Goal: Task Accomplishment & Management: Manage account settings

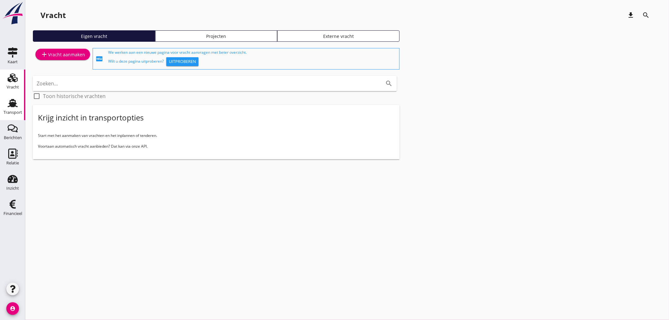
click at [15, 106] on use at bounding box center [13, 103] width 10 height 8
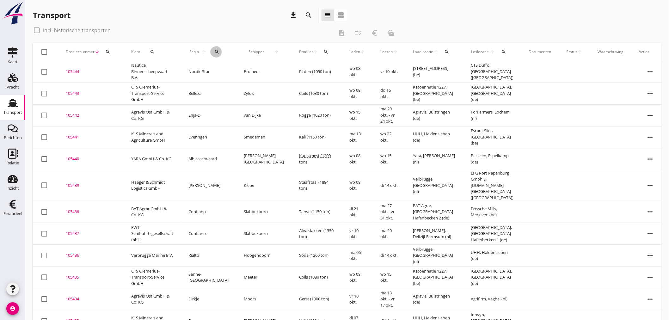
click at [216, 52] on icon "search" at bounding box center [216, 51] width 5 height 5
click at [221, 76] on div "Zoek op (scheeps)naam arrow_drop_down" at bounding box center [253, 73] width 83 height 16
drag, startPoint x: 221, startPoint y: 71, endPoint x: 219, endPoint y: 79, distance: 9.1
click at [223, 71] on input "Zoek op (scheeps)naam" at bounding box center [245, 70] width 66 height 10
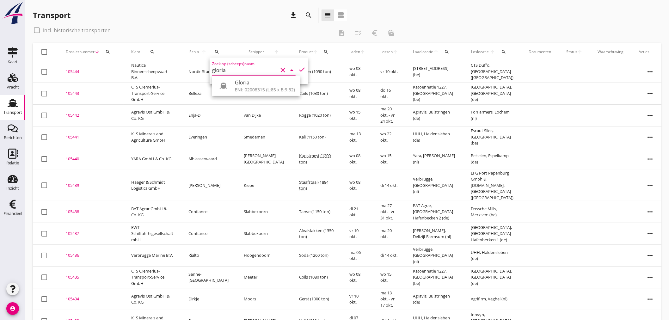
drag, startPoint x: 220, startPoint y: 87, endPoint x: 242, endPoint y: 85, distance: 21.9
click at [224, 87] on icon at bounding box center [224, 86] width 8 height 8
type input "Gloria"
click at [244, 85] on td "Zyluk" at bounding box center [263, 94] width 55 height 22
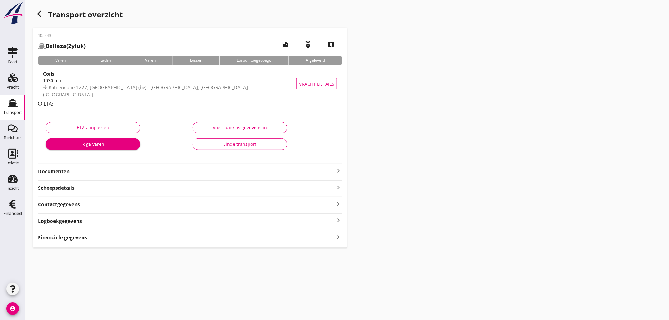
click at [38, 13] on use "button" at bounding box center [39, 14] width 4 height 6
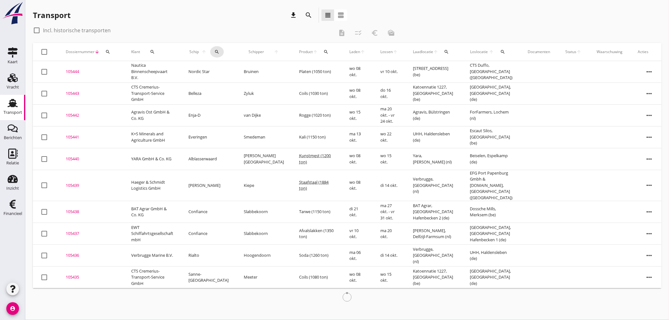
drag, startPoint x: 214, startPoint y: 50, endPoint x: 222, endPoint y: 59, distance: 11.7
click at [214, 50] on icon "search" at bounding box center [216, 51] width 5 height 5
drag, startPoint x: 227, startPoint y: 69, endPoint x: 212, endPoint y: 74, distance: 15.5
click at [226, 70] on input "Zoek op (scheeps)naam" at bounding box center [246, 70] width 66 height 10
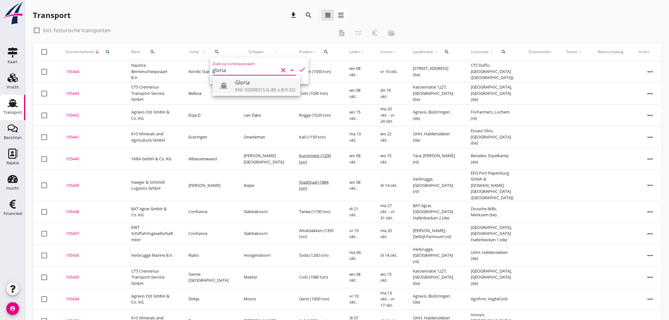
click at [239, 88] on div "ENI: 02008315 (L:85 x B:9.32)" at bounding box center [265, 89] width 60 height 7
click at [299, 69] on icon "check" at bounding box center [303, 70] width 8 height 8
type input "Gloria"
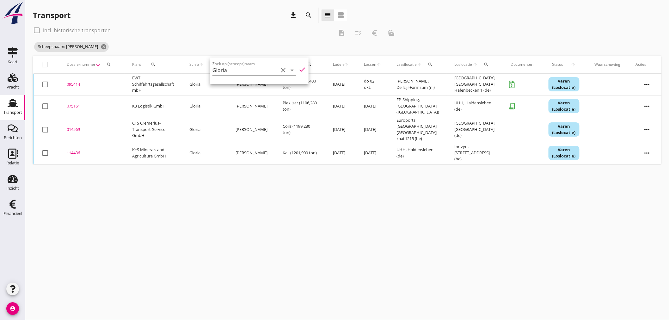
click at [241, 197] on div "cancel You are impersonating another user. Transport download search view_headl…" at bounding box center [347, 160] width 644 height 320
click at [73, 84] on div "095414" at bounding box center [92, 84] width 50 height 6
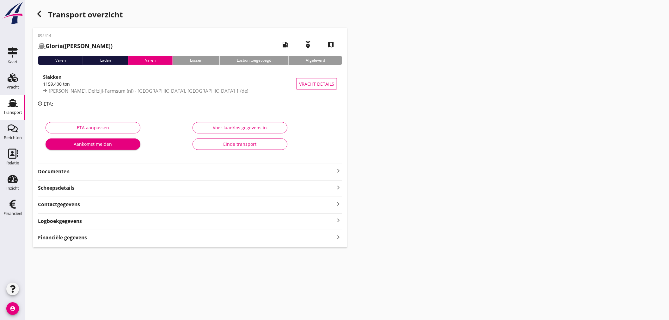
click at [74, 237] on strong "Financiële gegevens" at bounding box center [62, 237] width 49 height 7
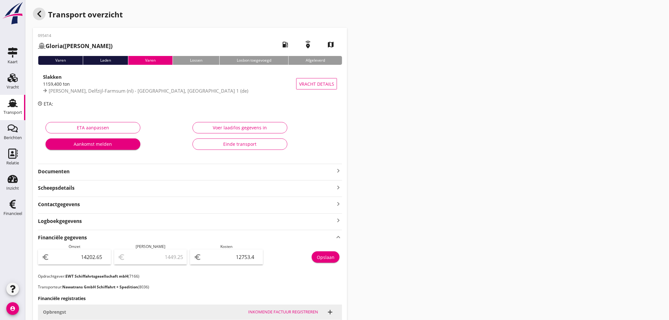
drag, startPoint x: 40, startPoint y: 15, endPoint x: 186, endPoint y: 317, distance: 335.3
click at [40, 15] on icon "button" at bounding box center [39, 14] width 8 height 8
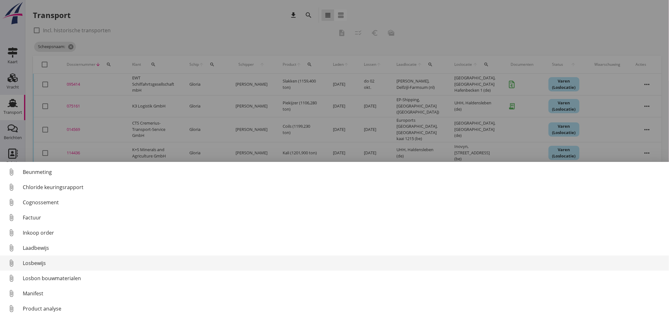
click at [32, 265] on div "Losbewijs" at bounding box center [343, 263] width 641 height 8
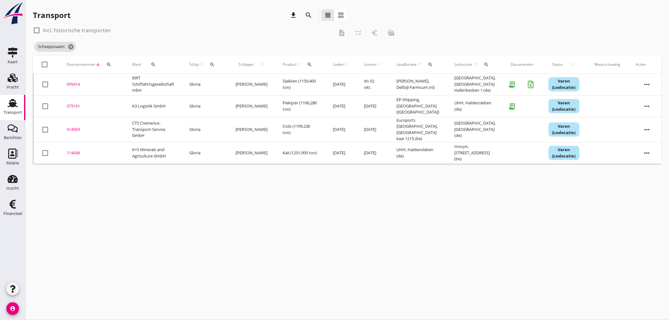
click at [215, 64] on icon "search" at bounding box center [212, 64] width 5 height 5
drag, startPoint x: 226, startPoint y: 81, endPoint x: 222, endPoint y: 81, distance: 4.1
click at [223, 81] on input "Zoek op (scheeps)naam" at bounding box center [244, 83] width 66 height 10
click at [242, 99] on div "Miranto" at bounding box center [264, 95] width 60 height 8
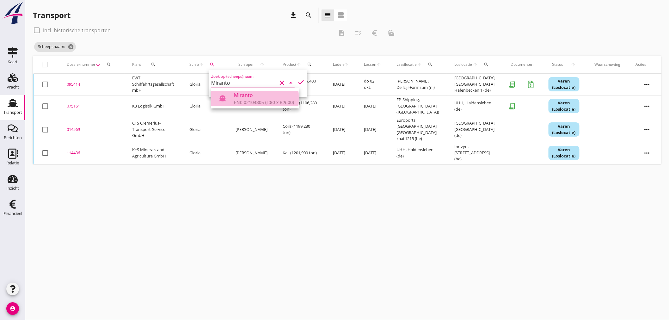
drag, startPoint x: 235, startPoint y: 102, endPoint x: 305, endPoint y: 84, distance: 72.4
click at [236, 102] on div "ENI: 02104805 (L:80 x B:9.00)" at bounding box center [264, 102] width 60 height 7
click at [297, 79] on icon "check" at bounding box center [301, 82] width 8 height 8
type input "Miranto"
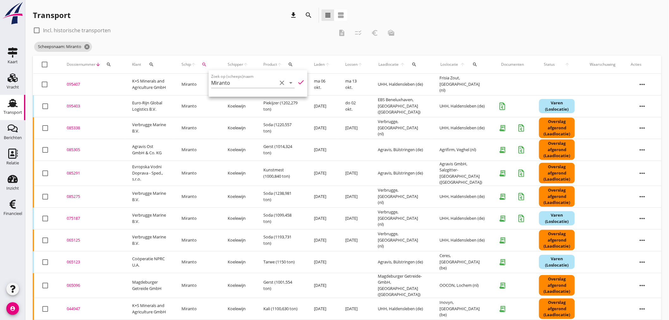
click at [254, 25] on div "check_box_outline_blank Incl. historische transporten" at bounding box center [183, 30] width 301 height 10
click at [77, 106] on div "095403" at bounding box center [92, 106] width 50 height 6
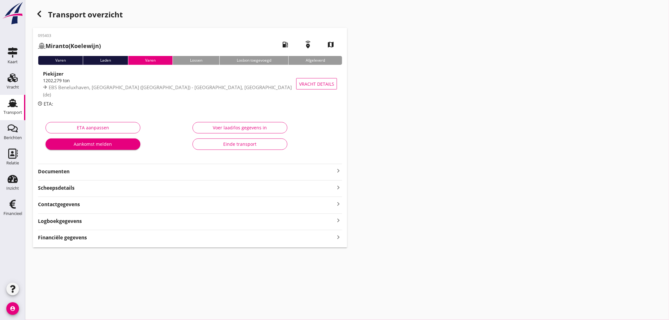
drag, startPoint x: 87, startPoint y: 240, endPoint x: 93, endPoint y: 242, distance: 5.5
click at [87, 241] on div "Financiële gegevens keyboard_arrow_right" at bounding box center [190, 237] width 304 height 9
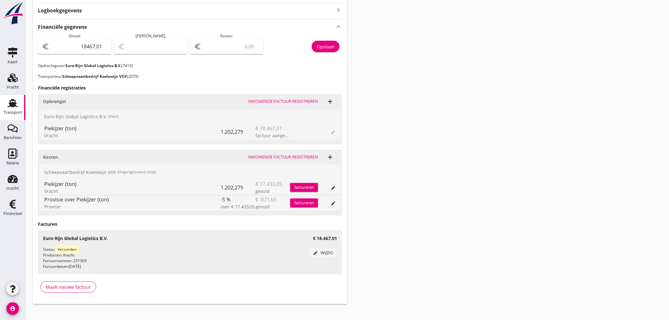
scroll to position [35, 0]
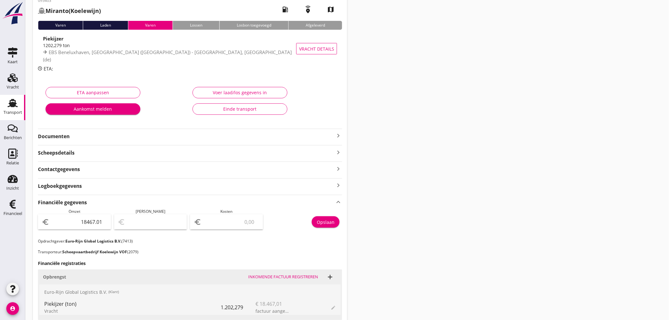
click at [268, 94] on div "Voer laad/los gegevens in" at bounding box center [240, 92] width 84 height 7
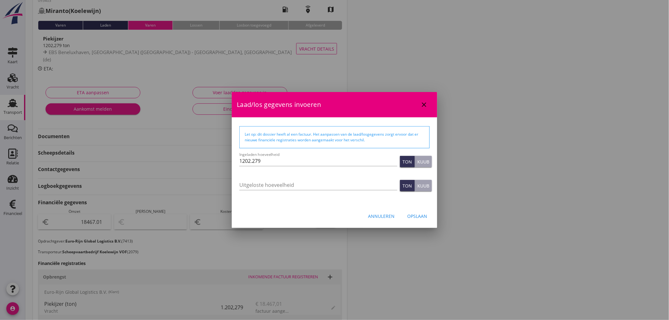
click at [533, 240] on div at bounding box center [334, 160] width 669 height 320
click at [388, 214] on div "Annuleren" at bounding box center [381, 216] width 27 height 7
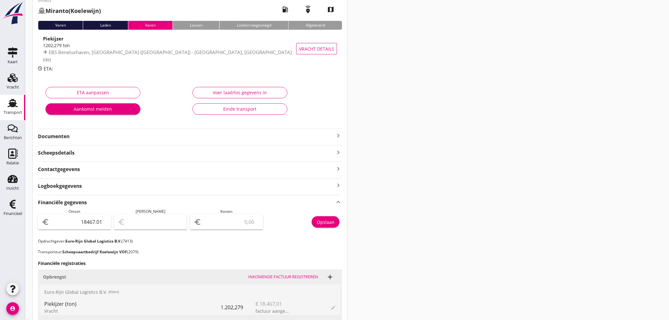
click at [337, 135] on icon "keyboard_arrow_right" at bounding box center [339, 136] width 8 height 8
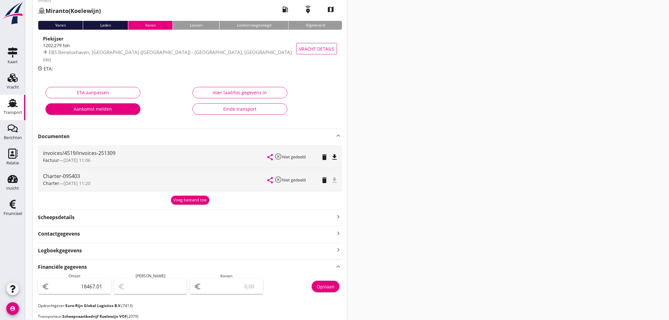
click at [461, 188] on div "Transport overzicht 095403 Miranto (Koelewijn) local_gas_station emergency_shar…" at bounding box center [347, 258] width 644 height 587
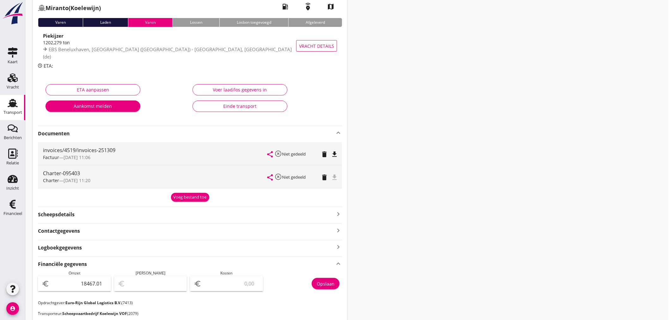
scroll to position [36, 0]
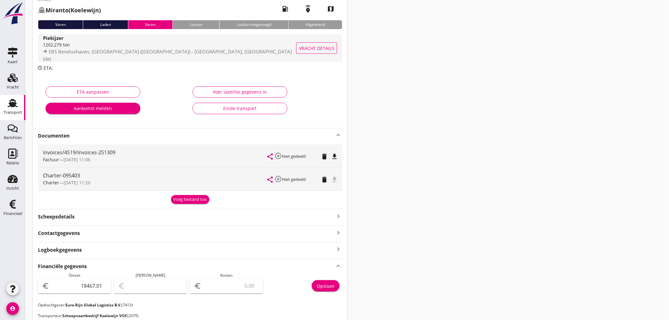
click at [93, 56] on span "EBS Beneluxhaven, [GEOGRAPHIC_DATA] ([GEOGRAPHIC_DATA]) - [GEOGRAPHIC_DATA], [G…" at bounding box center [167, 55] width 249 height 14
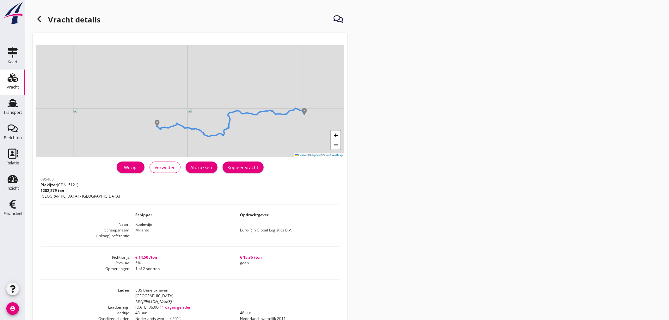
click at [412, 230] on div "Vracht details + − Leaflet | © Mapbox © OpenStreetMap warning Het transport hee…" at bounding box center [347, 229] width 644 height 459
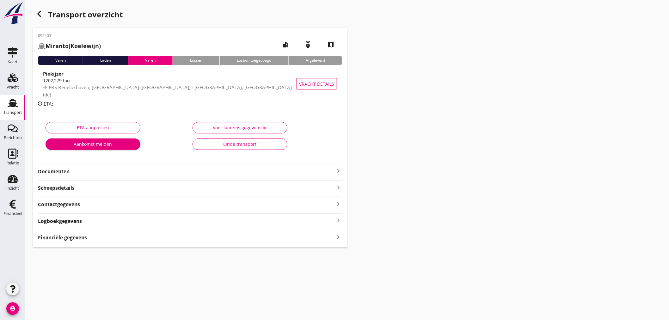
click at [338, 170] on icon "keyboard_arrow_right" at bounding box center [339, 171] width 8 height 8
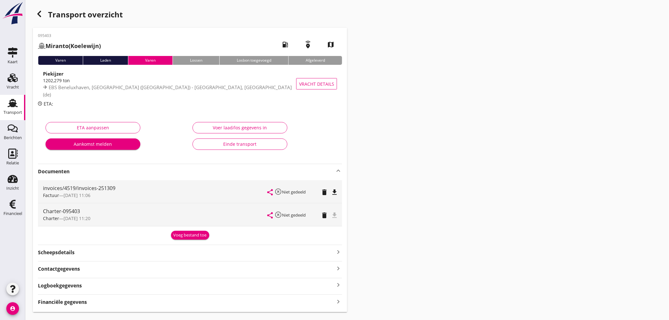
click at [38, 17] on icon "button" at bounding box center [39, 14] width 8 height 8
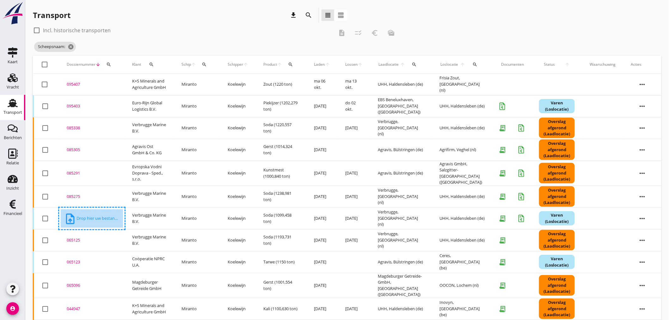
drag, startPoint x: 69, startPoint y: 99, endPoint x: 88, endPoint y: 125, distance: 31.9
click at [71, 100] on td "095403 upload_file Drop hier uw bestand om het aan het dossier toe te voegen" at bounding box center [91, 106] width 65 height 22
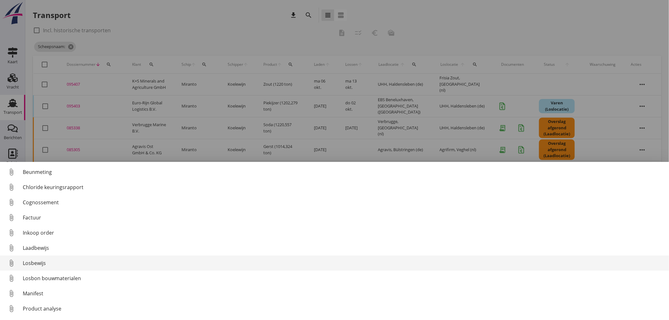
click at [22, 262] on div "attach_file" at bounding box center [14, 263] width 18 height 13
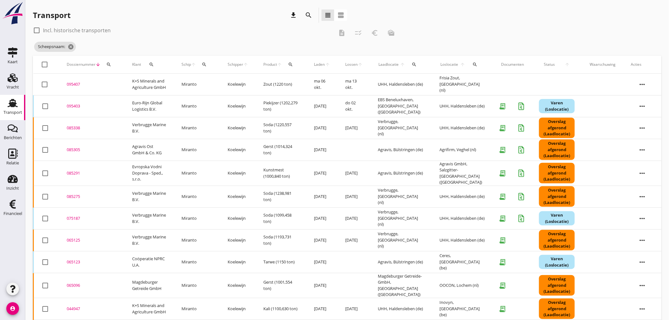
click at [13, 104] on use at bounding box center [13, 103] width 10 height 8
click at [201, 64] on div "Schip arrow_upward search" at bounding box center [197, 64] width 31 height 15
click at [88, 45] on icon "cancel" at bounding box center [87, 47] width 6 height 6
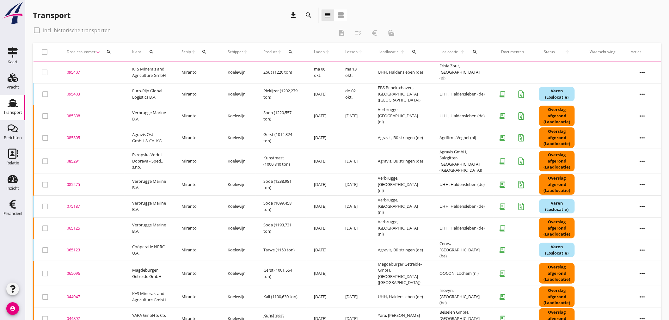
click at [207, 52] on icon "search" at bounding box center [204, 51] width 5 height 5
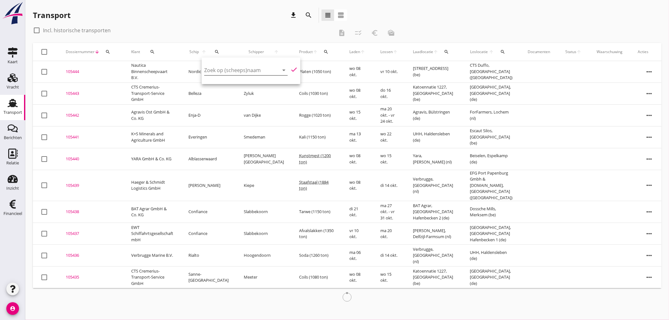
click at [208, 68] on input "Zoek op (scheeps)naam" at bounding box center [237, 70] width 66 height 10
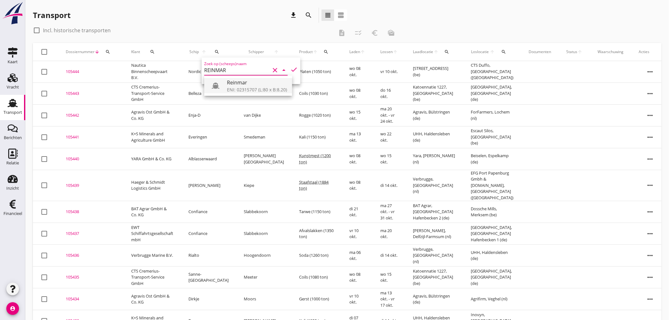
click at [236, 87] on div "ENI: 02315707 (L:80 x B:8.20)" at bounding box center [257, 89] width 60 height 7
click at [290, 70] on icon "check" at bounding box center [294, 70] width 8 height 8
type input "Reinmar"
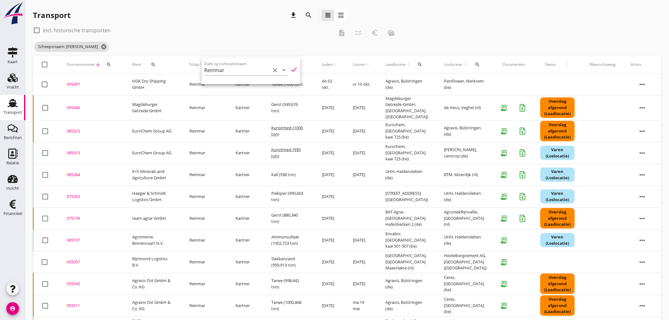
click at [209, 37] on div "check_box_outline_blank Incl. historische transporten description checklist_rtl…" at bounding box center [216, 32] width 367 height 15
drag, startPoint x: 76, startPoint y: 169, endPoint x: 78, endPoint y: 176, distance: 7.9
click at [76, 172] on div "085284" at bounding box center [92, 175] width 50 height 6
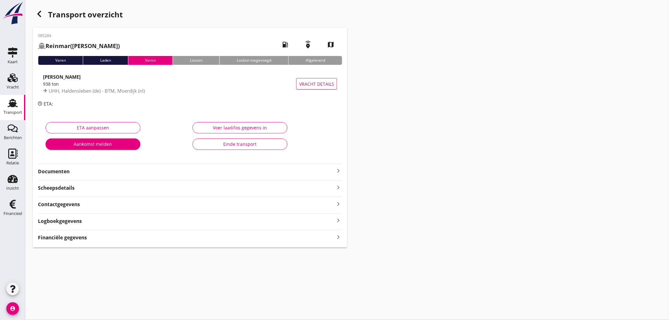
click at [338, 169] on icon "keyboard_arrow_right" at bounding box center [339, 171] width 8 height 8
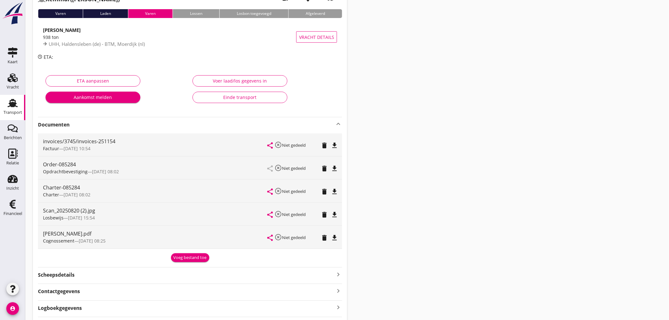
scroll to position [84, 0]
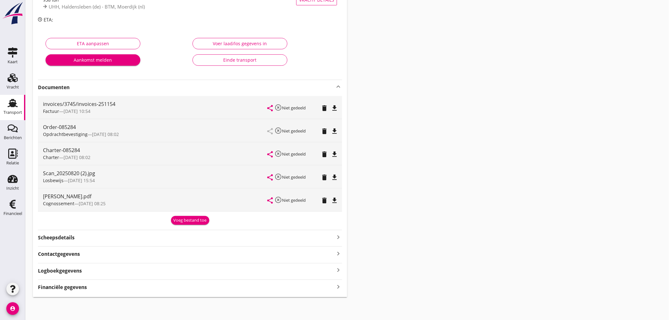
click at [338, 287] on icon "keyboard_arrow_right" at bounding box center [339, 286] width 8 height 9
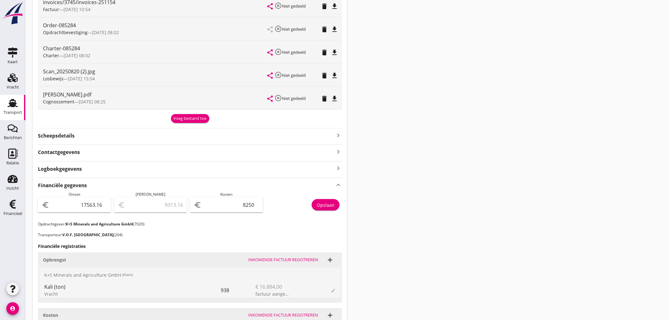
scroll to position [330, 0]
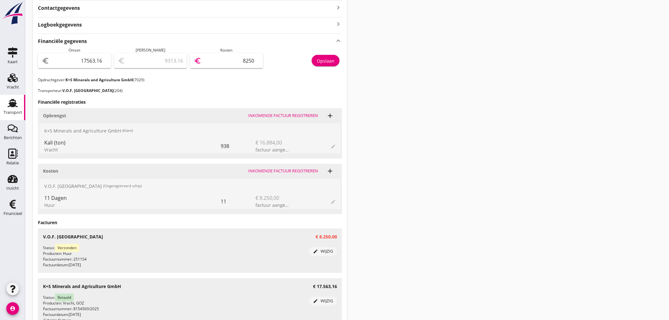
drag, startPoint x: 237, startPoint y: 62, endPoint x: 365, endPoint y: 43, distance: 128.5
click at [355, 47] on div "Transport overzicht 085284 Reinmar (Kartner) local_gas_station emergency_share …" at bounding box center [347, 18] width 644 height 696
type input "17555.16"
type input "8"
type input "17480.16"
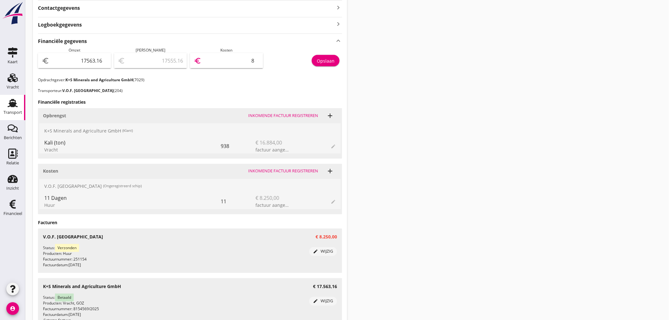
type input "83"
type input "16728.16"
type input "835"
type input "9205.16"
type input "8358"
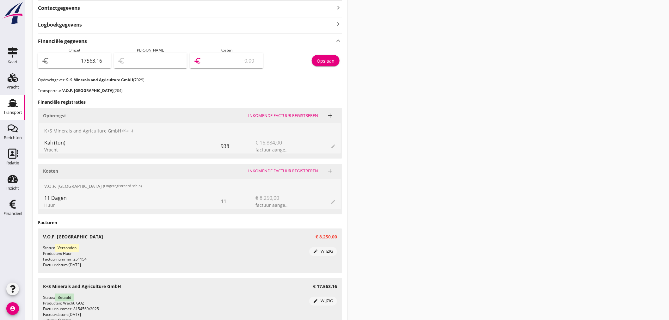
type input "9204.76"
type input "8358.4"
type input "9204.70"
type input "8358.46"
click at [333, 58] on div "Opslaan" at bounding box center [326, 61] width 18 height 7
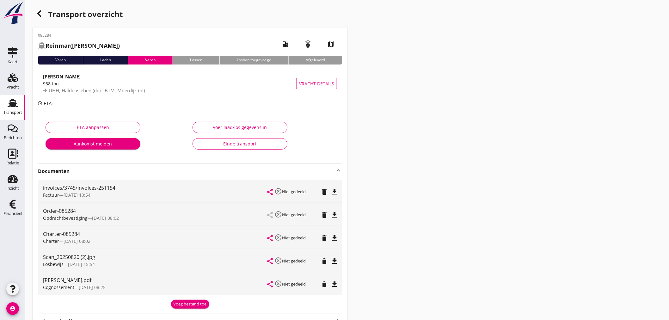
scroll to position [0, 0]
click at [42, 11] on icon "button" at bounding box center [39, 14] width 8 height 8
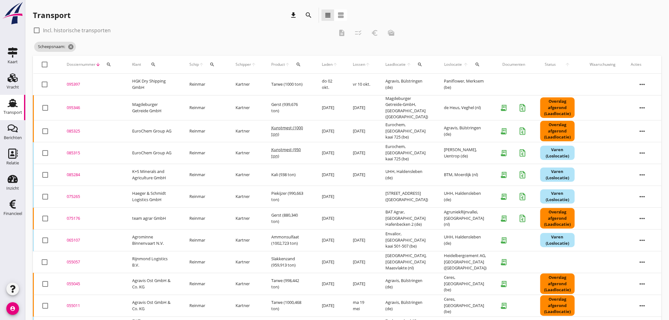
click at [77, 194] on div "075265" at bounding box center [92, 197] width 50 height 6
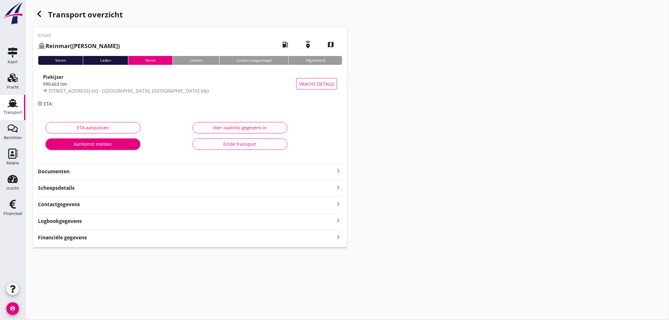
click at [133, 236] on div "Financiële gegevens keyboard_arrow_right" at bounding box center [190, 237] width 304 height 9
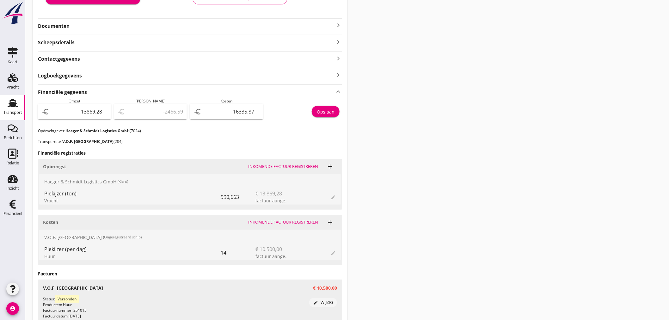
scroll to position [152, 0]
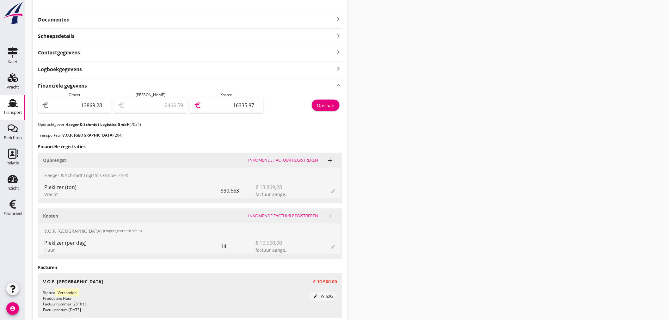
drag, startPoint x: 225, startPoint y: 105, endPoint x: 295, endPoint y: 104, distance: 69.9
click at [296, 105] on div "Omzet euro 13869.28 Marge euro -2466.59 Kosten euro 16335.87 Opslaan" at bounding box center [190, 107] width 304 height 30
type input "13868.28"
type input "1"
type input "13853.28"
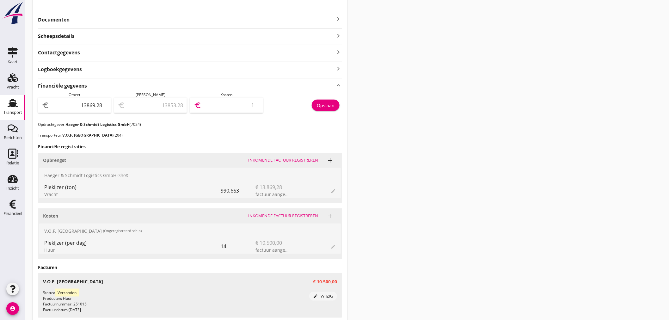
type input "16"
type input "13705.28"
type input "164"
type input "12223.28"
type input "1646"
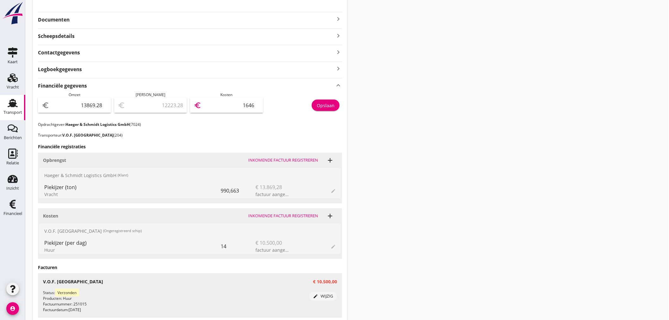
type input "-2596.72"
type input "16466"
type input "-2596.72"
type input "16466"
type input "12223.28"
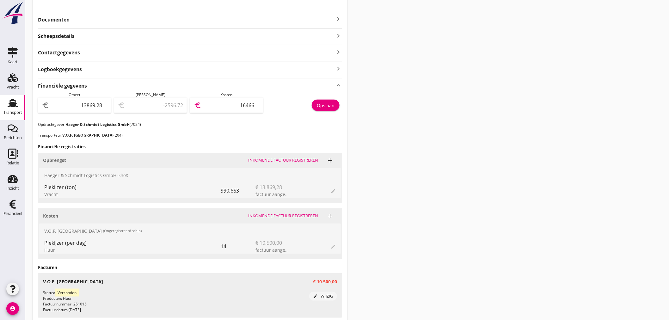
type input "1646"
type input "-2598.72"
type input "16468"
type input "-2599.32"
type input "16468.6"
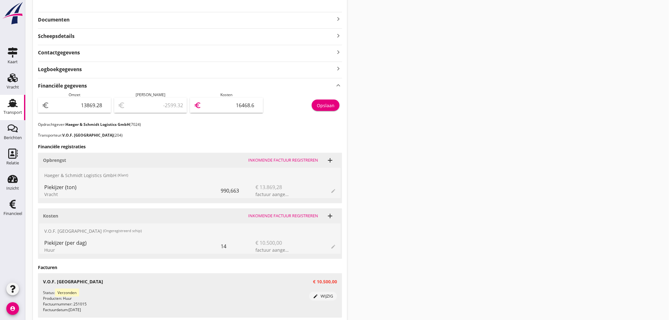
type input "-2599.38"
type input "16468.66"
drag, startPoint x: 323, startPoint y: 104, endPoint x: 307, endPoint y: 269, distance: 166.4
click at [323, 105] on div "Opslaan" at bounding box center [326, 105] width 18 height 7
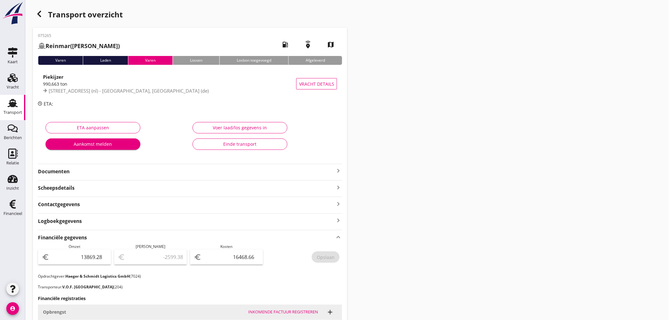
click at [37, 11] on icon "button" at bounding box center [39, 14] width 8 height 8
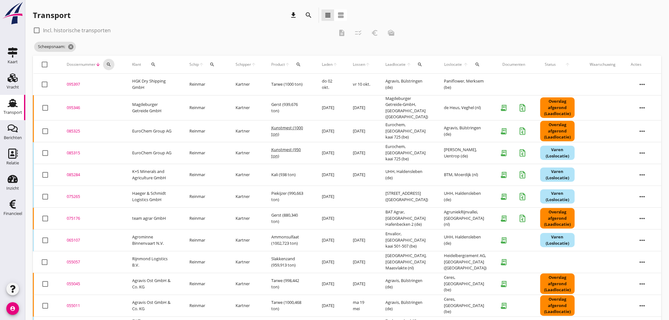
drag, startPoint x: 108, startPoint y: 61, endPoint x: 111, endPoint y: 82, distance: 20.8
click at [109, 63] on button "search" at bounding box center [108, 64] width 11 height 11
click at [111, 83] on input "Zoeken op dossiernummer..." at bounding box center [138, 83] width 66 height 10
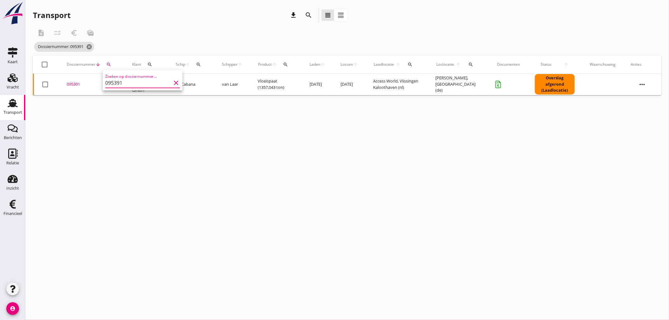
type input "095391"
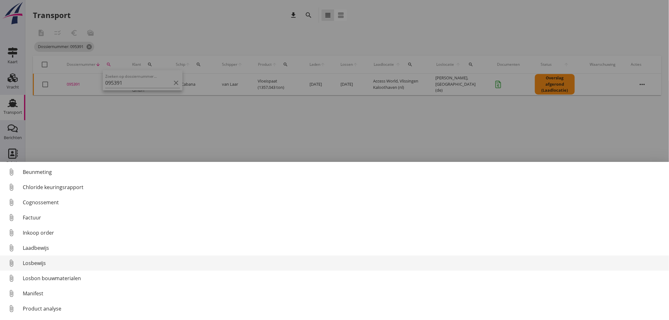
click at [37, 264] on div "Losbewijs" at bounding box center [343, 263] width 641 height 8
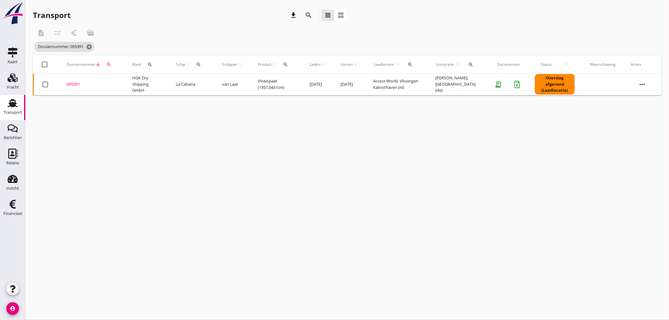
click at [77, 84] on div "095391" at bounding box center [92, 84] width 50 height 6
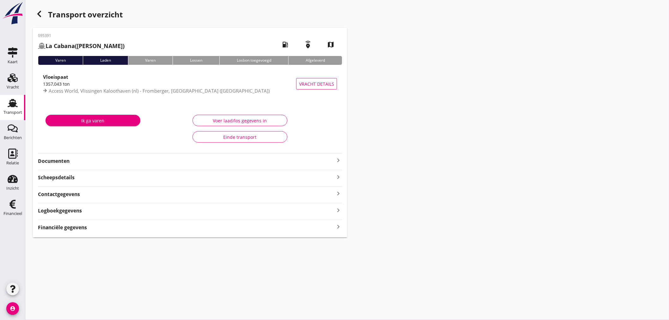
click at [336, 225] on icon "keyboard_arrow_right" at bounding box center [339, 227] width 8 height 9
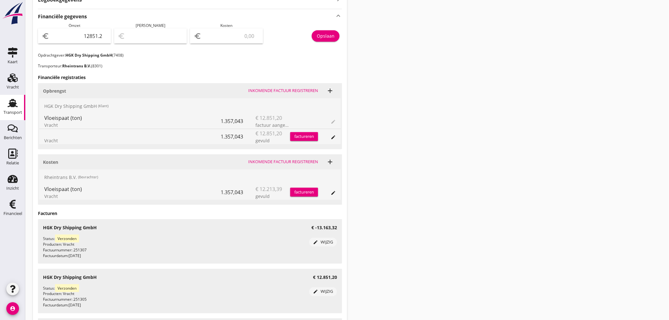
scroll to position [211, 0]
click at [217, 38] on input "number" at bounding box center [231, 36] width 57 height 10
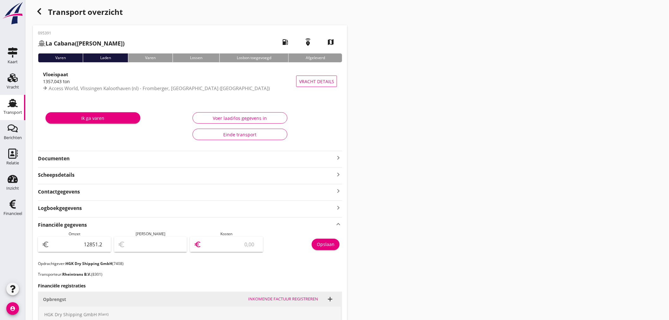
scroll to position [0, 0]
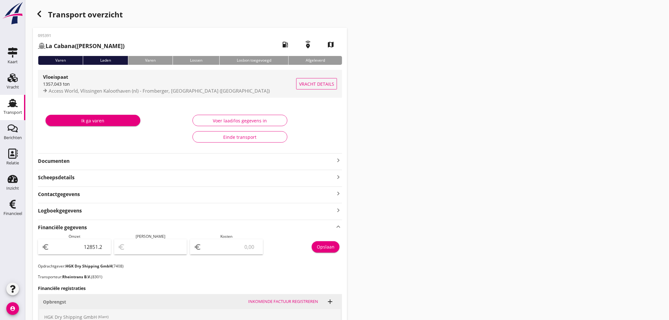
click at [71, 87] on div "1357,043 ton" at bounding box center [169, 84] width 253 height 7
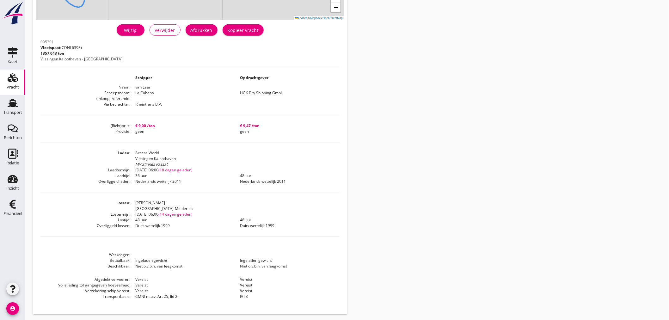
scroll to position [139, 0]
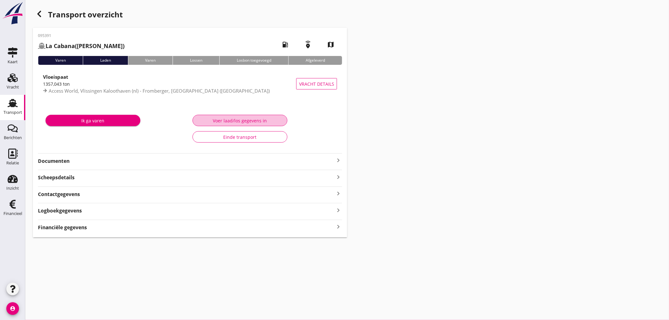
click at [254, 122] on div "Voer laad/los gegevens in" at bounding box center [240, 120] width 84 height 7
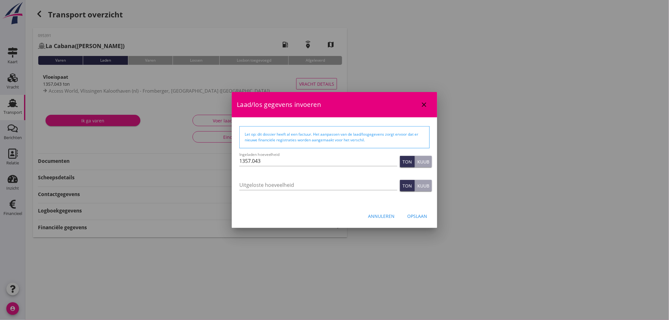
click at [386, 217] on div "Annuleren" at bounding box center [381, 216] width 27 height 7
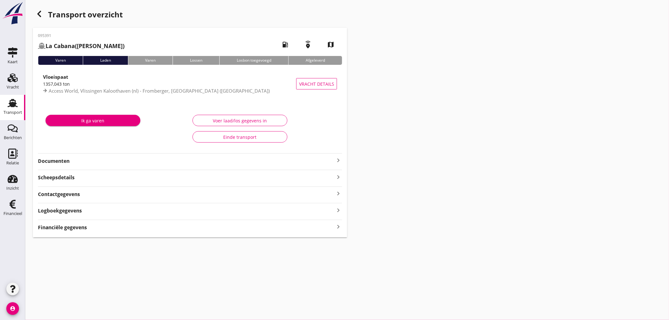
click at [338, 159] on icon "keyboard_arrow_right" at bounding box center [339, 161] width 8 height 8
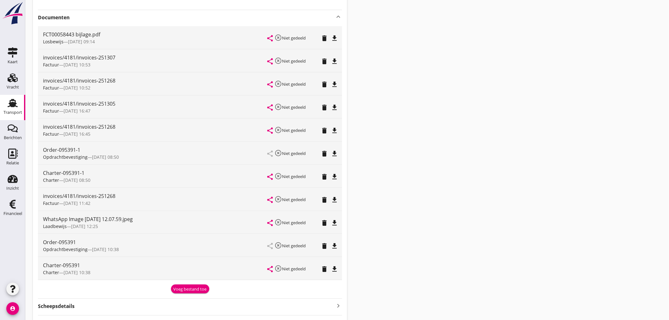
scroll to position [176, 0]
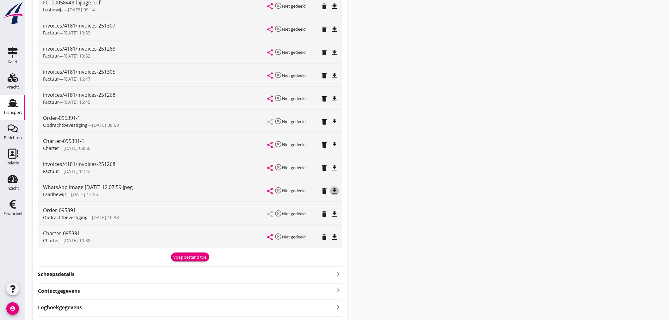
click at [331, 190] on icon "file_download" at bounding box center [335, 191] width 8 height 8
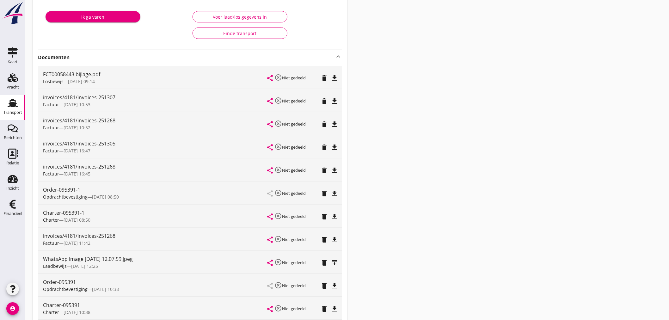
scroll to position [0, 0]
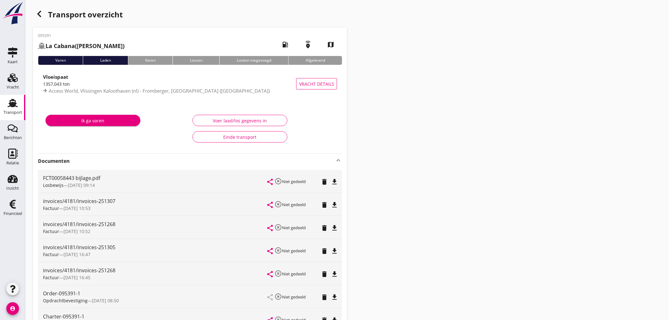
click at [331, 182] on icon "file_download" at bounding box center [335, 182] width 8 height 8
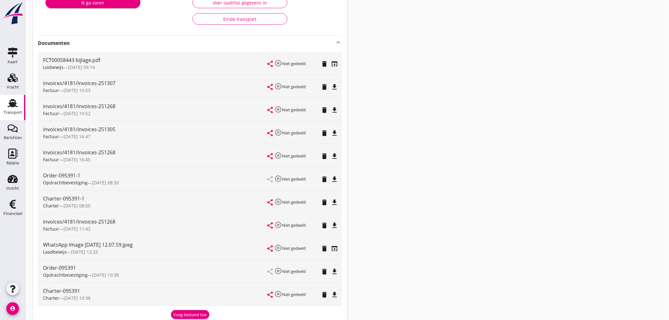
scroll to position [213, 0]
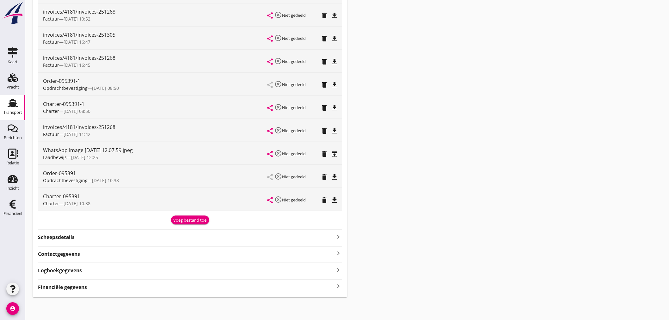
click at [87, 289] on div "Financiële gegevens keyboard_arrow_right" at bounding box center [190, 286] width 304 height 9
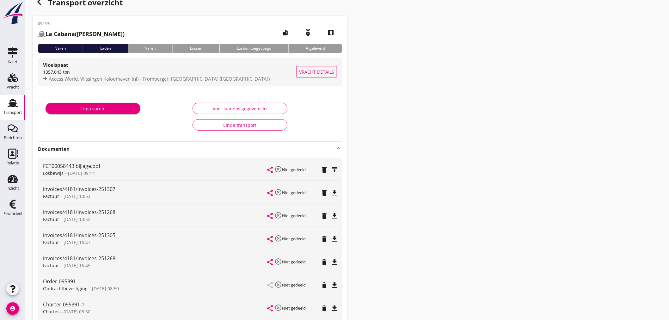
scroll to position [0, 0]
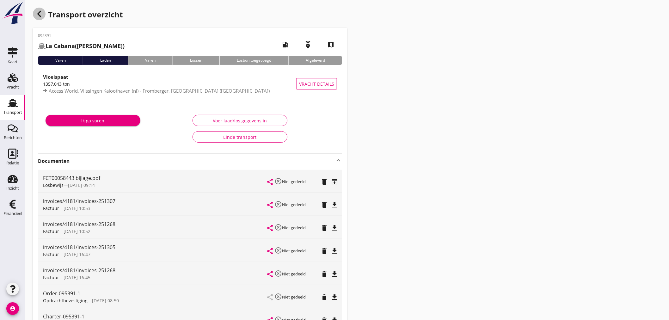
click at [38, 13] on icon "button" at bounding box center [39, 14] width 8 height 8
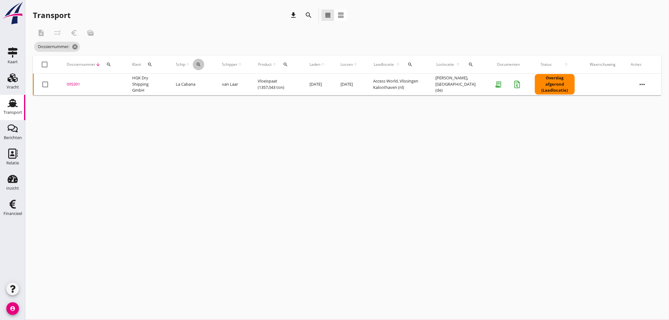
click at [211, 62] on th "Schip arrow_upward search" at bounding box center [191, 65] width 46 height 18
click at [197, 67] on icon "search" at bounding box center [198, 64] width 5 height 5
click at [207, 81] on input "Zoek op (scheeps)naam" at bounding box center [228, 83] width 66 height 10
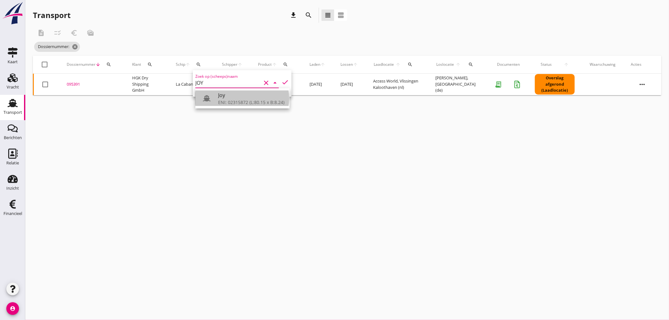
drag, startPoint x: 231, startPoint y: 103, endPoint x: 230, endPoint y: 100, distance: 3.4
click at [230, 101] on div "ENI: 02315872 (L:80.15 x B:8.24)" at bounding box center [251, 102] width 66 height 7
click at [195, 156] on div "cancel You are impersonating another user. Transport download search view_headl…" at bounding box center [347, 160] width 644 height 320
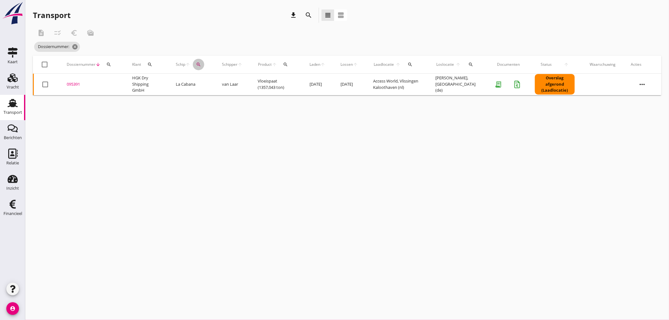
click at [197, 63] on icon "search" at bounding box center [198, 64] width 5 height 5
click at [211, 80] on input "Joy" at bounding box center [228, 83] width 66 height 10
click at [245, 98] on div "Joy" at bounding box center [251, 95] width 66 height 8
click at [281, 83] on icon "check" at bounding box center [285, 82] width 8 height 8
type input "Joy"
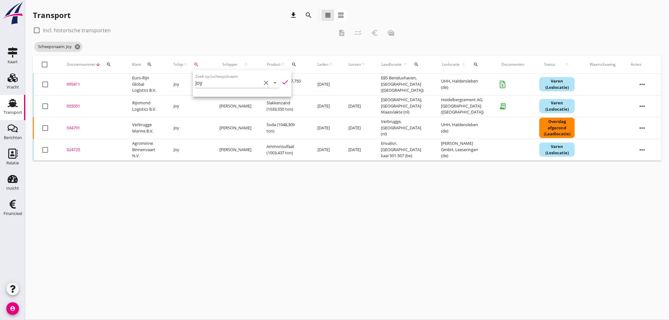
click at [234, 216] on div "cancel You are impersonating another user. Transport download search view_headl…" at bounding box center [347, 160] width 644 height 320
click at [71, 84] on div "095411" at bounding box center [92, 84] width 50 height 6
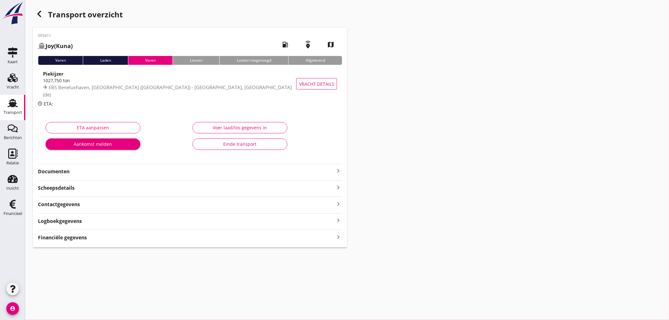
click at [336, 235] on icon "keyboard_arrow_right" at bounding box center [339, 237] width 8 height 9
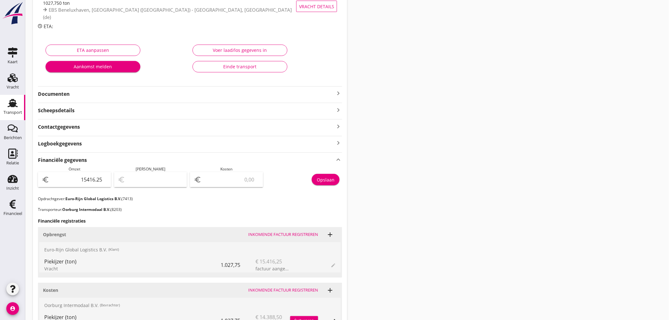
scroll to position [176, 0]
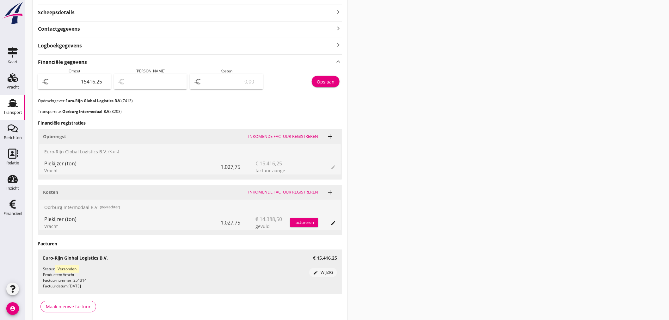
click at [222, 82] on input "number" at bounding box center [231, 82] width 57 height 10
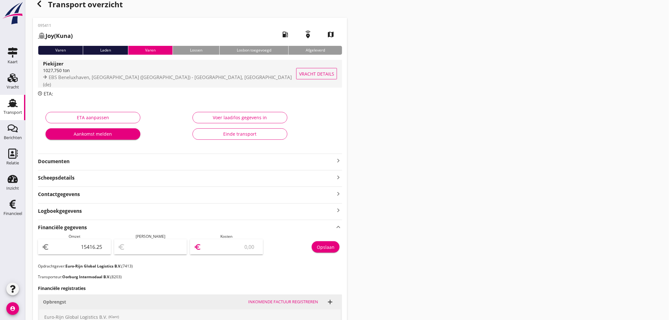
scroll to position [0, 0]
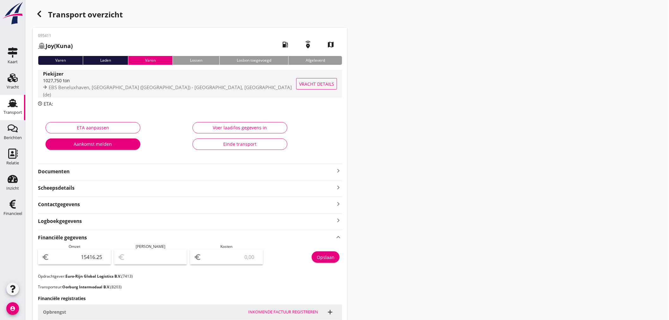
click at [104, 84] on div "1027,750 ton" at bounding box center [170, 80] width 254 height 7
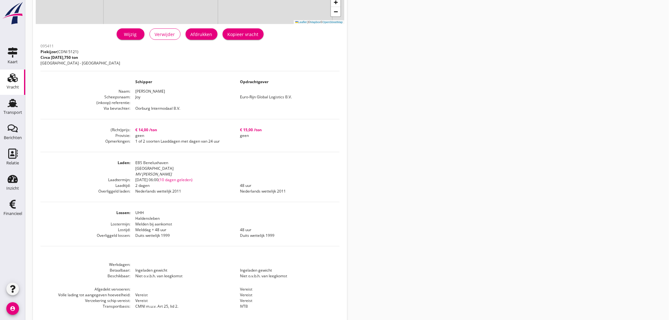
scroll to position [145, 0]
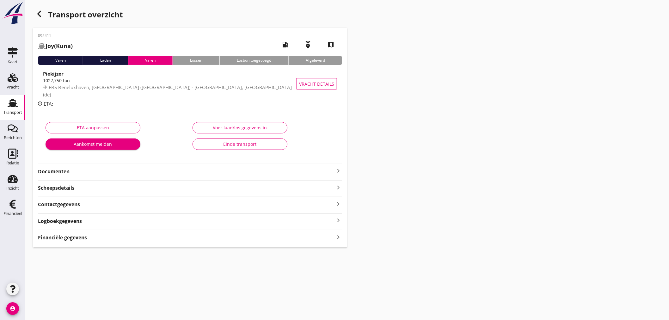
click at [241, 241] on div "Financiële gegevens keyboard_arrow_right" at bounding box center [190, 237] width 304 height 9
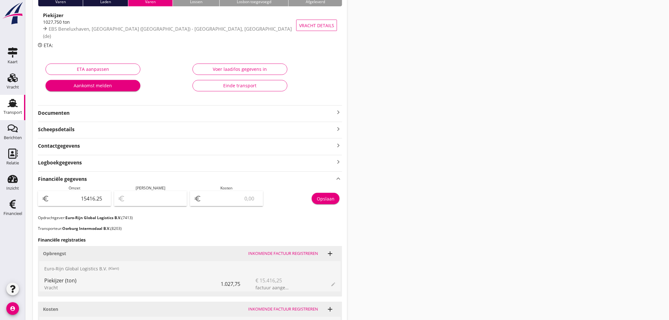
scroll to position [26, 0]
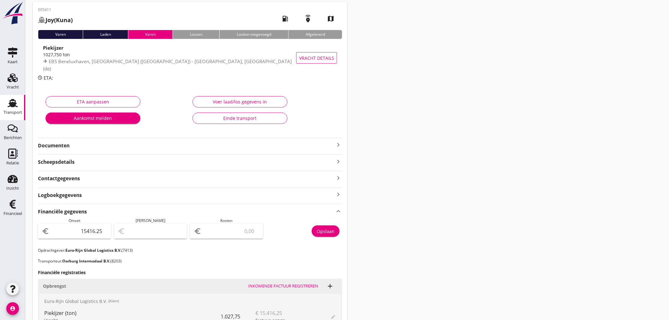
click at [338, 142] on icon "keyboard_arrow_right" at bounding box center [339, 145] width 8 height 8
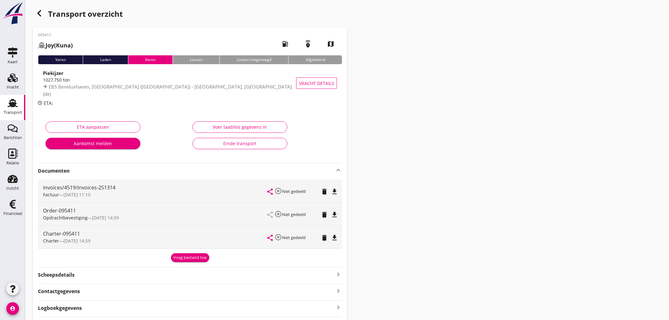
scroll to position [0, 0]
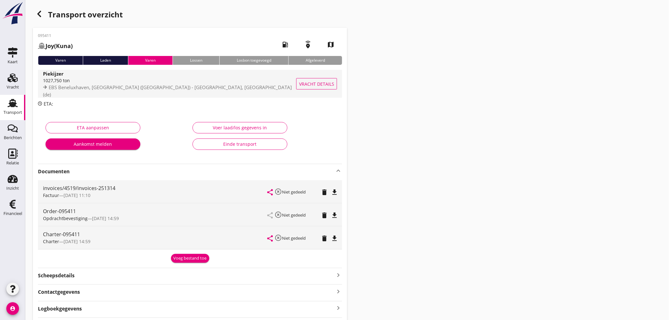
click at [93, 90] on span "EBS Beneluxhaven, [GEOGRAPHIC_DATA] ([GEOGRAPHIC_DATA]) - [GEOGRAPHIC_DATA], [G…" at bounding box center [167, 91] width 249 height 14
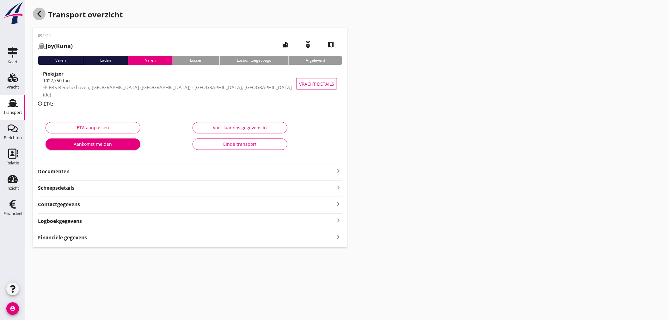
click at [39, 16] on icon "button" at bounding box center [39, 14] width 8 height 8
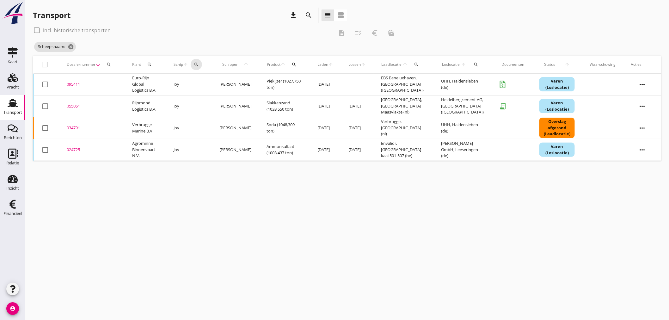
click at [199, 65] on icon "search" at bounding box center [196, 64] width 5 height 5
click at [206, 81] on input "Zoek op (scheeps)naam" at bounding box center [229, 83] width 66 height 10
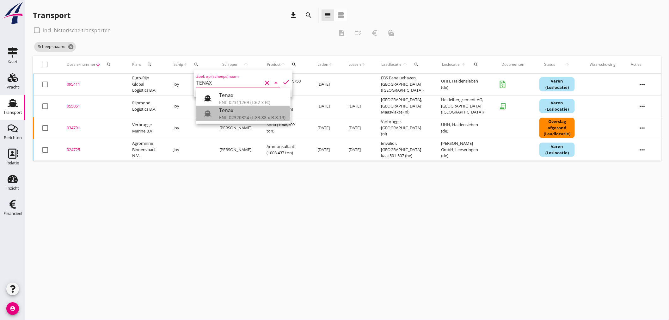
click at [242, 115] on div "ENI: 02320324 (L:83.88 x B:8.19)" at bounding box center [252, 117] width 66 height 7
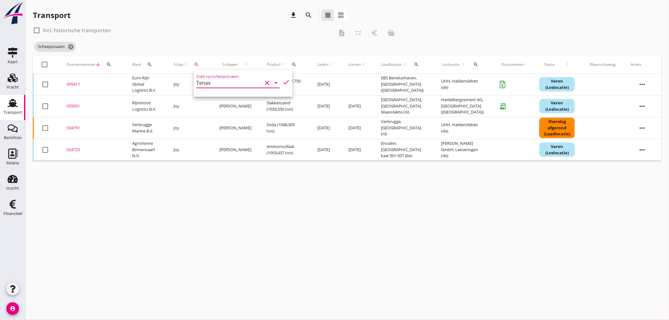
click at [284, 81] on icon "check" at bounding box center [286, 82] width 8 height 8
type input "Tenax"
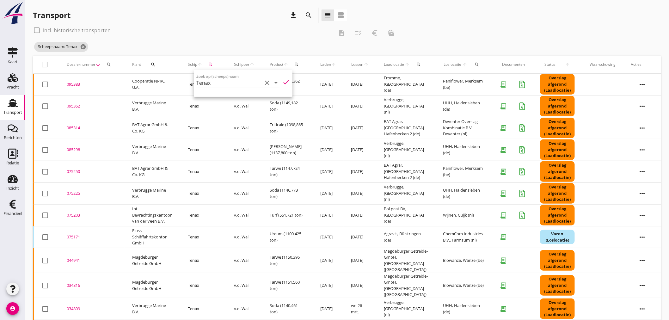
click at [214, 23] on div "Transport download search view_headline view_agenda" at bounding box center [190, 17] width 314 height 18
drag, startPoint x: 79, startPoint y: 84, endPoint x: 83, endPoint y: 86, distance: 4.3
click at [79, 84] on div "095383" at bounding box center [92, 84] width 50 height 6
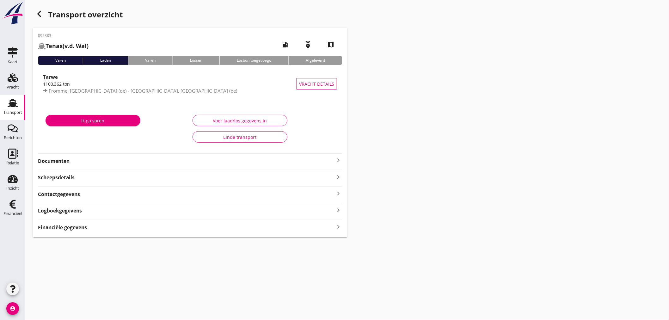
click at [80, 228] on strong "Financiële gegevens" at bounding box center [62, 227] width 49 height 7
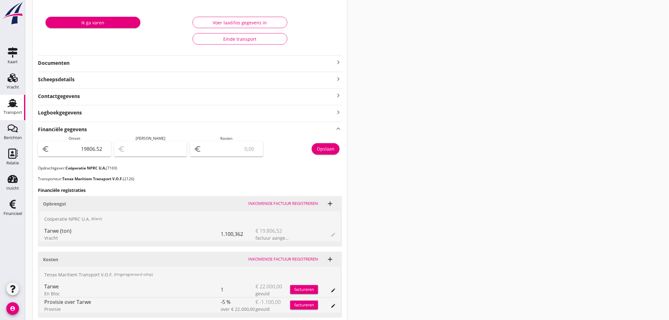
scroll to position [105, 0]
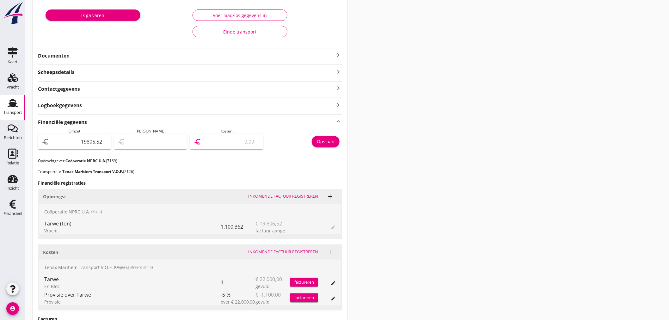
click at [236, 141] on input "number" at bounding box center [231, 142] width 57 height 10
type input "19804.52"
type input "2"
type input "19786.52"
type input "20"
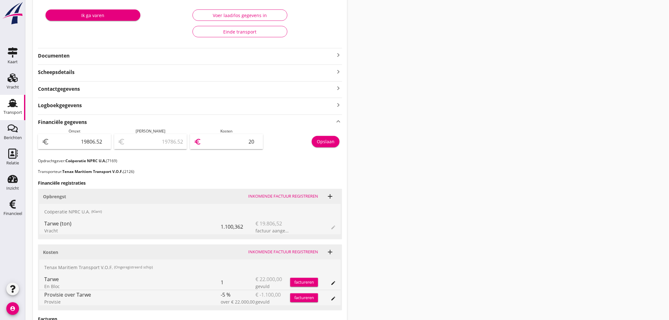
type input "19597.52"
type input "209"
type input "17716.52"
type input "2090"
type input "-1093.48"
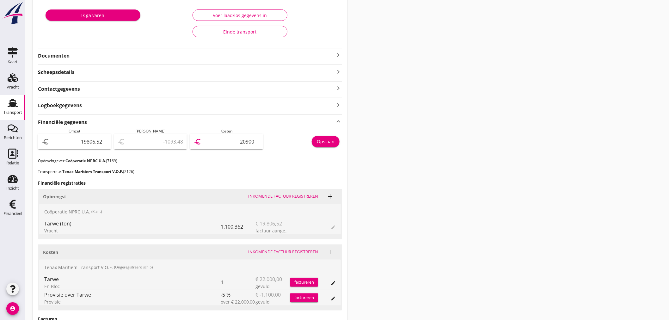
type input "20900"
click at [321, 143] on div "Opslaan" at bounding box center [326, 141] width 18 height 7
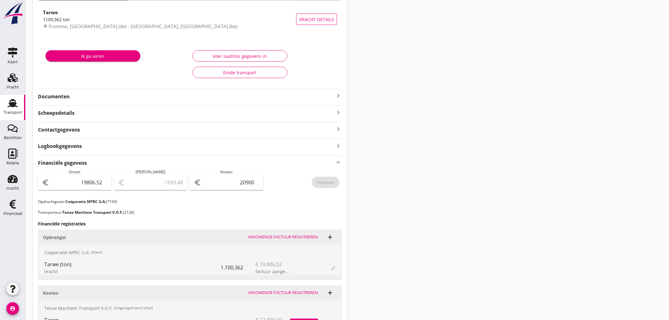
scroll to position [0, 0]
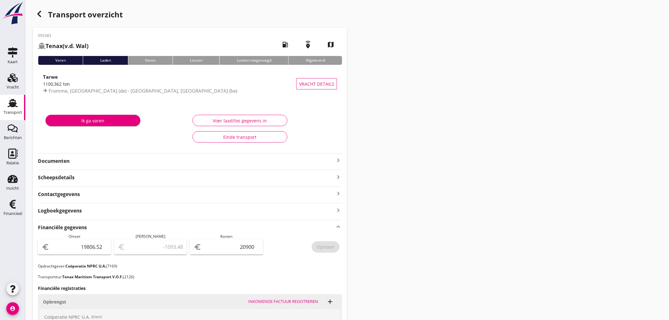
click at [40, 13] on icon "button" at bounding box center [39, 14] width 8 height 8
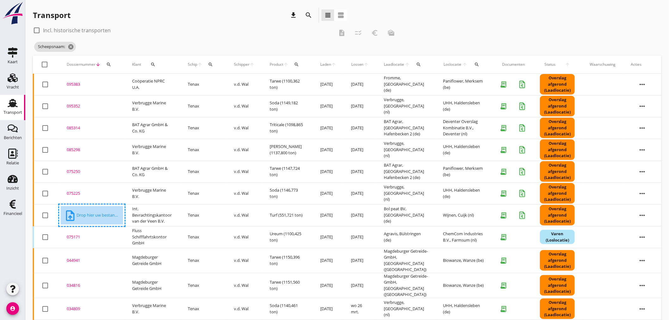
drag, startPoint x: 129, startPoint y: 35, endPoint x: 128, endPoint y: 42, distance: 7.3
click at [130, 35] on div "check_box_outline_blank Incl. historische transporten description checklist_rtl…" at bounding box center [216, 32] width 367 height 15
click at [252, 15] on div "Transport download search view_headline view_agenda" at bounding box center [190, 15] width 314 height 15
click at [115, 245] on td "075171 upload_file Drop hier uw bestand om het aan het dossier toe te voegen" at bounding box center [91, 237] width 65 height 22
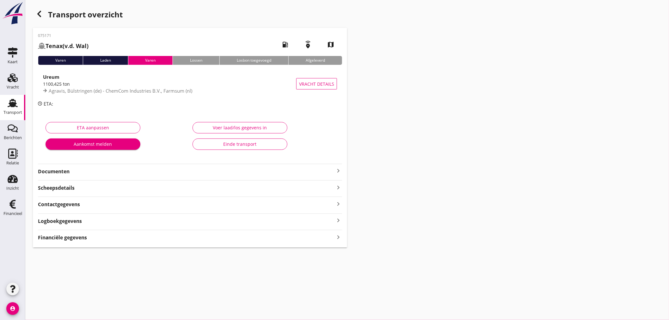
click at [43, 14] on icon "button" at bounding box center [39, 14] width 8 height 8
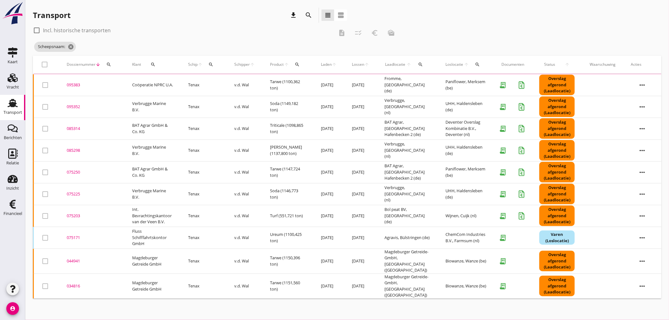
click at [78, 85] on div "095383" at bounding box center [92, 85] width 50 height 6
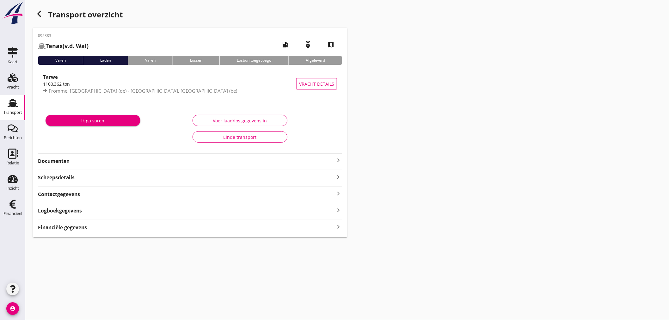
click at [81, 160] on strong "Documenten" at bounding box center [186, 160] width 297 height 7
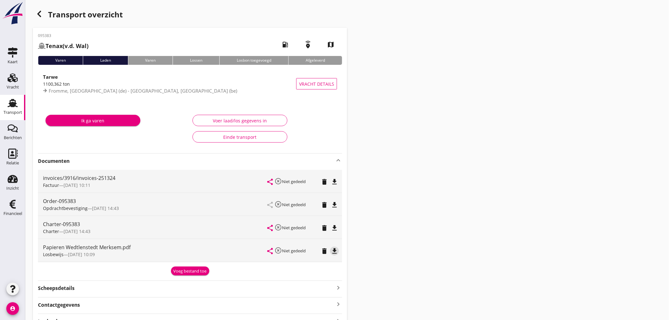
click at [335, 249] on icon "file_download" at bounding box center [335, 251] width 8 height 8
drag, startPoint x: 20, startPoint y: 105, endPoint x: 7, endPoint y: 110, distance: 14.0
click at [20, 105] on link "Transport Transport" at bounding box center [12, 107] width 25 height 25
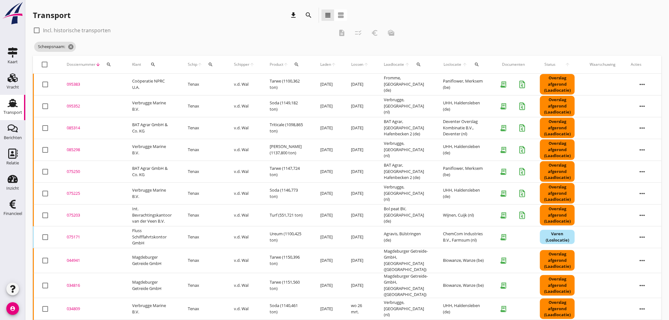
click at [109, 64] on icon "search" at bounding box center [108, 64] width 5 height 5
click at [114, 85] on input "Zoeken op dossiernummer..." at bounding box center [138, 83] width 66 height 10
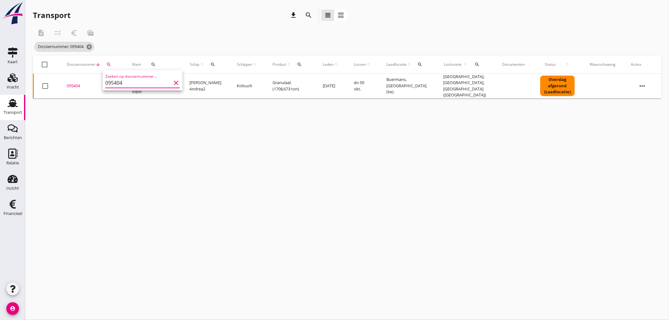
type input "095404"
click at [76, 84] on div "095404" at bounding box center [92, 86] width 50 height 6
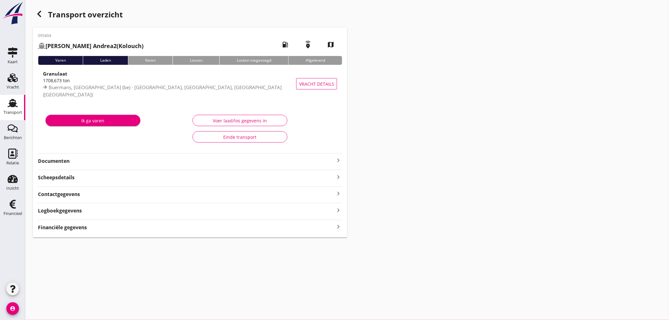
click at [337, 226] on icon "keyboard_arrow_right" at bounding box center [339, 227] width 8 height 9
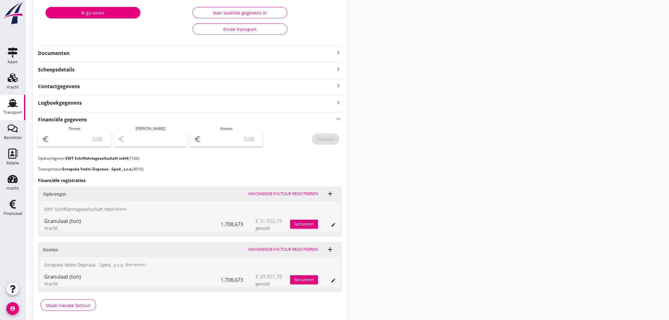
scroll to position [133, 0]
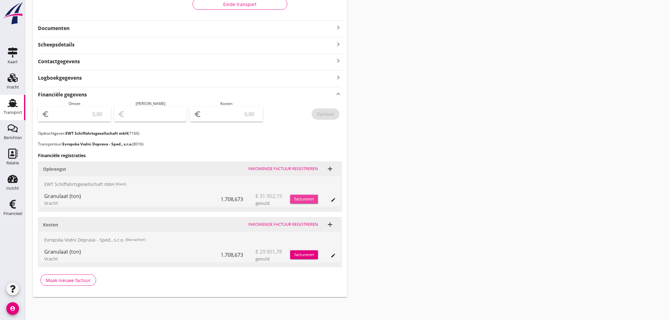
click at [309, 199] on div "factureren" at bounding box center [304, 199] width 28 height 6
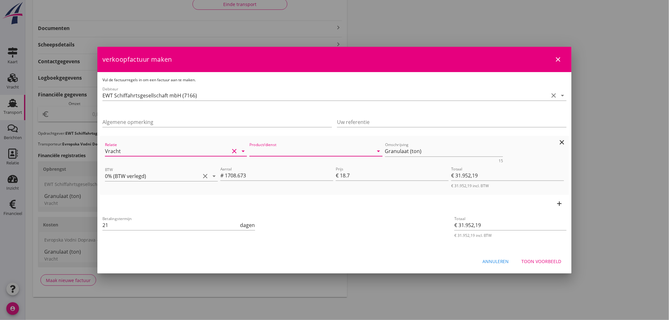
click at [465, 144] on div "Omschrijving Granulaat (ton) 15" at bounding box center [444, 152] width 118 height 21
type input "EWT Schiffahrtsgesellschaft mbH (7166)"
click at [268, 141] on div "Product/dienst arrow_drop_down" at bounding box center [316, 152] width 136 height 24
click at [272, 145] on div "Product/dienst arrow_drop_down" at bounding box center [316, 152] width 133 height 20
drag, startPoint x: 274, startPoint y: 147, endPoint x: 278, endPoint y: 156, distance: 9.5
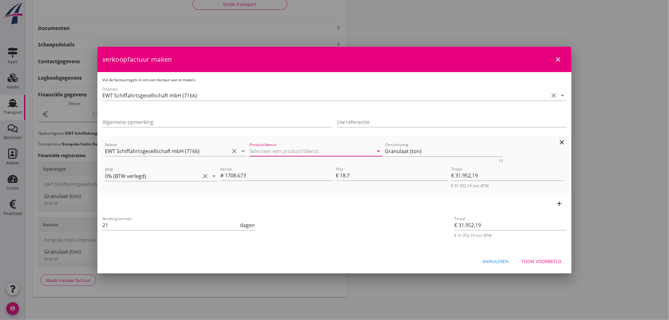
click at [276, 152] on input "Product/dienst" at bounding box center [312, 151] width 124 height 10
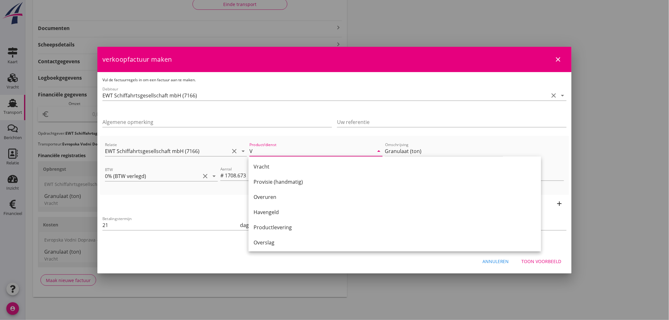
drag, startPoint x: 258, startPoint y: 167, endPoint x: 503, endPoint y: 163, distance: 245.4
click at [261, 166] on div "Vracht" at bounding box center [395, 167] width 282 height 8
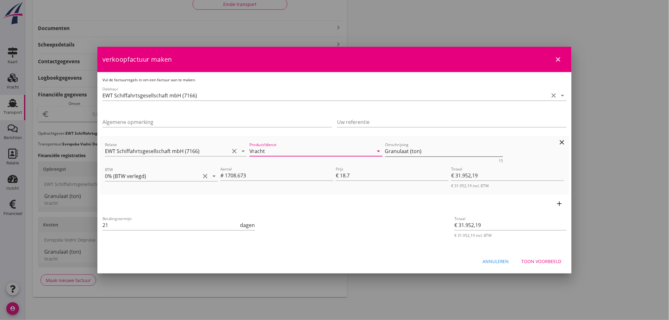
type input "Vracht"
drag, startPoint x: 441, startPoint y: 151, endPoint x: 283, endPoint y: 142, distance: 158.0
click at [283, 142] on div "Relatie EWT Schiffahrtsgesellschaft mbH (7166) clear arrow_drop_down Product/di…" at bounding box center [335, 152] width 462 height 24
click at [554, 265] on button "Toon voorbeeld" at bounding box center [542, 261] width 50 height 11
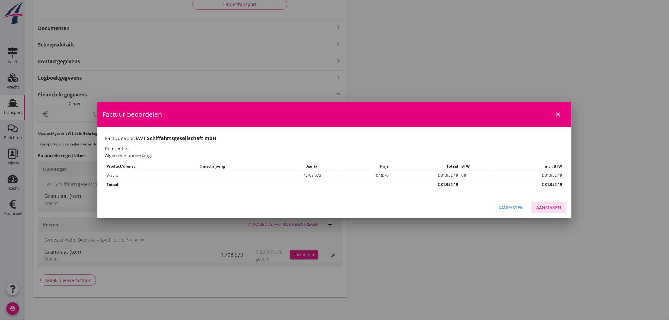
click at [555, 206] on div "Aanmaken" at bounding box center [549, 207] width 25 height 7
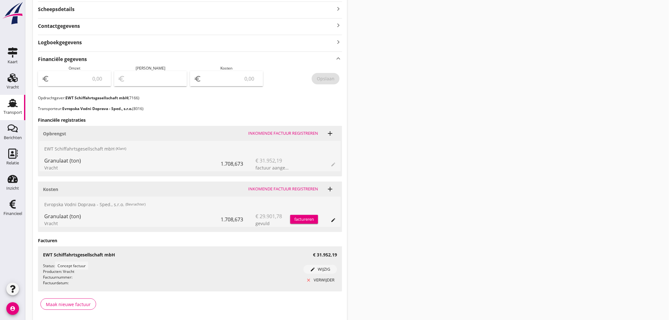
scroll to position [176, 0]
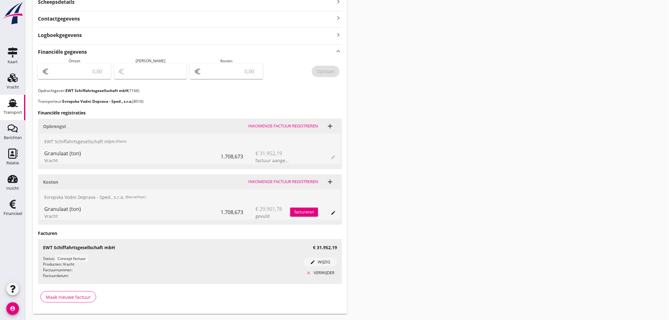
click at [71, 73] on input "number" at bounding box center [79, 71] width 57 height 10
type input "31952"
type input "31952.19"
click at [329, 72] on div "Opslaan" at bounding box center [326, 71] width 18 height 7
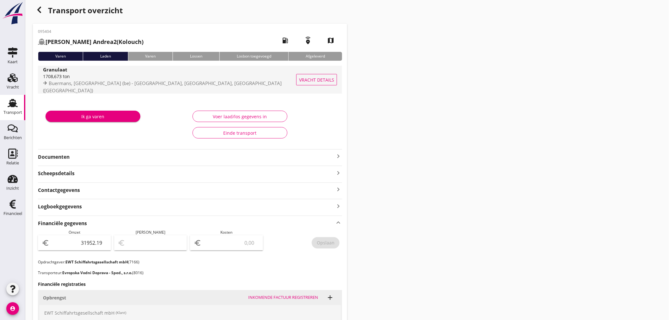
scroll to position [0, 0]
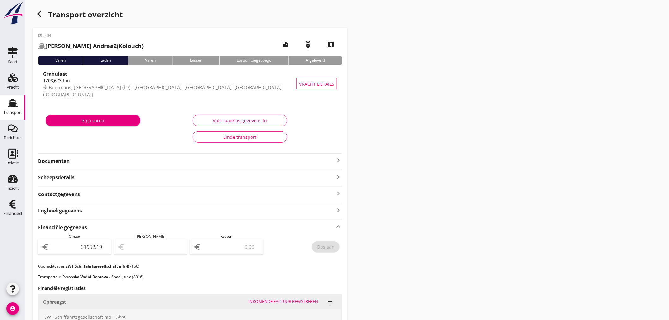
click at [37, 13] on icon "button" at bounding box center [39, 14] width 8 height 8
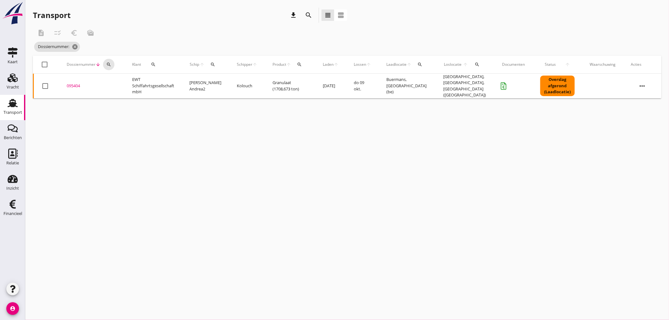
drag, startPoint x: 110, startPoint y: 65, endPoint x: 113, endPoint y: 73, distance: 8.6
click at [110, 65] on icon "search" at bounding box center [108, 64] width 5 height 5
click at [118, 83] on input "Zoeken op dossiernummer..." at bounding box center [138, 83] width 66 height 10
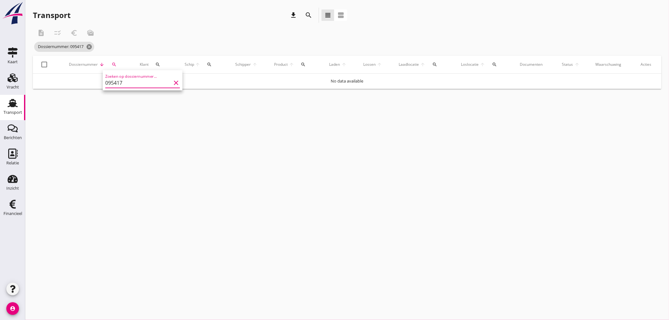
type input "095417"
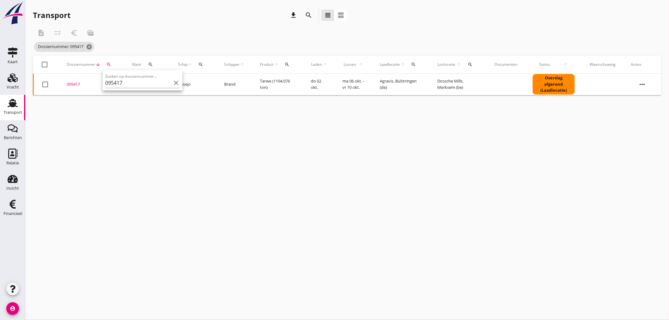
click at [76, 86] on div "095417" at bounding box center [92, 84] width 50 height 6
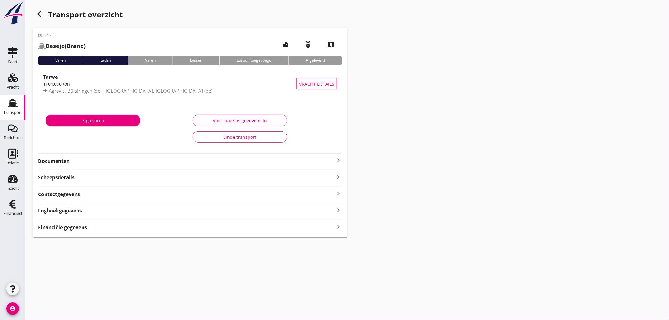
drag, startPoint x: 339, startPoint y: 226, endPoint x: 342, endPoint y: 228, distance: 3.7
click at [339, 226] on icon "keyboard_arrow_right" at bounding box center [339, 227] width 8 height 9
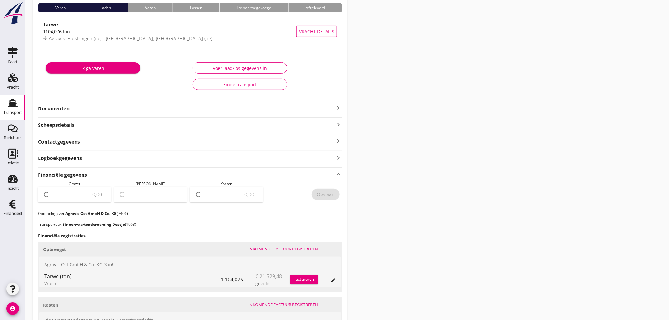
scroll to position [148, 0]
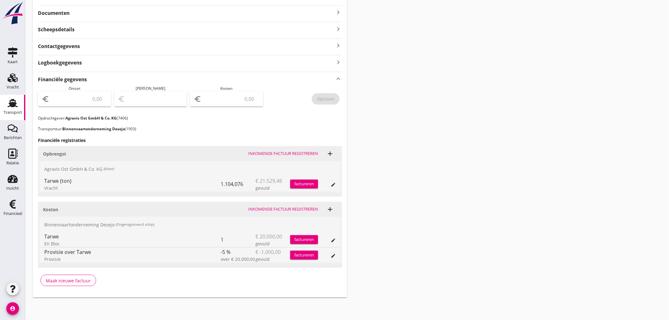
click at [308, 186] on div "factureren" at bounding box center [304, 184] width 28 height 6
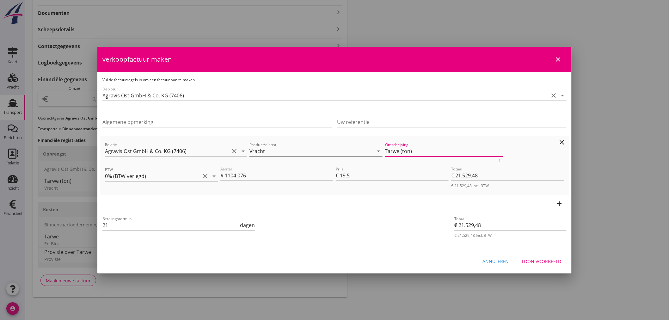
drag, startPoint x: 381, startPoint y: 151, endPoint x: 253, endPoint y: 147, distance: 128.5
click at [253, 147] on div "Relatie Agravis Ost GmbH & Co. KG (7406) clear arrow_drop_down Product/dienst V…" at bounding box center [335, 152] width 462 height 24
drag, startPoint x: 543, startPoint y: 261, endPoint x: 533, endPoint y: 255, distance: 12.4
click at [539, 259] on div "Toon voorbeeld" at bounding box center [542, 261] width 40 height 7
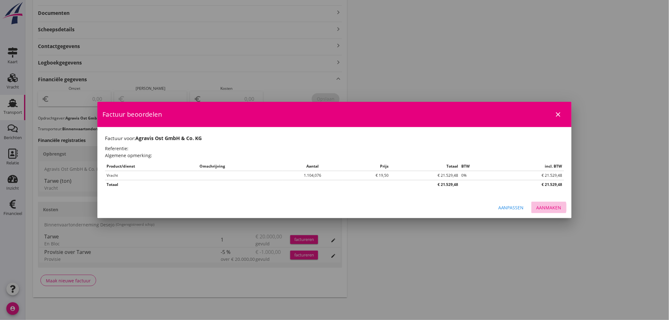
click at [549, 210] on div "Aanmaken" at bounding box center [549, 207] width 25 height 7
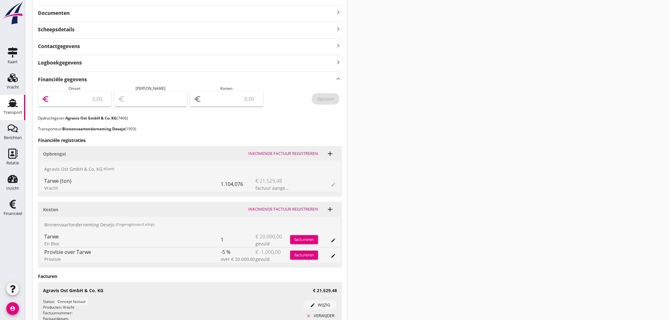
click at [78, 99] on input "number" at bounding box center [79, 99] width 57 height 10
type input "21529"
type input "21529.48"
click at [327, 101] on div "Opslaan" at bounding box center [326, 99] width 18 height 7
click at [8, 213] on div "Financieel" at bounding box center [12, 214] width 19 height 4
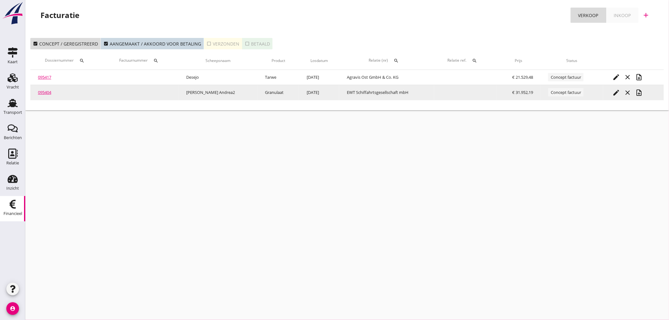
click at [638, 92] on icon "note_add" at bounding box center [640, 93] width 8 height 8
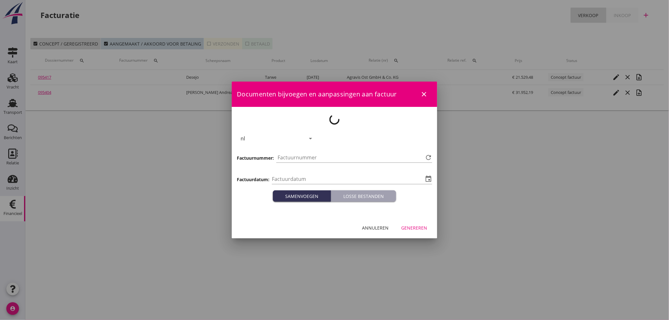
type input "[DATE]"
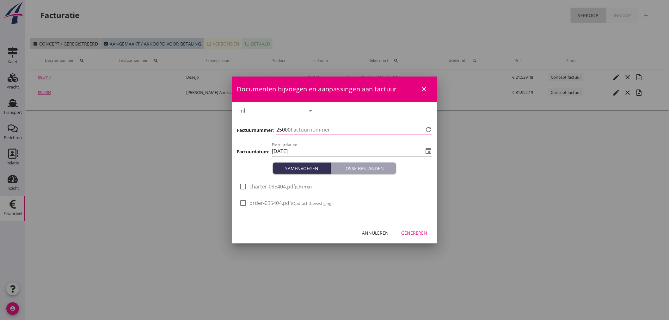
type input "1331"
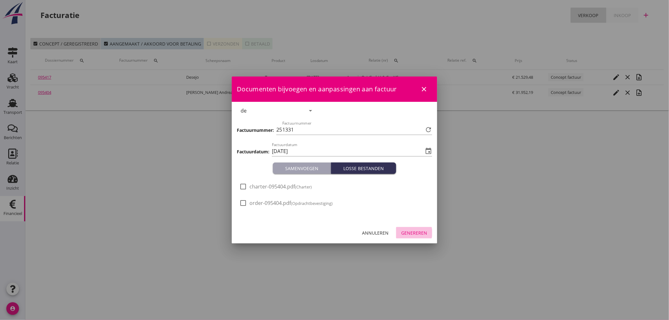
click at [424, 230] on div "Genereren" at bounding box center [414, 233] width 26 height 7
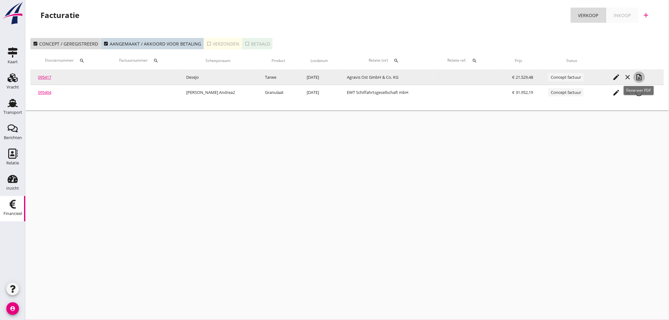
click at [644, 75] on div "note_add" at bounding box center [639, 77] width 11 height 8
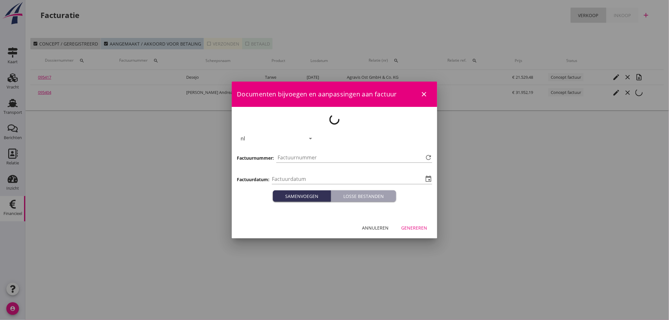
type input "[DATE]"
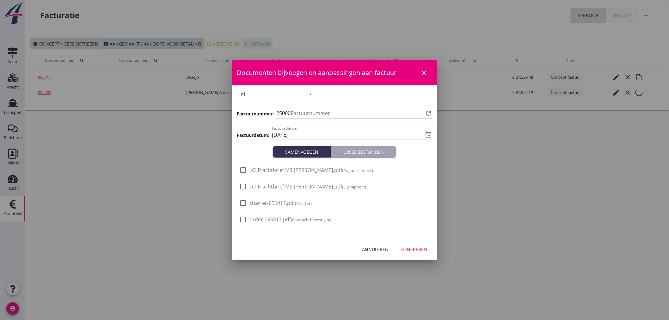
type input "1332"
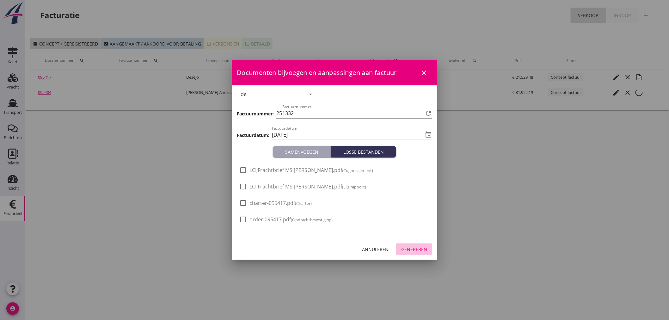
click at [412, 250] on div "Genereren" at bounding box center [414, 249] width 26 height 7
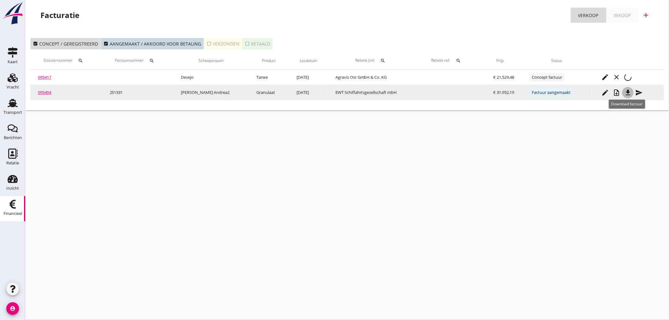
click at [629, 93] on icon "file_download" at bounding box center [628, 93] width 8 height 8
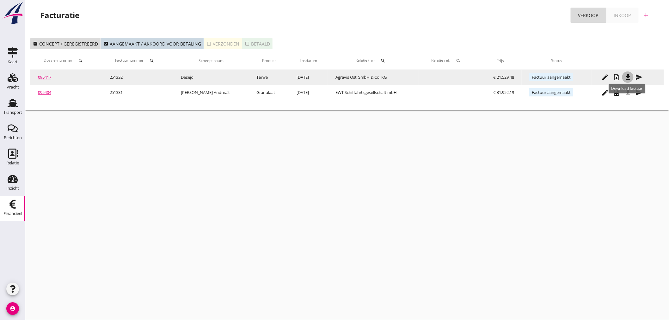
click at [630, 78] on icon "file_download" at bounding box center [628, 77] width 8 height 8
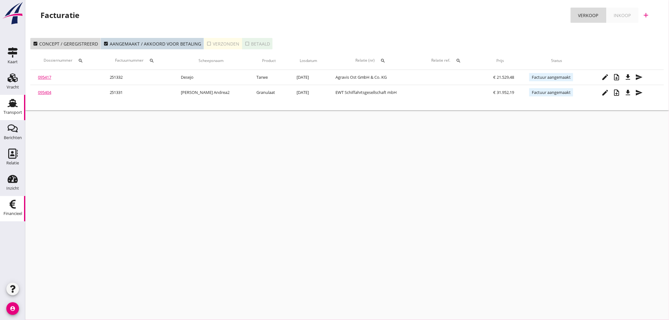
click at [18, 109] on div "Transport" at bounding box center [12, 112] width 19 height 9
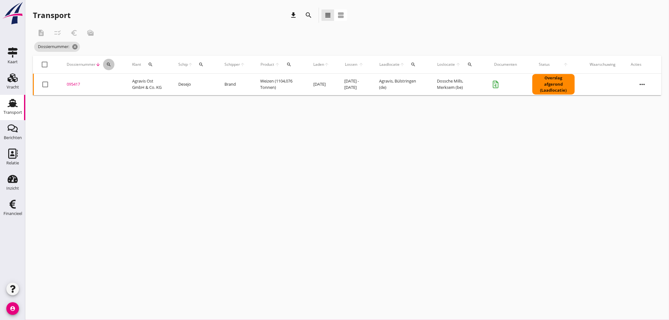
click at [112, 64] on div "search" at bounding box center [108, 64] width 11 height 5
click at [112, 84] on input "Zoeken op dossiernummer..." at bounding box center [138, 83] width 66 height 10
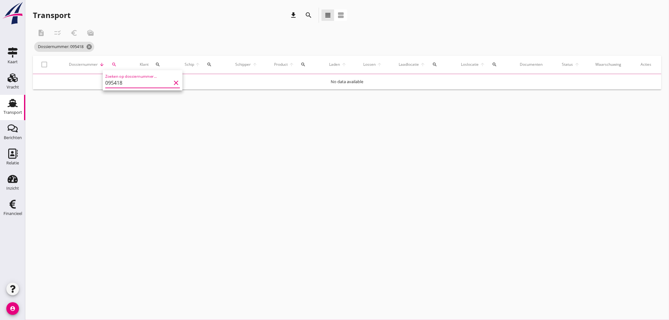
type input "095418"
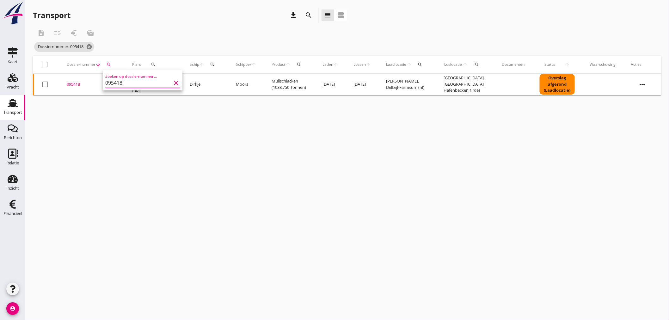
click at [71, 83] on div "095418" at bounding box center [92, 84] width 50 height 6
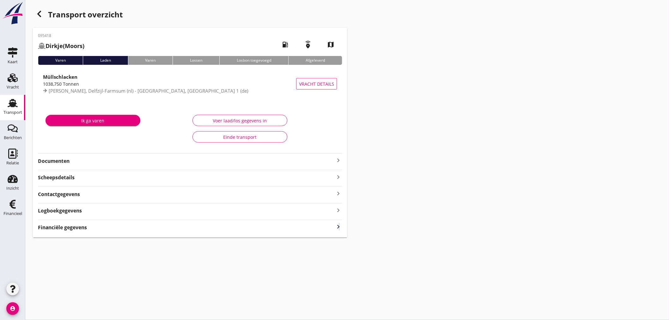
click at [340, 228] on icon "keyboard_arrow_right" at bounding box center [339, 227] width 8 height 9
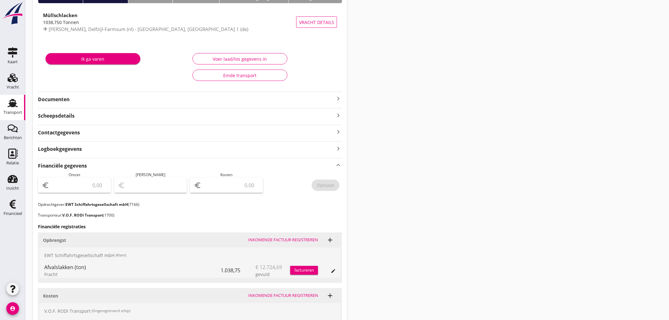
scroll to position [70, 0]
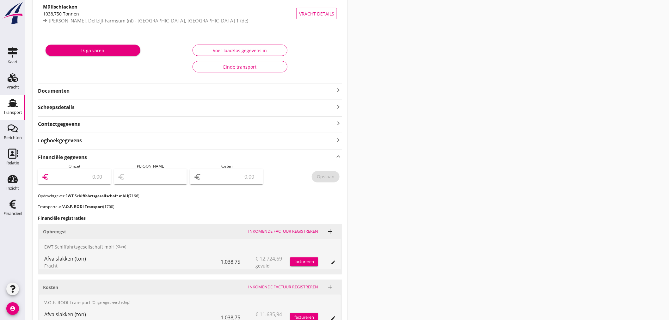
click at [78, 179] on input "number" at bounding box center [79, 177] width 57 height 10
click at [305, 258] on button "factureren" at bounding box center [304, 261] width 28 height 9
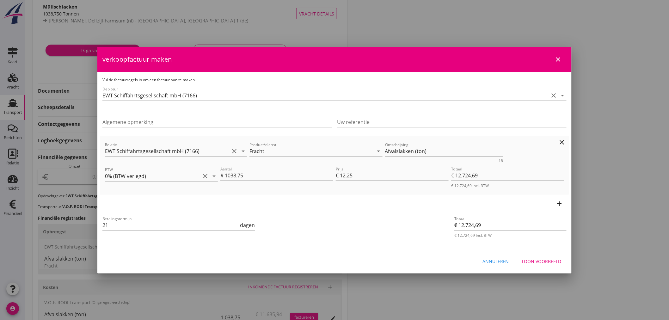
drag, startPoint x: 423, startPoint y: 150, endPoint x: 353, endPoint y: 142, distance: 70.3
click at [353, 142] on div "Relatie EWT Schiffahrtsgesellschaft mbH (7166) clear arrow_drop_down Product/di…" at bounding box center [335, 152] width 462 height 24
click at [541, 263] on div "Toon voorbeeld" at bounding box center [542, 261] width 40 height 7
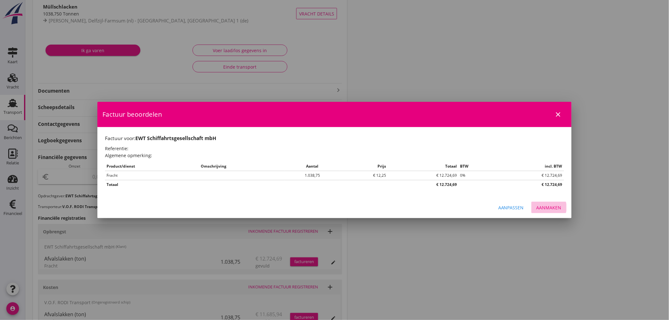
drag, startPoint x: 549, startPoint y: 208, endPoint x: 409, endPoint y: 230, distance: 141.8
click at [549, 208] on div "Aanmaken" at bounding box center [549, 207] width 25 height 7
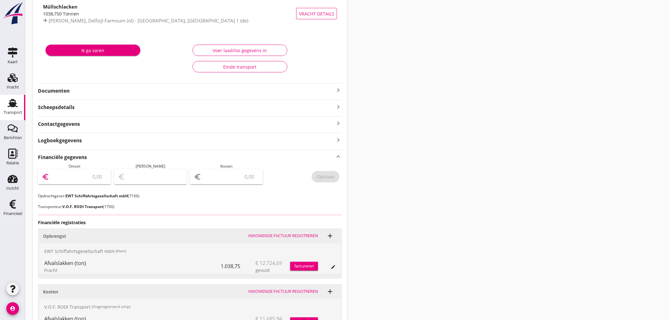
click at [89, 175] on input "number" at bounding box center [79, 177] width 57 height 10
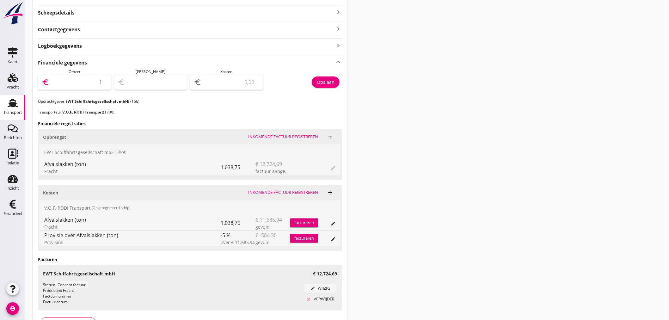
scroll to position [176, 0]
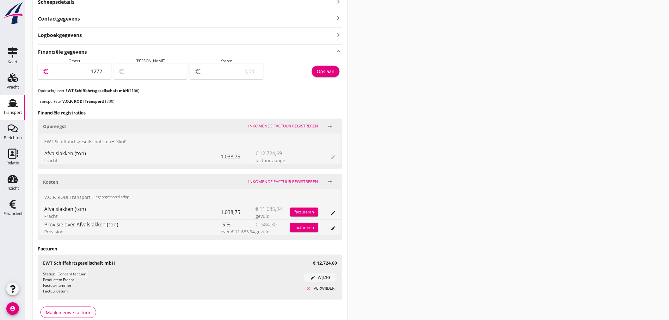
type input "12724"
type input "12724.69"
click at [335, 69] on button "Opslaan" at bounding box center [326, 71] width 28 height 11
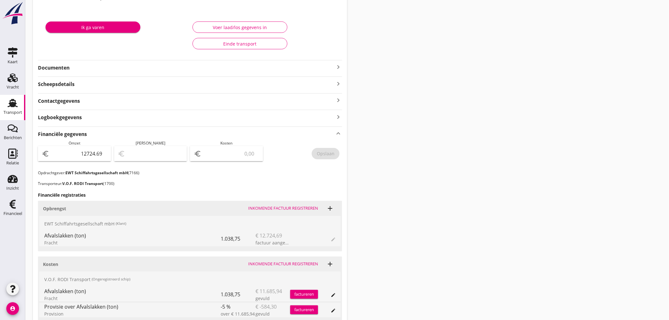
scroll to position [0, 0]
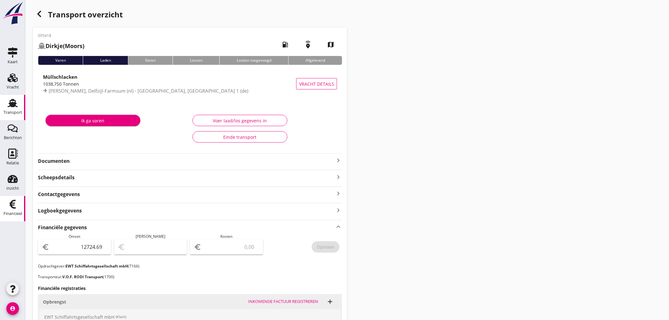
click at [12, 206] on use at bounding box center [12, 204] width 6 height 9
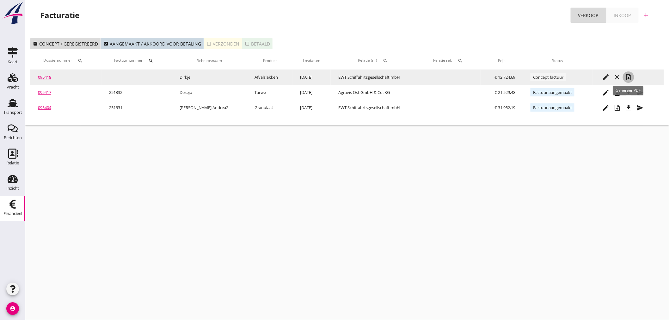
click at [630, 80] on icon "note_add" at bounding box center [629, 77] width 8 height 8
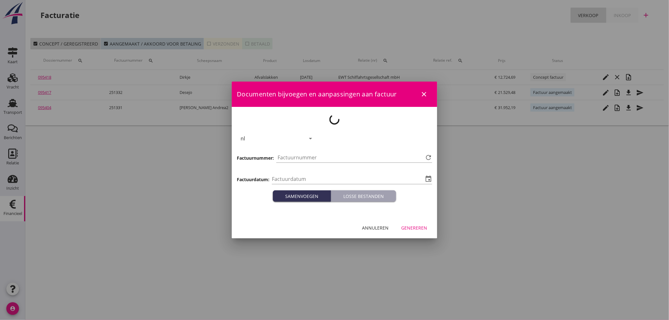
type input "[DATE]"
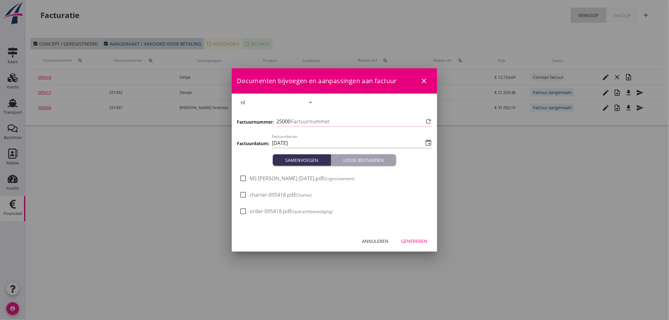
type input "1333"
click at [415, 242] on div "Genereren" at bounding box center [414, 241] width 26 height 7
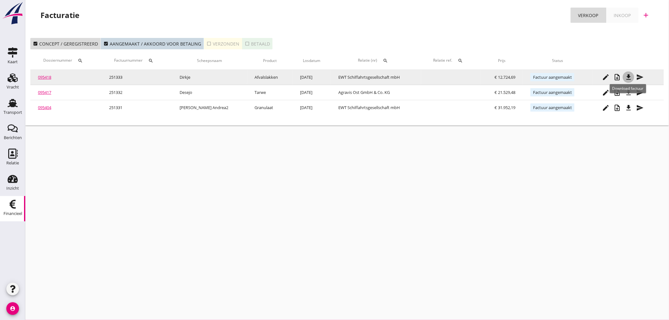
click at [630, 77] on icon "file_download" at bounding box center [629, 77] width 8 height 8
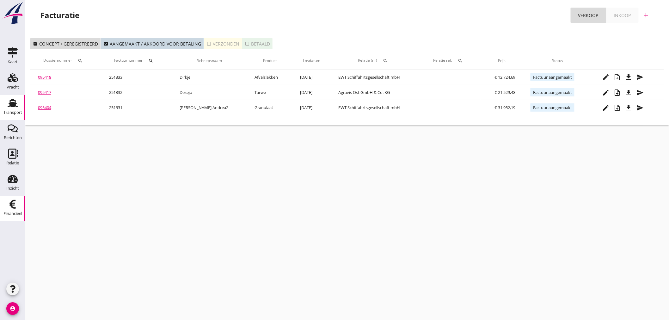
click at [20, 111] on div "Transport" at bounding box center [12, 112] width 19 height 4
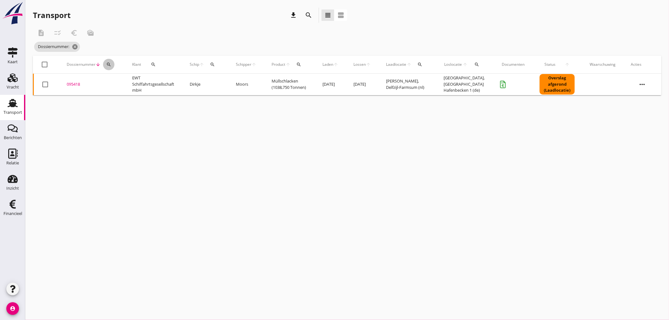
click at [105, 64] on div "search" at bounding box center [108, 64] width 11 height 5
drag, startPoint x: 116, startPoint y: 86, endPoint x: 118, endPoint y: 90, distance: 4.2
click at [116, 87] on input "Zoeken op dossiernummer..." at bounding box center [138, 83] width 66 height 10
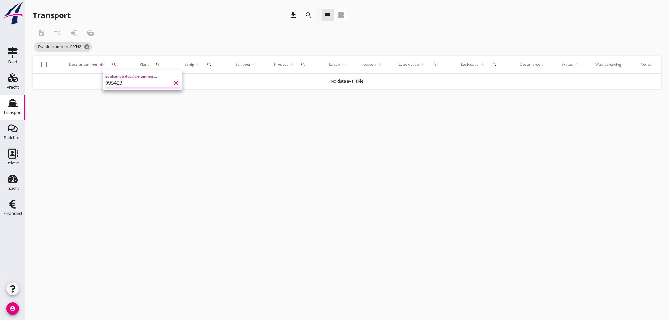
type input "095423"
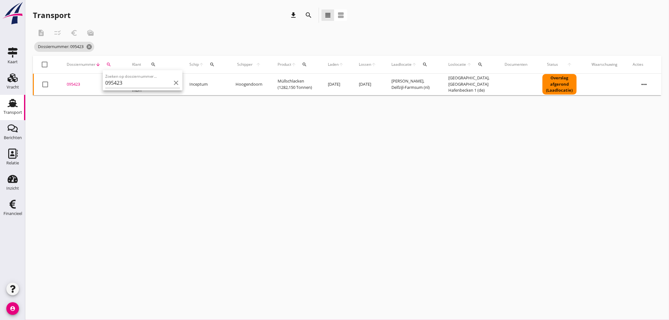
click at [71, 82] on div "095423" at bounding box center [92, 84] width 50 height 6
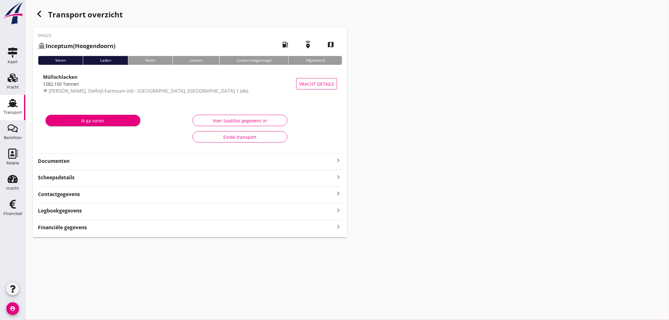
click at [109, 229] on div "Financiële gegevens keyboard_arrow_right" at bounding box center [190, 227] width 304 height 9
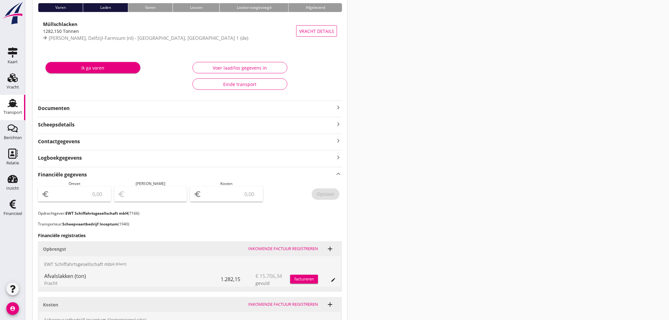
scroll to position [148, 0]
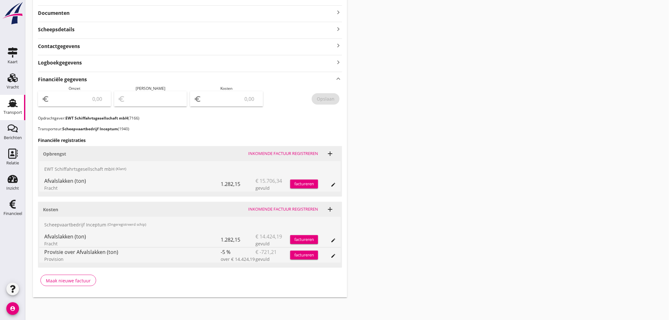
click at [314, 187] on button "factureren" at bounding box center [304, 184] width 28 height 9
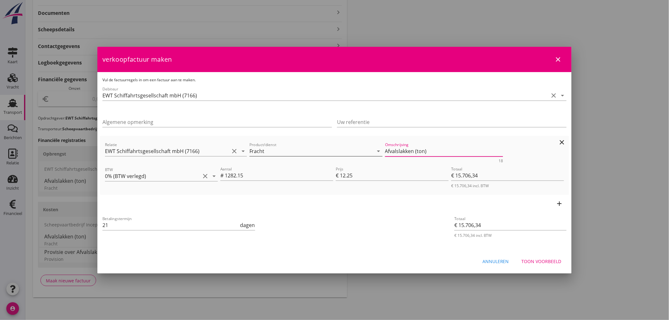
drag, startPoint x: 287, startPoint y: 151, endPoint x: 262, endPoint y: 150, distance: 24.7
click at [259, 150] on div "Relatie EWT Schiffahrtsgesellschaft mbH (7166) clear arrow_drop_down Product/di…" at bounding box center [335, 152] width 462 height 24
drag, startPoint x: 560, startPoint y: 264, endPoint x: 558, endPoint y: 255, distance: 9.3
click at [560, 263] on div "Toon voorbeeld" at bounding box center [542, 261] width 40 height 7
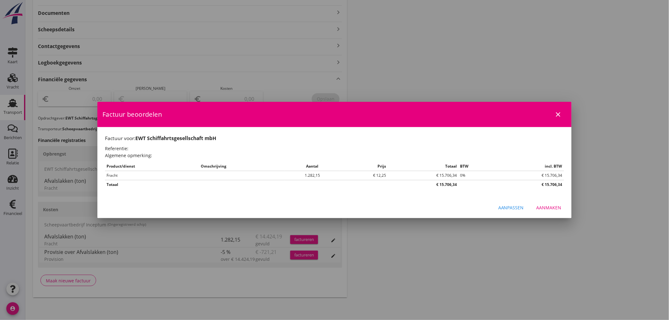
click at [558, 206] on div "Aanmaken" at bounding box center [549, 207] width 25 height 7
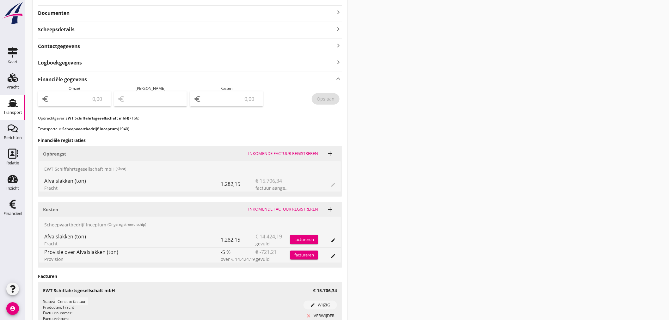
click at [88, 99] on input "number" at bounding box center [79, 99] width 57 height 10
type input "15706"
type input "15706.34"
click at [328, 97] on div "Opslaan" at bounding box center [326, 99] width 18 height 7
drag, startPoint x: 7, startPoint y: 206, endPoint x: 12, endPoint y: 208, distance: 5.2
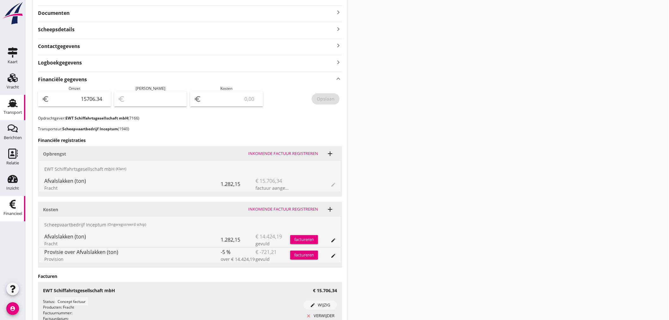
click at [8, 207] on div "Financieel" at bounding box center [12, 204] width 15 height 10
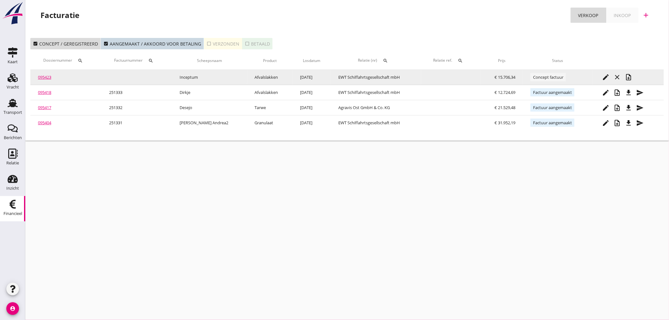
click at [625, 76] on icon "note_add" at bounding box center [629, 77] width 8 height 8
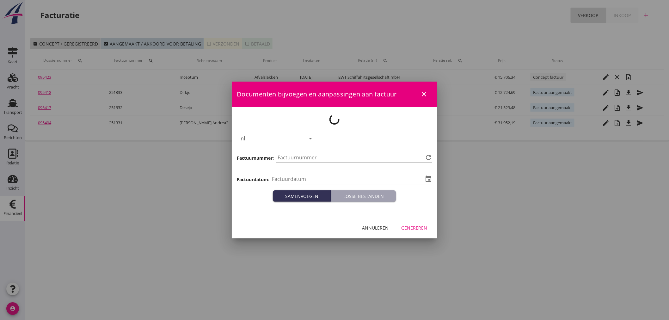
type input "[DATE]"
type input "1334"
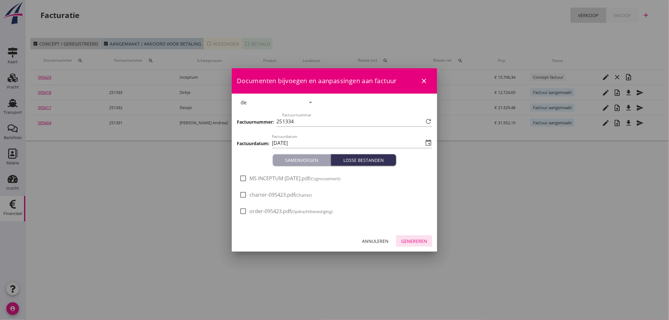
click at [416, 244] on div "Genereren" at bounding box center [414, 241] width 26 height 7
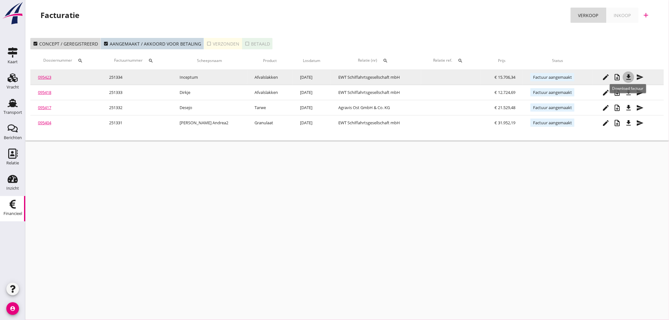
click at [631, 80] on icon "file_download" at bounding box center [629, 77] width 8 height 8
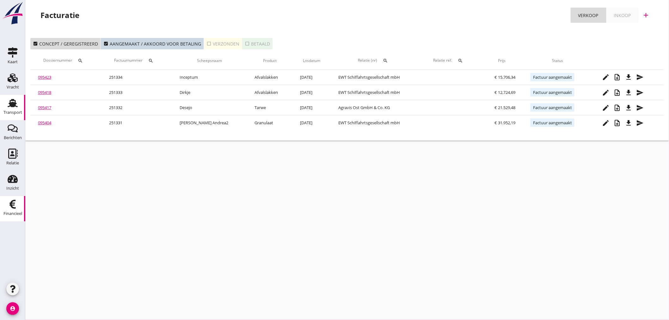
click at [9, 106] on use at bounding box center [13, 103] width 10 height 8
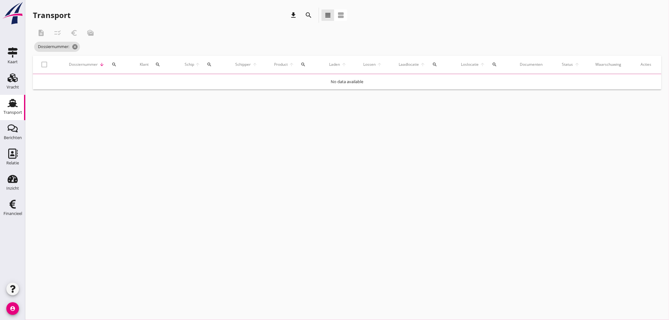
drag, startPoint x: 106, startPoint y: 65, endPoint x: 121, endPoint y: 66, distance: 14.9
click at [115, 65] on div "Dossiernummer arrow_downward search" at bounding box center [96, 64] width 56 height 15
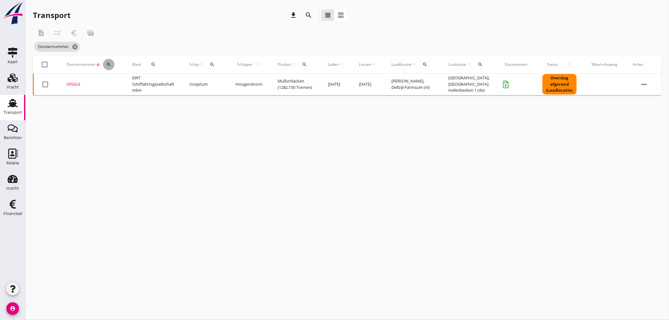
drag, startPoint x: 106, startPoint y: 65, endPoint x: 112, endPoint y: 81, distance: 17.3
click at [108, 69] on button "search" at bounding box center [108, 64] width 11 height 11
click at [112, 81] on input "Zoeken op dossiernummer..." at bounding box center [138, 83] width 66 height 10
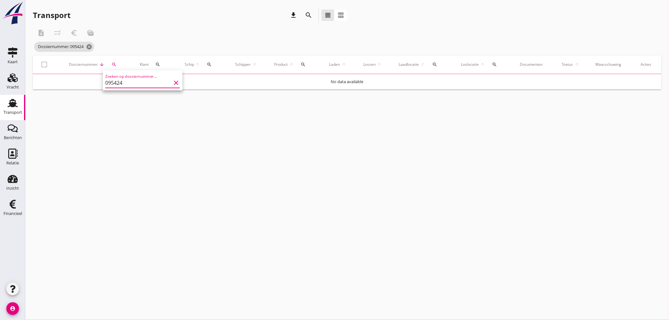
type input "095424"
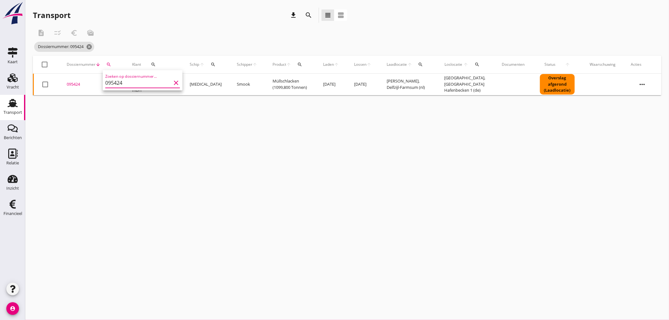
click at [75, 83] on div "095424" at bounding box center [92, 84] width 50 height 6
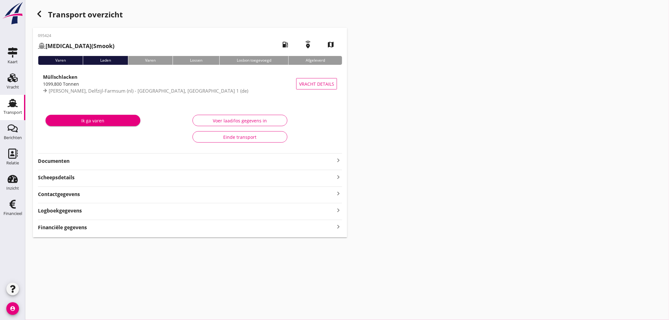
drag, startPoint x: 90, startPoint y: 226, endPoint x: 96, endPoint y: 225, distance: 6.8
click at [90, 226] on div "Financiële gegevens keyboard_arrow_right" at bounding box center [190, 227] width 304 height 9
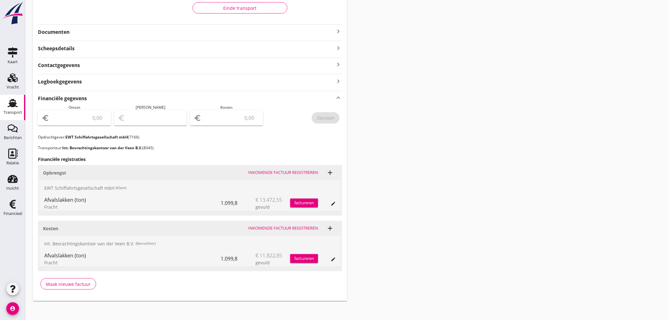
scroll to position [133, 0]
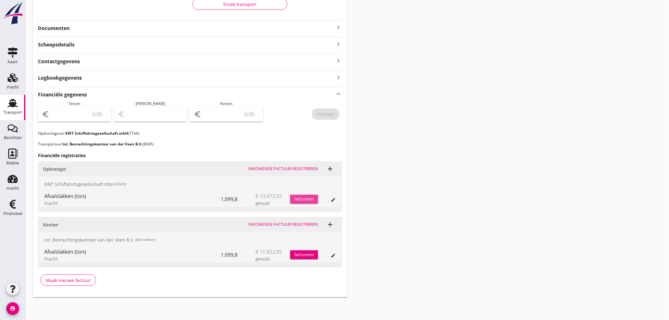
click at [317, 201] on div "factureren" at bounding box center [304, 199] width 28 height 6
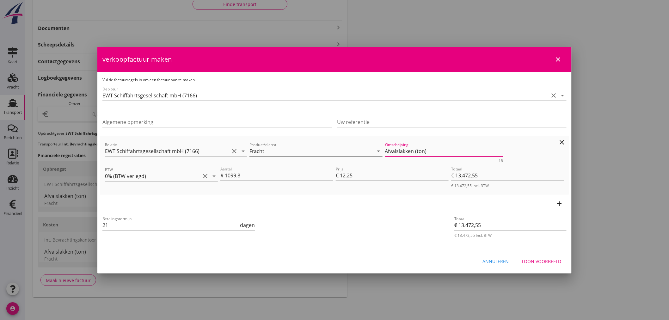
drag, startPoint x: 298, startPoint y: 153, endPoint x: 283, endPoint y: 157, distance: 15.0
click at [288, 153] on div "Relatie EWT Schiffahrtsgesellschaft mbH (7166) clear arrow_drop_down Product/di…" at bounding box center [335, 152] width 462 height 24
click at [548, 265] on button "Toon voorbeeld" at bounding box center [542, 261] width 50 height 11
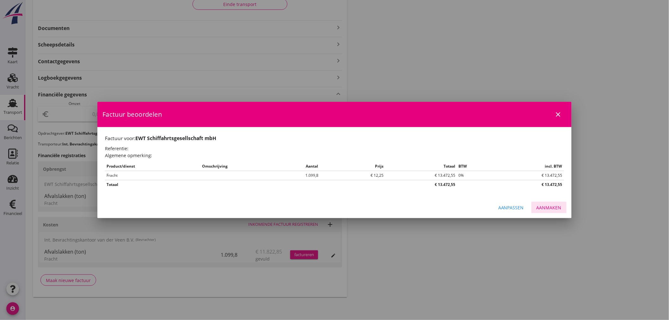
click at [552, 208] on div "Aanmaken" at bounding box center [549, 207] width 25 height 7
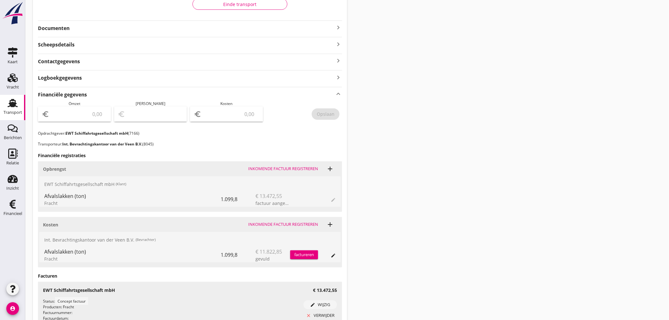
click at [90, 114] on input "number" at bounding box center [79, 114] width 57 height 10
type input "13472"
type input "13472.55"
click at [331, 114] on div "Opslaan" at bounding box center [326, 114] width 18 height 7
click at [16, 212] on div "Financieel" at bounding box center [12, 214] width 19 height 4
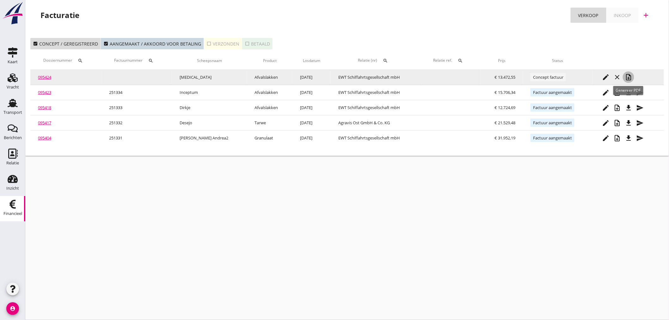
click at [629, 77] on icon "note_add" at bounding box center [629, 77] width 8 height 8
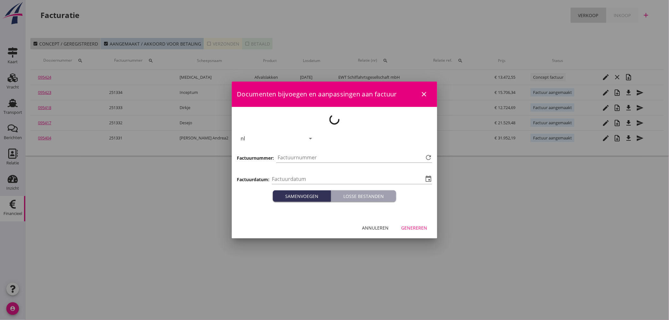
type input "[DATE]"
type input "1335"
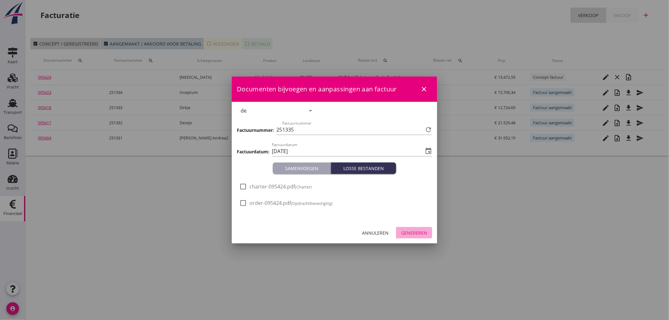
drag, startPoint x: 417, startPoint y: 235, endPoint x: 427, endPoint y: 244, distance: 13.2
click at [418, 235] on div "Genereren" at bounding box center [414, 233] width 26 height 7
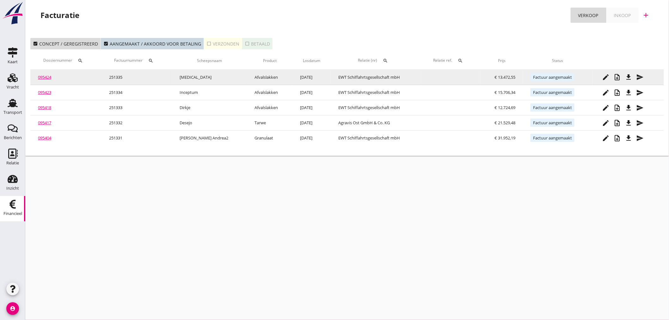
click at [627, 77] on icon "file_download" at bounding box center [629, 77] width 8 height 8
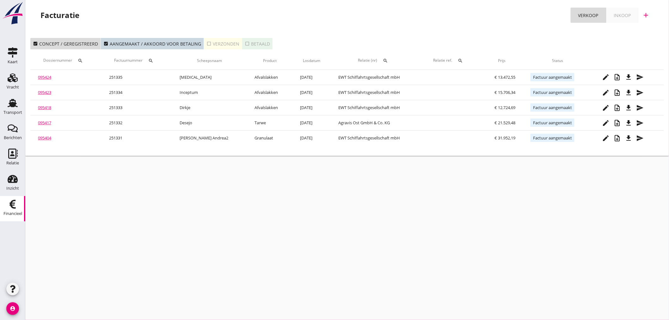
click at [625, 18] on div "Inkoop" at bounding box center [622, 15] width 17 height 7
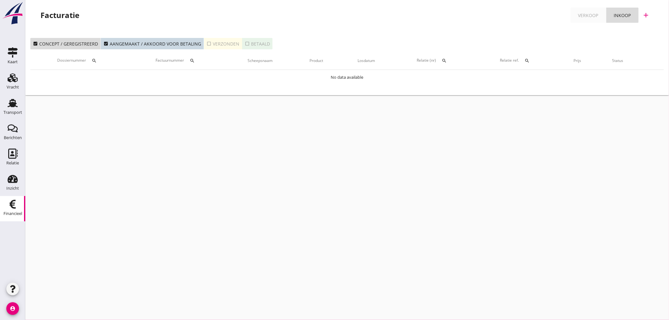
click at [646, 17] on icon "add" at bounding box center [647, 15] width 8 height 8
click at [653, 45] on div "Inkoopfactuur" at bounding box center [643, 46] width 38 height 8
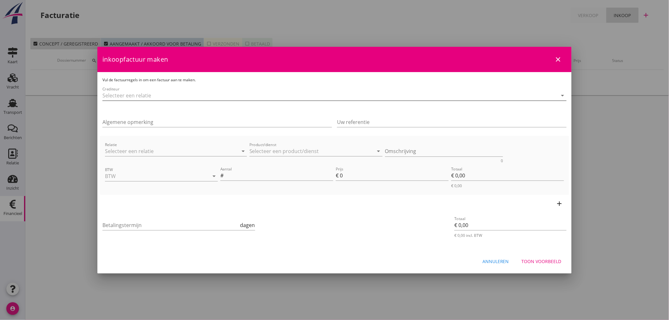
click at [154, 96] on input "Crediteur" at bounding box center [325, 95] width 447 height 10
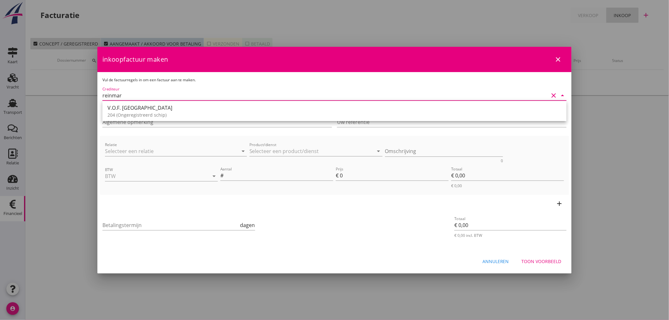
click at [137, 113] on div "204 (Ongeregistreerd schip)" at bounding box center [335, 115] width 454 height 7
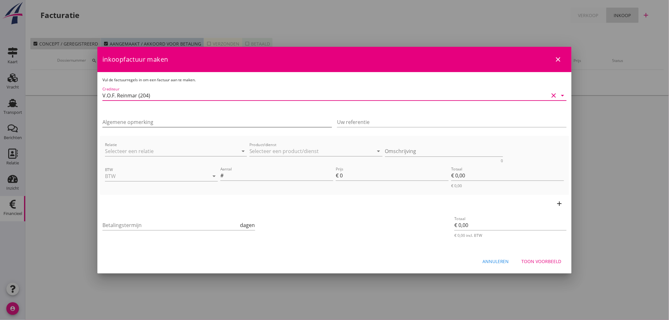
type input "V.O.F. Reinmar (204)"
click at [133, 124] on input "Algemene opmerking" at bounding box center [217, 122] width 230 height 10
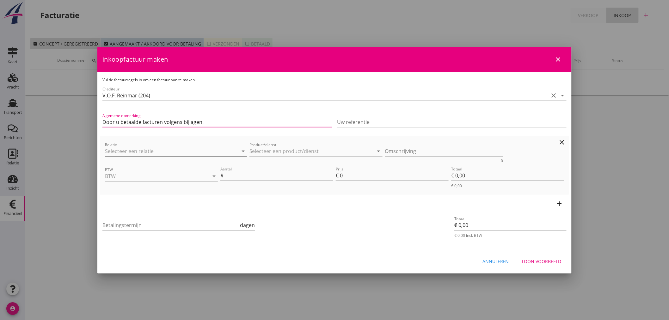
type input "Door u betaalde facturen volgens bijlagen."
click at [165, 153] on input "Relatie" at bounding box center [167, 151] width 124 height 10
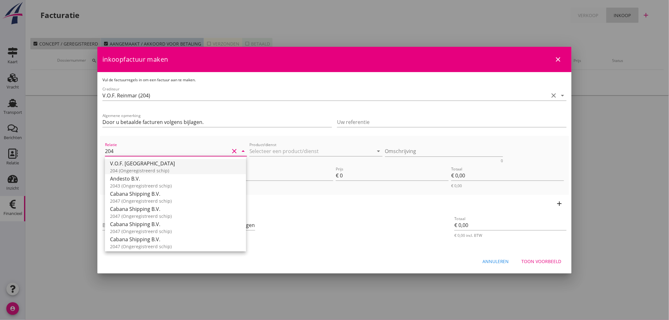
click at [162, 169] on div "204 (Ongeregistreerd schip)" at bounding box center [175, 170] width 131 height 7
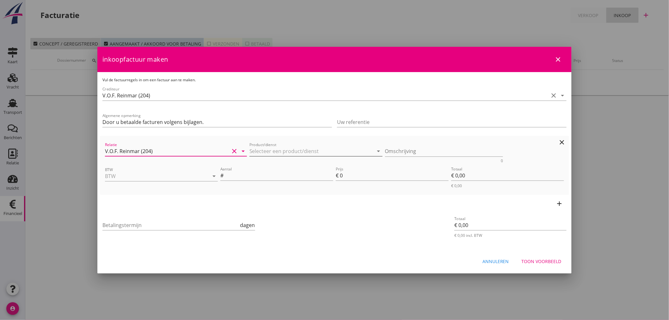
type input "V.O.F. Reinmar (204)"
click at [317, 151] on input "Product/dienst" at bounding box center [312, 151] width 124 height 10
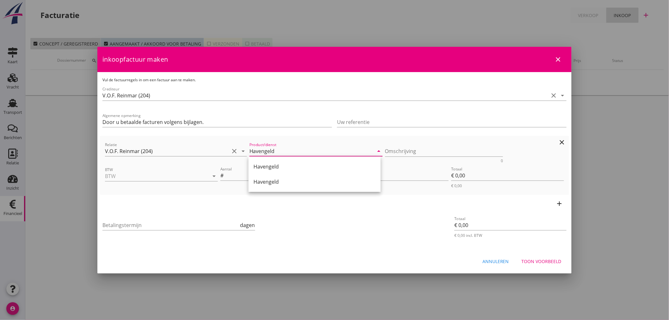
type input "Havengeld"
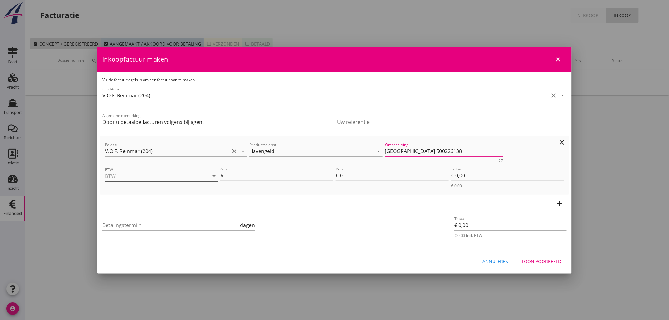
type textarea "[GEOGRAPHIC_DATA] 500226138"
click at [166, 176] on input "BTW" at bounding box center [152, 176] width 95 height 10
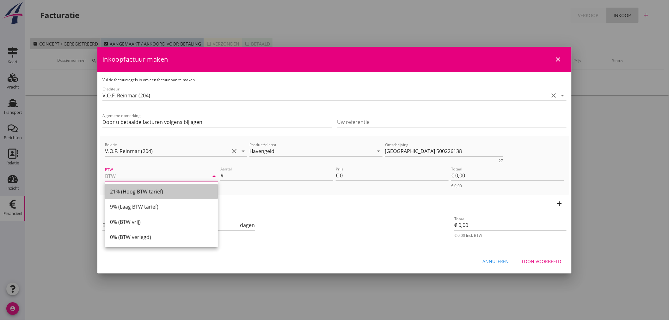
drag, startPoint x: 156, startPoint y: 194, endPoint x: 200, endPoint y: 174, distance: 48.1
click at [160, 191] on div "21% (Hoog BTW tarief)" at bounding box center [161, 192] width 103 height 8
type input "21% (Hoog BTW tarief)"
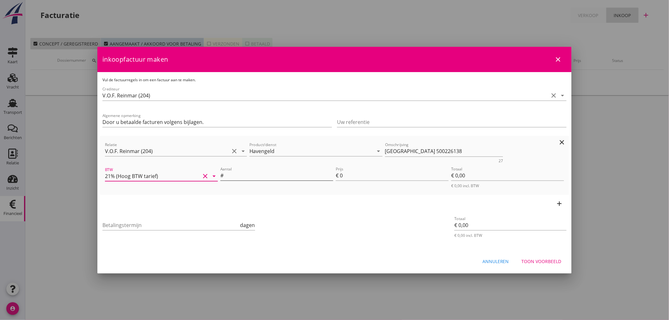
click at [249, 179] on input "Aantal" at bounding box center [279, 175] width 108 height 10
type input "1"
type input "€ 1,00"
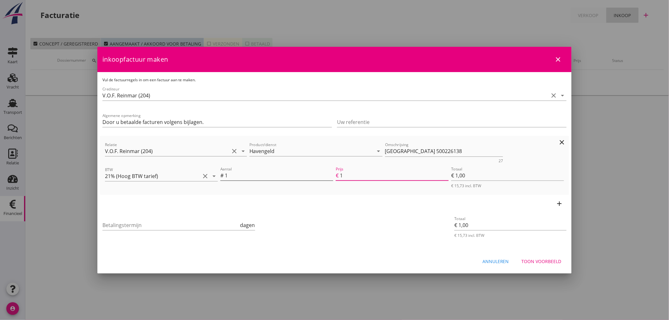
type input "13"
type input "€ 13,00"
type input "132"
type input "€ 132,00"
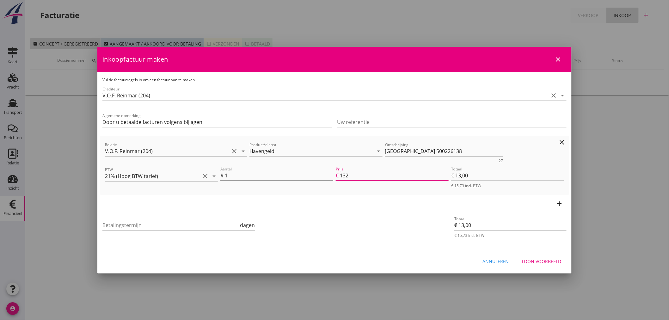
type input "€ 132,00"
type input "€ 0,00"
type input "132.7"
type input "€ 132,70"
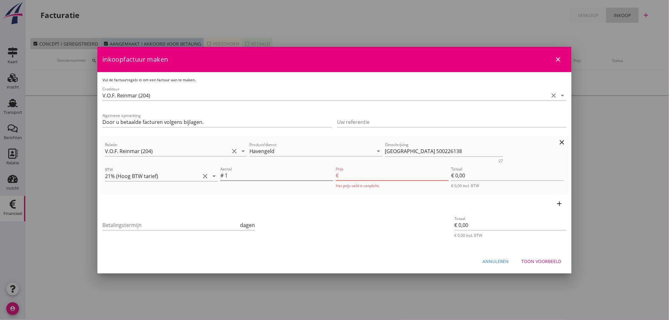
type input "€ 132,70"
type input "132.79"
type input "€ 132,79"
type input "132.79"
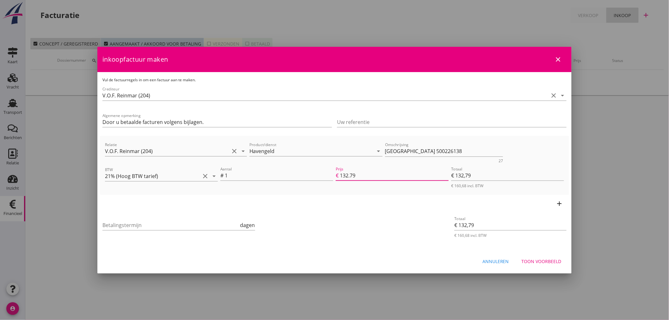
click at [562, 203] on icon "add" at bounding box center [560, 204] width 8 height 8
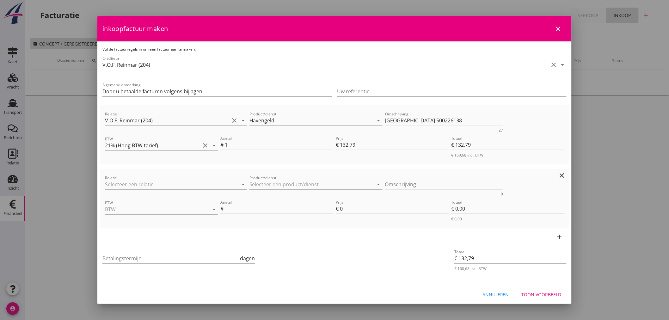
click at [558, 176] on icon "clear" at bounding box center [562, 176] width 8 height 8
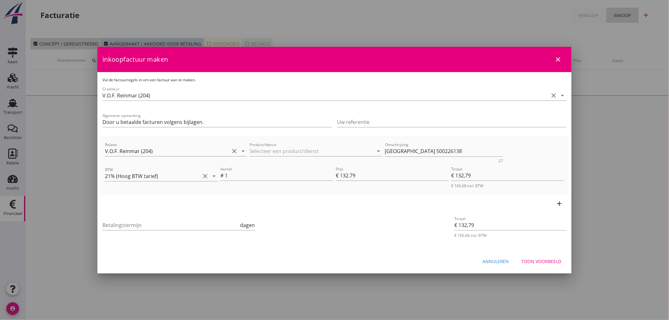
click at [561, 200] on icon "add" at bounding box center [560, 204] width 8 height 8
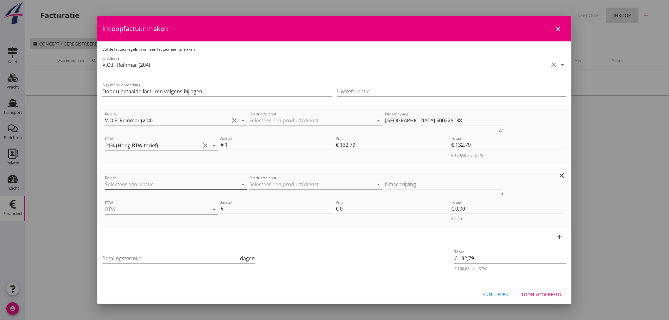
click at [152, 185] on input "Relatie" at bounding box center [167, 184] width 124 height 10
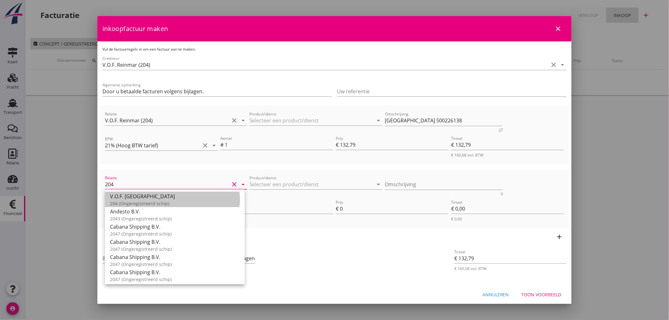
drag, startPoint x: 135, startPoint y: 204, endPoint x: 185, endPoint y: 198, distance: 50.6
click at [135, 204] on div "204 (Ongeregistreerd schip)" at bounding box center [175, 203] width 130 height 7
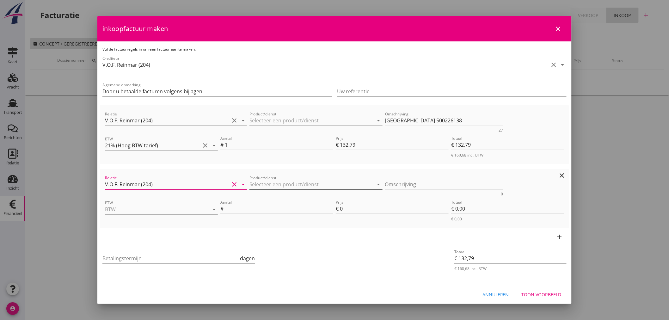
type input "V.O.F. Reinmar (204)"
click at [286, 183] on input "Product/dienst" at bounding box center [312, 184] width 124 height 10
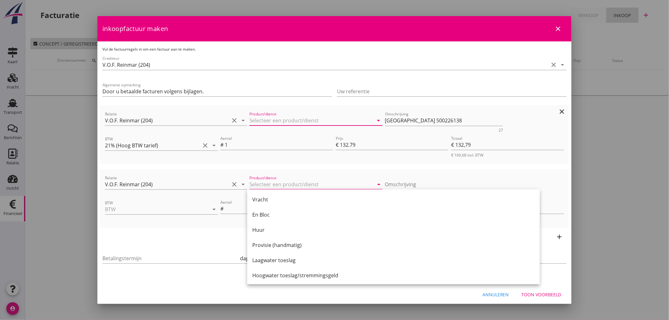
click at [285, 125] on input "Product/dienst" at bounding box center [312, 120] width 124 height 10
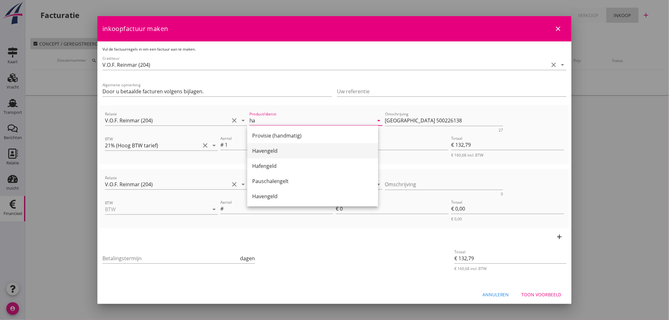
click at [268, 151] on div "Havengeld" at bounding box center [312, 151] width 121 height 8
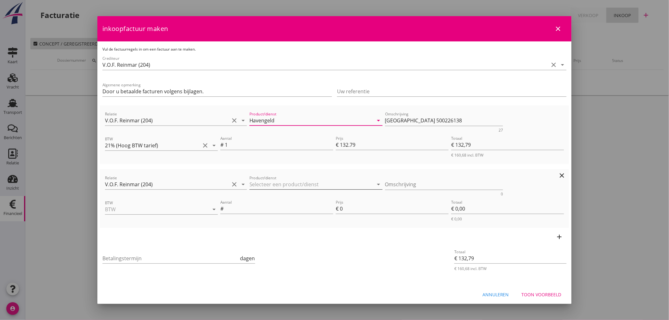
type input "Havengeld"
click at [260, 187] on input "Product/dienst" at bounding box center [312, 184] width 124 height 10
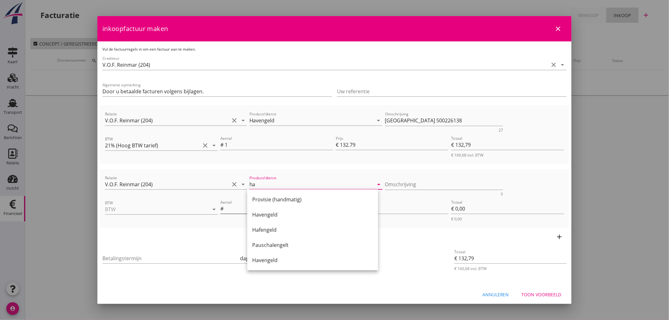
click at [265, 211] on div "Havengeld" at bounding box center [312, 214] width 121 height 15
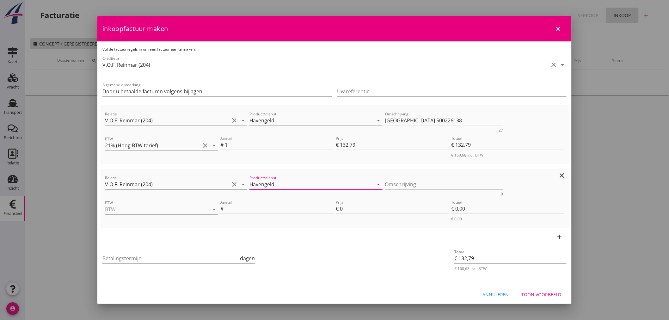
type input "Havengeld"
click at [394, 187] on textarea "Omschrijving" at bounding box center [444, 184] width 118 height 10
type textarea "Port of Moerdijk VF-0068989"
click at [143, 209] on input "BTW" at bounding box center [152, 209] width 95 height 10
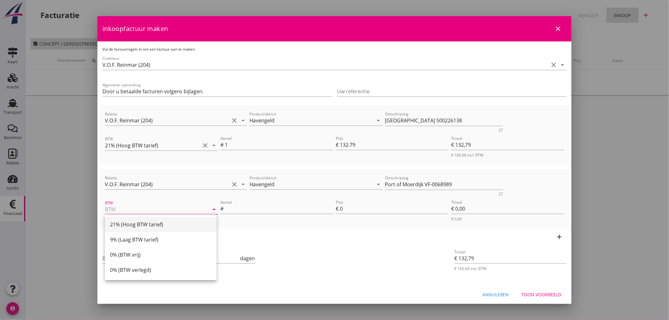
click at [133, 224] on div "21% (Hoog BTW tarief)" at bounding box center [161, 225] width 102 height 8
type input "21% (Hoog BTW tarief)"
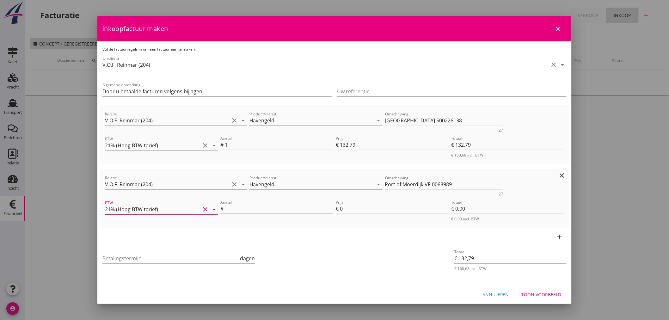
click at [255, 209] on input "Aantal" at bounding box center [279, 209] width 108 height 10
type input "1"
type input "€ 133,79"
type input "1"
type input "€ 1,00"
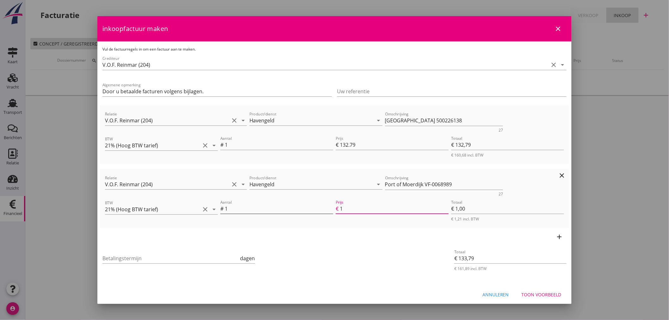
type input "€ 142,79"
type input "10"
type input "€ 10,00"
type input "€ 240,79"
type input "108"
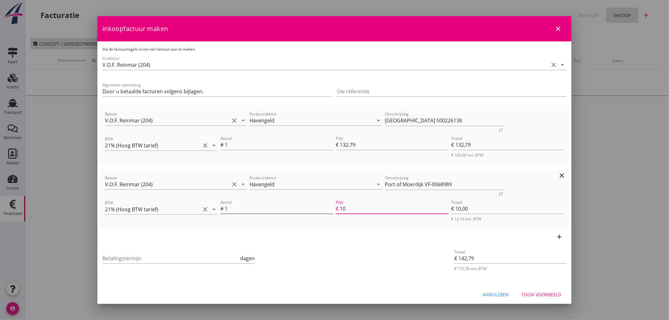
type input "€ 108,00"
type input "€ 132,79"
type input "€ 0,00"
type input "€ 241,19"
type input "108.4"
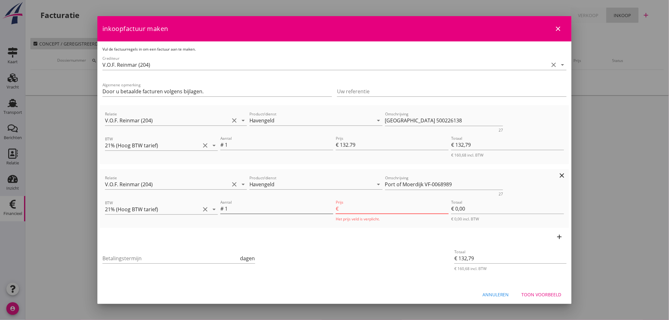
type input "€ 108,40"
type input "108.46"
type input "€ 241,25"
type input "€ 108,46"
type input "108.46"
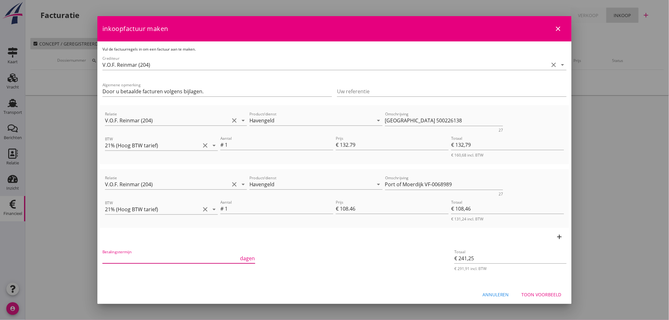
click at [125, 256] on input "Betalingstermijn" at bounding box center [170, 258] width 137 height 10
type input "21"
click at [544, 292] on div "Toon voorbeeld" at bounding box center [542, 294] width 40 height 7
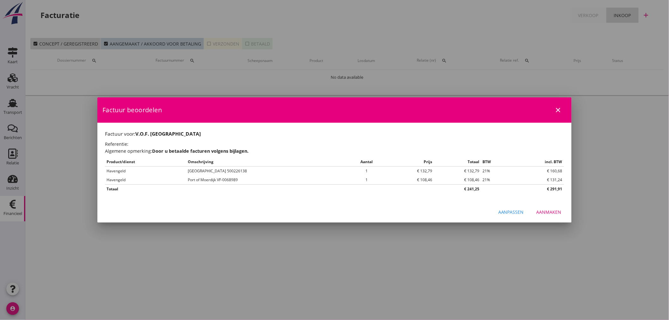
click at [559, 214] on div "Aanmaken" at bounding box center [549, 212] width 25 height 7
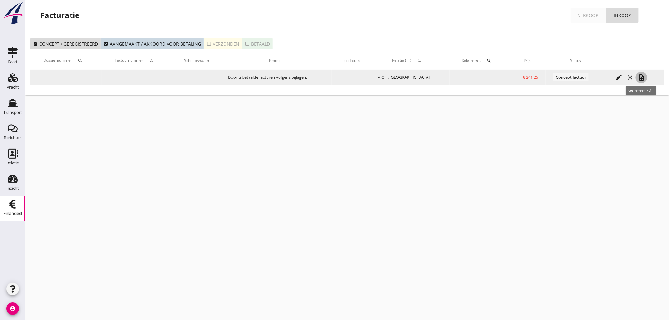
click at [642, 78] on icon "note_add" at bounding box center [642, 78] width 8 height 8
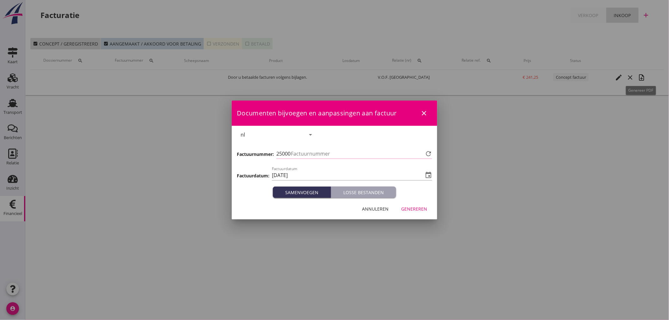
type input "1336"
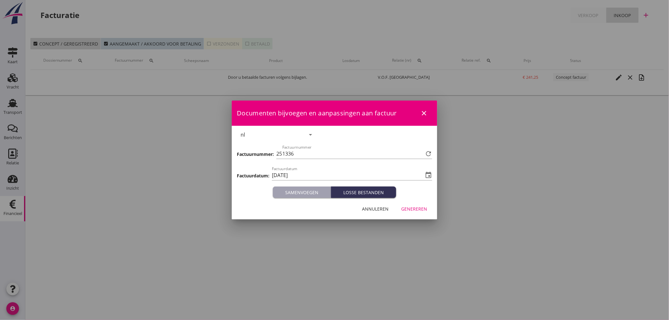
click at [421, 206] on div "Genereren" at bounding box center [414, 209] width 26 height 7
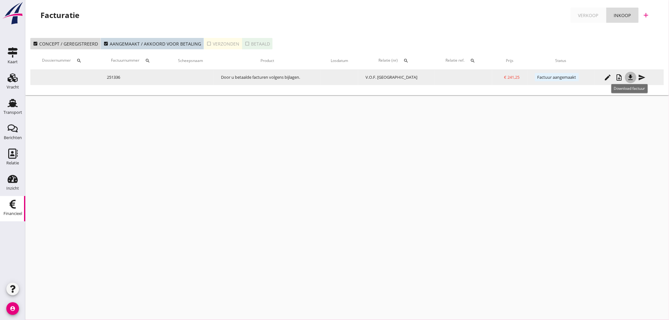
click at [627, 75] on icon "file_download" at bounding box center [631, 78] width 8 height 8
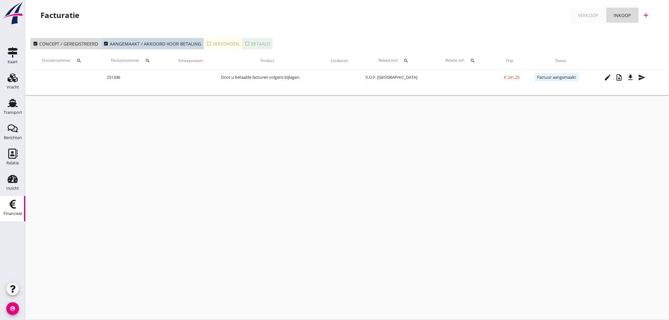
click at [600, 18] on link "Verkoop" at bounding box center [589, 15] width 36 height 15
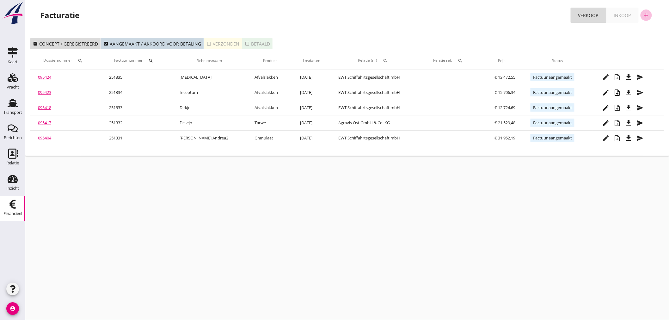
click at [648, 15] on icon "add" at bounding box center [647, 15] width 8 height 8
click at [645, 33] on div "Verkoopfactuur" at bounding box center [643, 31] width 38 height 8
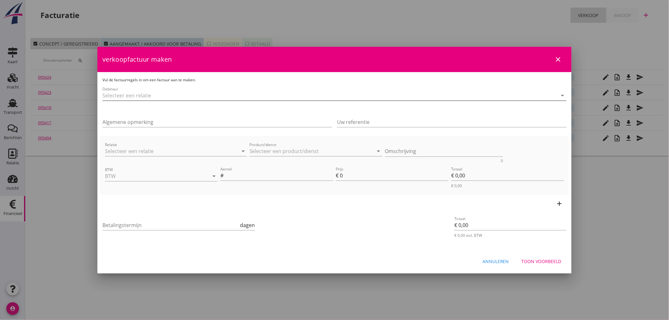
click at [162, 91] on input "Debiteur" at bounding box center [325, 95] width 447 height 10
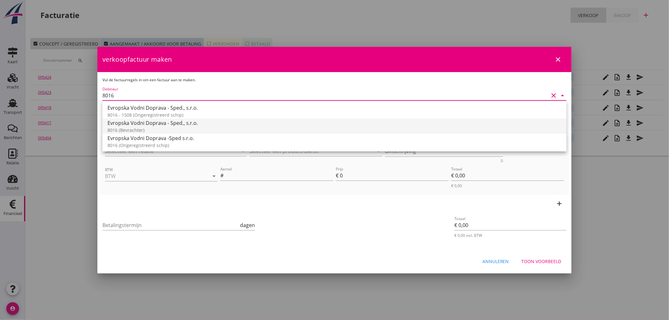
click at [160, 126] on div "Evropska Vodni Doprava - Sped., s.r.o." at bounding box center [335, 123] width 454 height 8
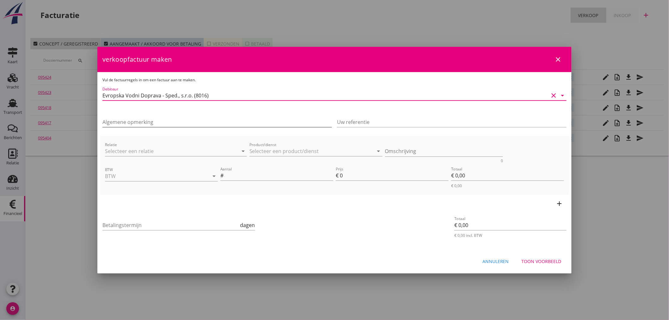
type input "Evropska Vodni Doprava - Sped., s.r.o. (8016)"
click at [159, 125] on input "Algemene opmerking" at bounding box center [217, 122] width 230 height 10
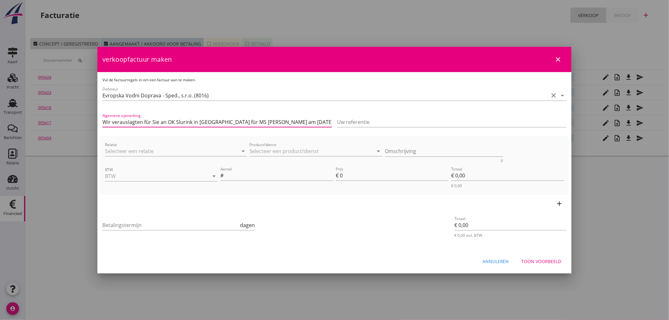
click at [239, 120] on input "Wir verauslagten für Sie an OK Slurink in [GEOGRAPHIC_DATA] für MS [PERSON_NAME…" at bounding box center [217, 122] width 230 height 10
type input "Wir verauslagten für Sie an OK Slurink in [GEOGRAPHIC_DATA] für MS [PERSON_NAME…"
click at [206, 146] on input "Relatie" at bounding box center [167, 151] width 124 height 10
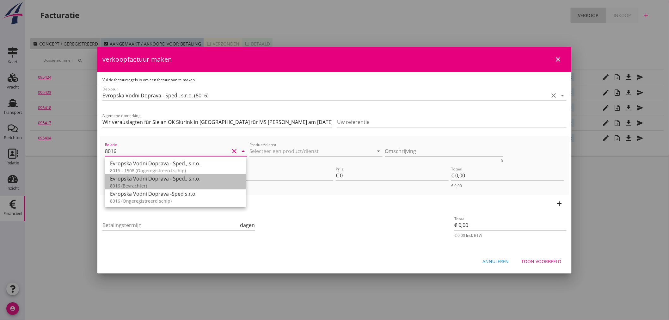
click at [185, 183] on div "8016 (Bevrachter)" at bounding box center [175, 185] width 131 height 7
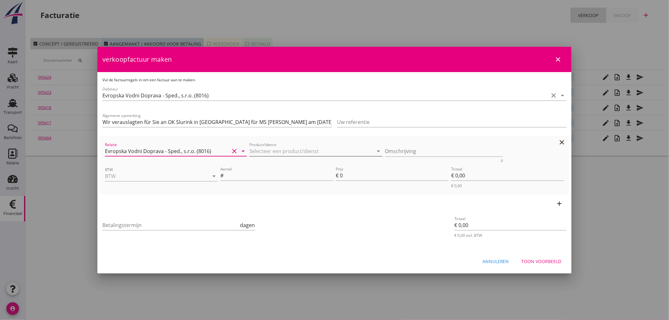
type input "Evropska Vodni Doprava - Sped., s.r.o. (8016)"
click at [279, 146] on div "Product/dienst arrow_drop_down" at bounding box center [316, 152] width 133 height 20
click at [274, 149] on input "Product/dienst" at bounding box center [312, 151] width 124 height 10
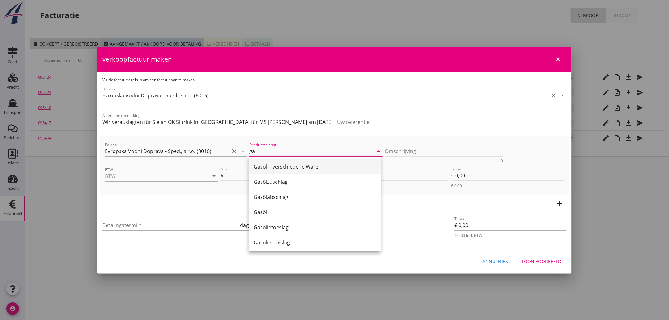
click at [283, 168] on div "Gasöl + verschiedene Ware" at bounding box center [315, 167] width 122 height 8
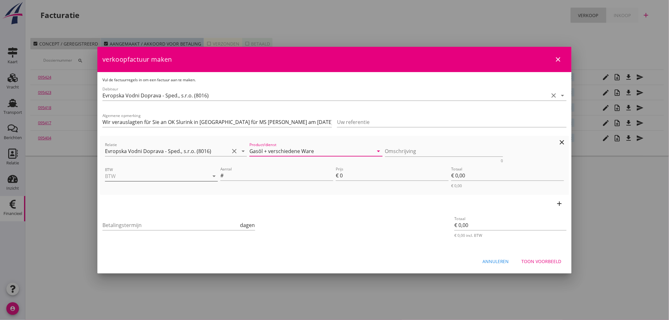
type input "Gasöl + verschiedene Ware"
click at [140, 172] on input "BTW" at bounding box center [152, 176] width 95 height 10
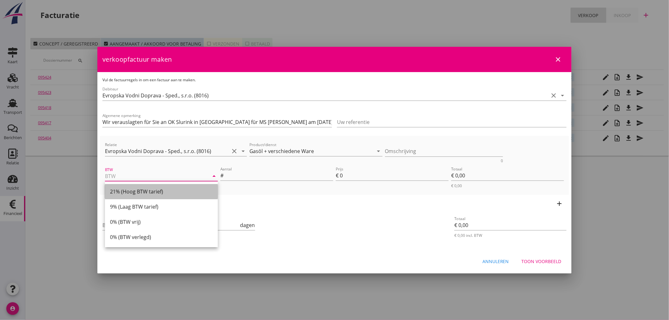
drag, startPoint x: 143, startPoint y: 192, endPoint x: 221, endPoint y: 181, distance: 79.0
click at [143, 192] on div "21% (Hoog BTW tarief)" at bounding box center [161, 192] width 103 height 8
type input "21% (Hoog BTW tarief)"
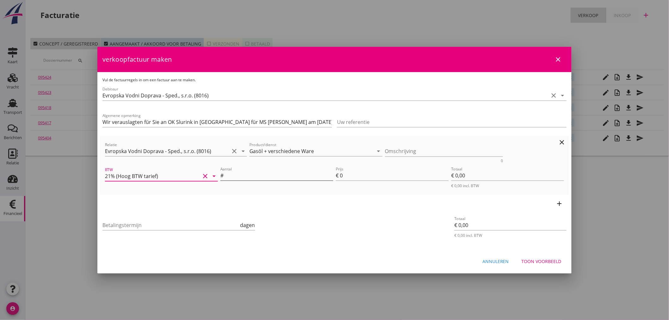
click at [253, 179] on input "Aantal" at bounding box center [279, 175] width 108 height 10
type input "1"
type input "4"
type input "€ 4,00"
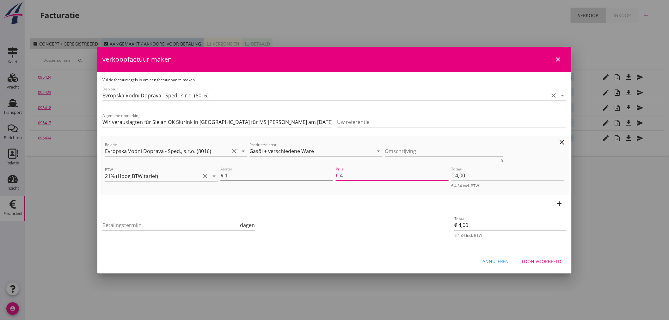
type input "40"
type input "€ 40,00"
type input "409"
type input "€ 409,00"
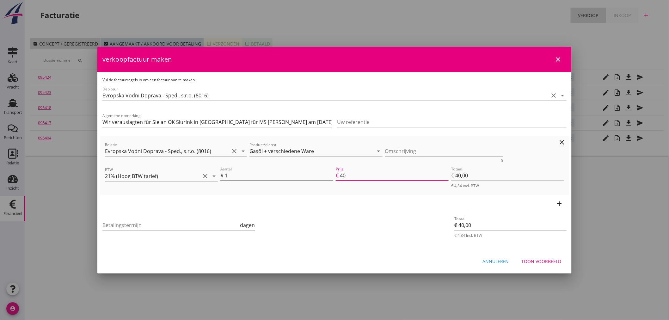
type input "€ 409,00"
type input "4097"
type input "€ 4.097,00"
type input "€ 0,00"
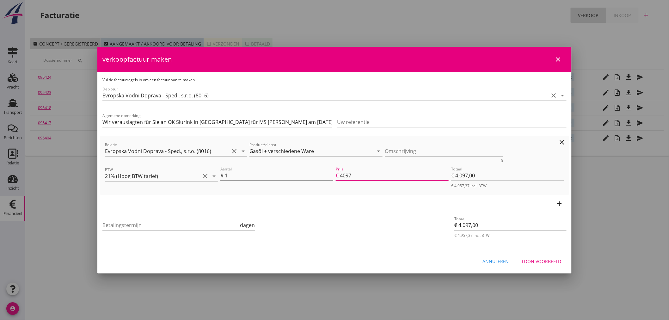
type input "€ 0,00"
type input "4097.3"
type input "€ 4.097,30"
type input "4097.35"
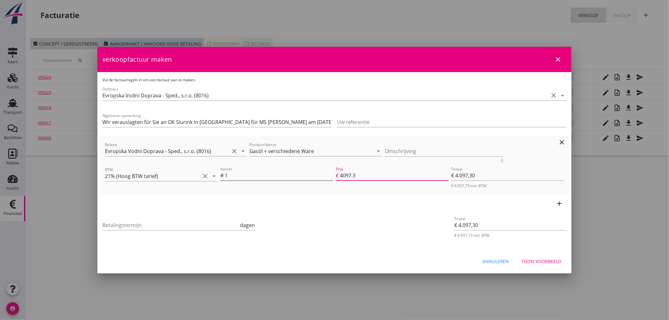
type input "€ 4.097,35"
type input "4097.35"
click at [561, 203] on icon "add" at bounding box center [560, 204] width 8 height 8
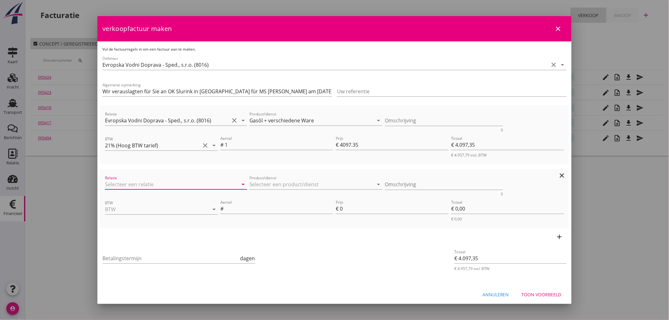
click at [132, 184] on input "Relatie" at bounding box center [167, 184] width 124 height 10
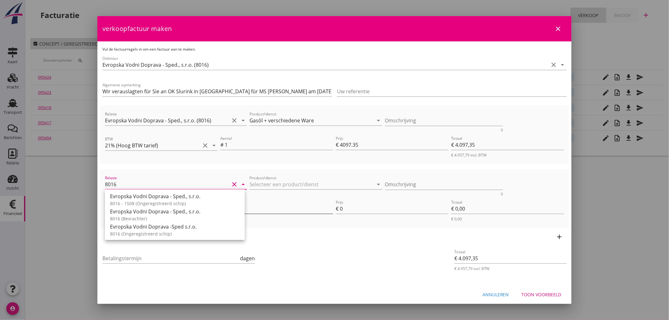
drag, startPoint x: 130, startPoint y: 216, endPoint x: 223, endPoint y: 210, distance: 92.8
click at [133, 216] on div "8016 (Bevrachter)" at bounding box center [175, 218] width 130 height 7
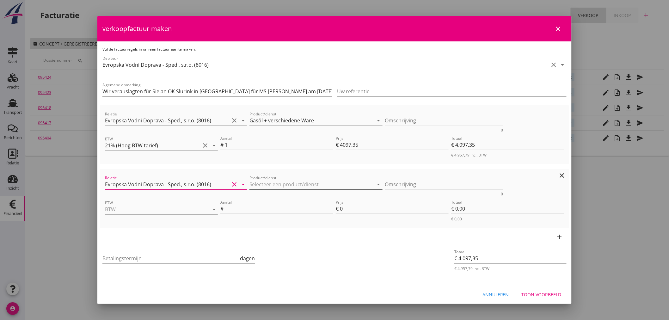
type input "Evropska Vodni Doprava - Sped., s.r.o. (8016)"
click at [296, 182] on input "Product/dienst" at bounding box center [312, 184] width 124 height 10
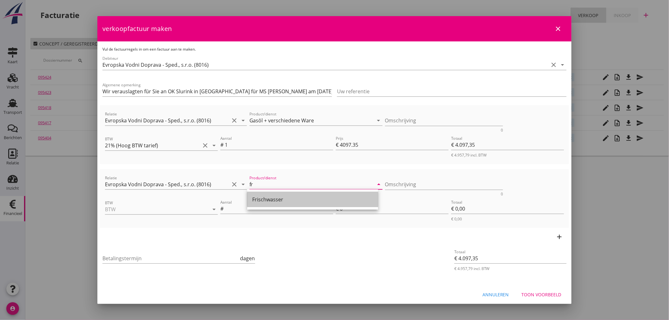
drag, startPoint x: 269, startPoint y: 197, endPoint x: 266, endPoint y: 203, distance: 6.4
click at [269, 199] on div "Frischwasser" at bounding box center [312, 200] width 121 height 8
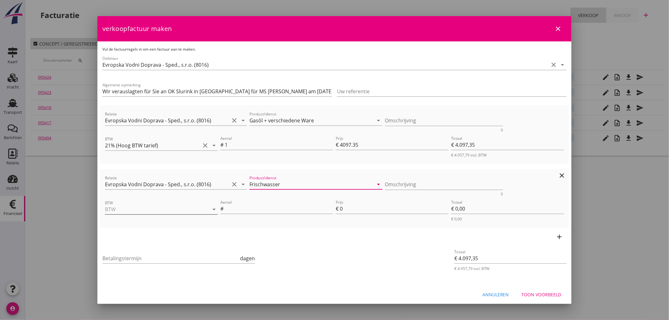
type input "Frischwasser"
click at [133, 208] on input "BTW" at bounding box center [152, 209] width 95 height 10
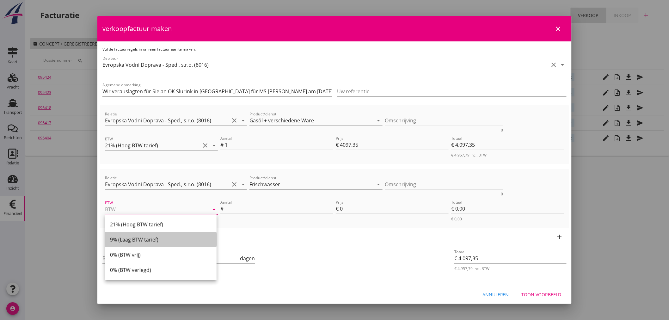
drag, startPoint x: 123, startPoint y: 238, endPoint x: 220, endPoint y: 215, distance: 99.2
click at [124, 239] on div "9% (Laag BTW tarief)" at bounding box center [161, 240] width 102 height 8
type input "9% (Laag BTW tarief)"
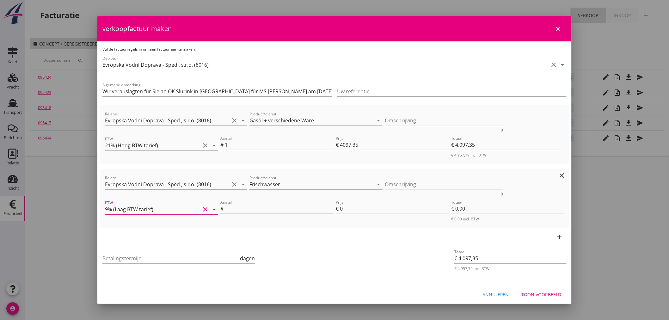
click at [247, 206] on input "Aantal" at bounding box center [279, 209] width 108 height 10
type input "1"
type input "€ 4.098,35"
type input "1"
type input "€ 1,00"
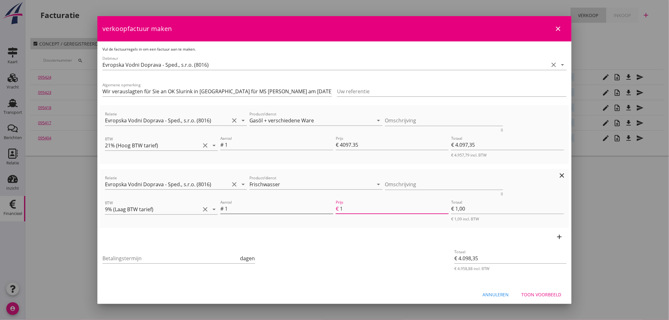
type input "€ 4.111,35"
type input "14"
type input "€ 14,00"
type input "€ 4.097,35"
type input "€ 0,00"
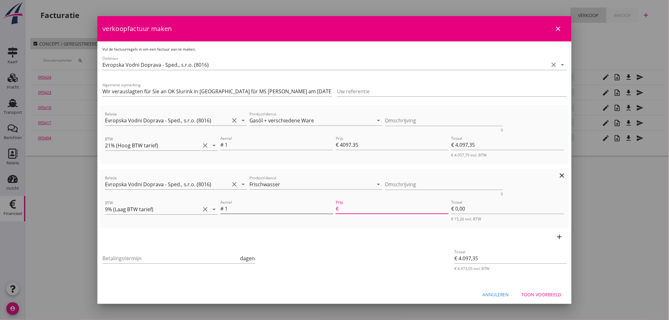
type input "€ 4.111,65"
type input "14.3"
type input "€ 14,30"
type input "€ 4.111,73"
type input "14.38"
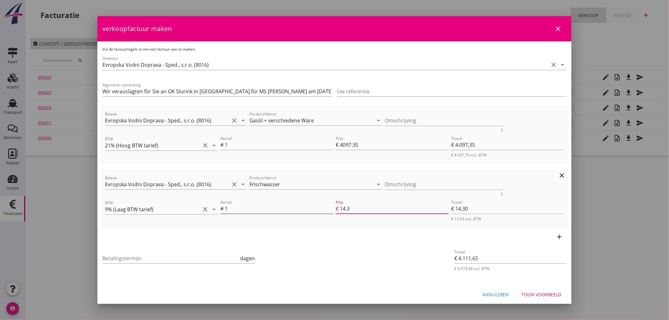
type input "€ 14,38"
type input "14.38"
click at [130, 260] on input "Betalingstermijn" at bounding box center [170, 258] width 137 height 10
type input "21"
click at [546, 294] on div "Toon voorbeeld" at bounding box center [542, 294] width 40 height 7
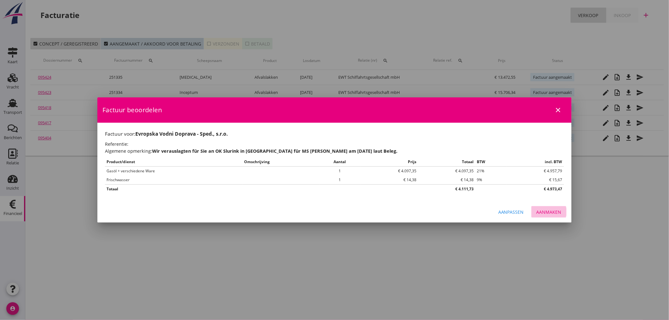
click at [555, 210] on div "Aanmaken" at bounding box center [549, 212] width 25 height 7
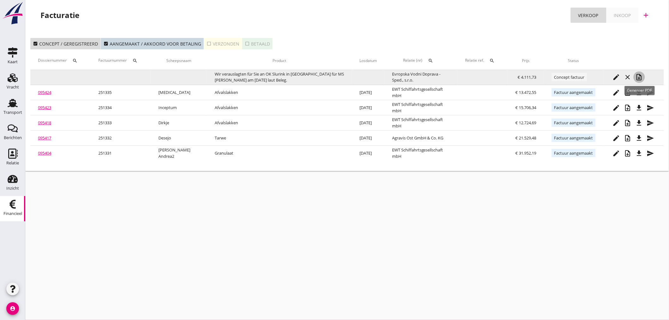
click at [637, 76] on icon "note_add" at bounding box center [640, 77] width 8 height 8
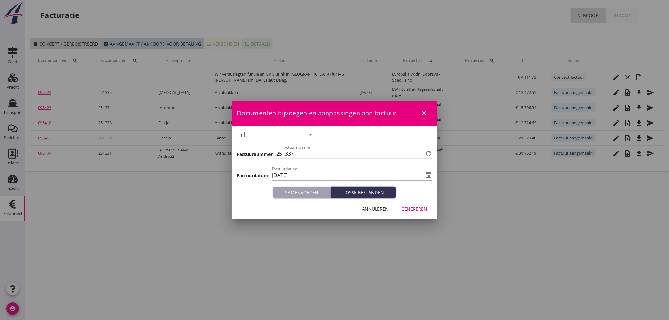
click at [421, 210] on div "Genereren" at bounding box center [414, 209] width 26 height 7
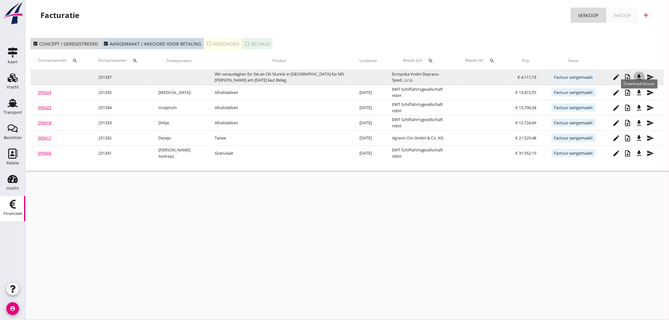
click at [643, 76] on icon "file_download" at bounding box center [640, 77] width 8 height 8
click at [649, 76] on icon "send" at bounding box center [651, 77] width 8 height 8
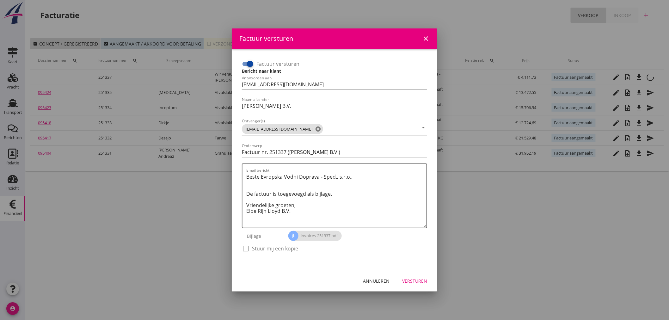
click at [245, 63] on div at bounding box center [250, 64] width 11 height 11
checkbox input "false"
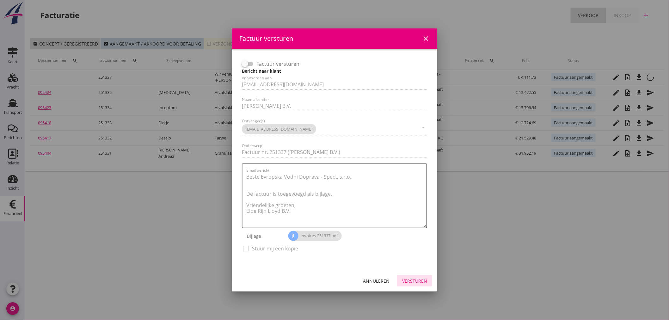
click at [422, 280] on div "Versturen" at bounding box center [414, 281] width 25 height 7
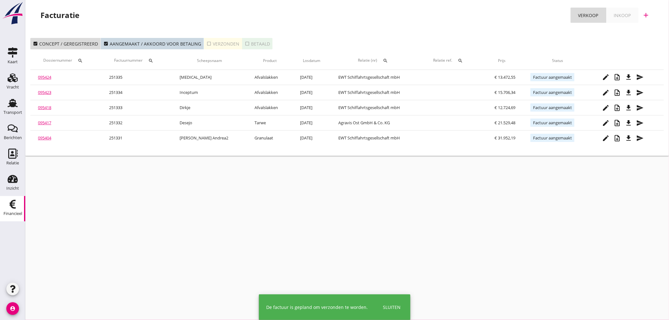
click at [628, 15] on div "Inkoop" at bounding box center [622, 15] width 17 height 7
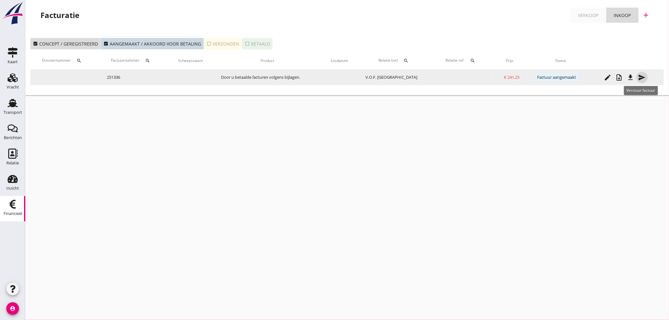
click at [639, 78] on icon "send" at bounding box center [642, 78] width 8 height 8
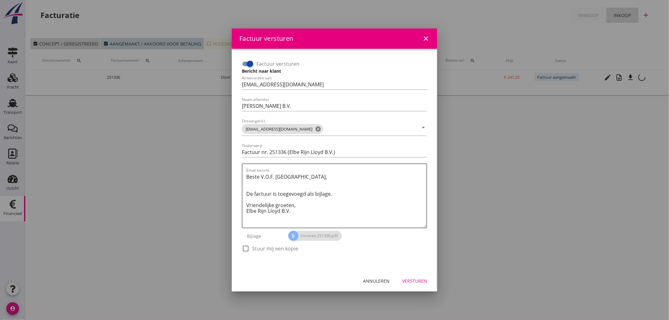
drag, startPoint x: 246, startPoint y: 62, endPoint x: 315, endPoint y: 181, distance: 137.6
click at [247, 62] on div at bounding box center [250, 64] width 11 height 11
checkbox input "false"
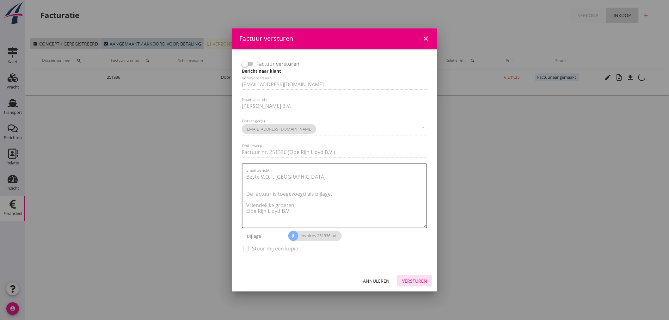
drag, startPoint x: 416, startPoint y: 276, endPoint x: 420, endPoint y: 276, distance: 4.1
click at [417, 276] on button "Versturen" at bounding box center [414, 280] width 35 height 11
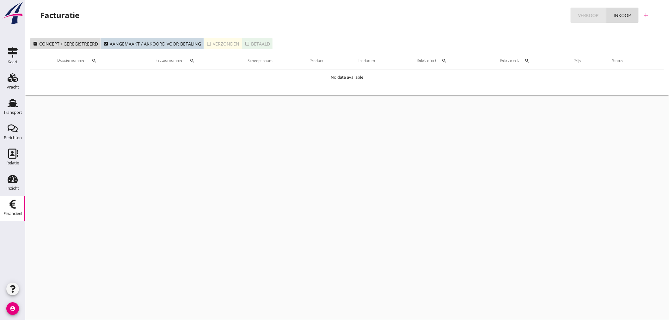
click at [590, 15] on div "Verkoop" at bounding box center [588, 15] width 20 height 7
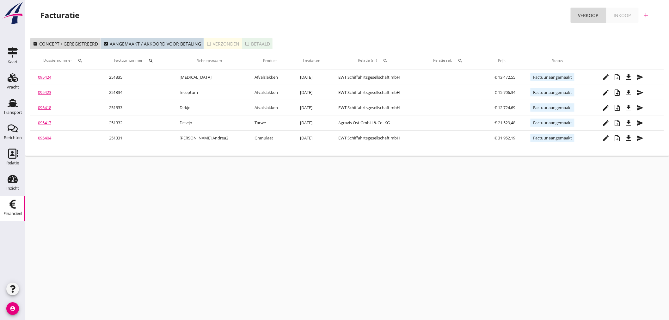
click at [651, 15] on div "add" at bounding box center [646, 15] width 11 height 8
drag, startPoint x: 655, startPoint y: 30, endPoint x: 655, endPoint y: 49, distance: 19.0
click at [655, 32] on div "Verkoopfactuur" at bounding box center [643, 31] width 38 height 8
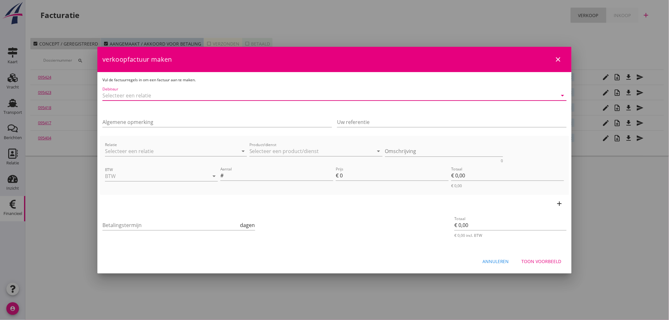
click at [132, 97] on input "Debiteur" at bounding box center [325, 95] width 447 height 10
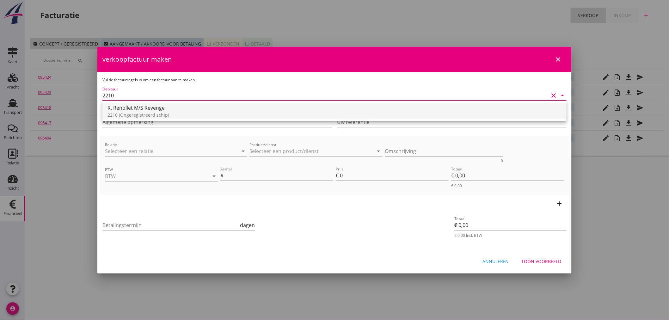
click at [134, 112] on div "2210 (Ongeregistreerd schip)" at bounding box center [335, 115] width 454 height 7
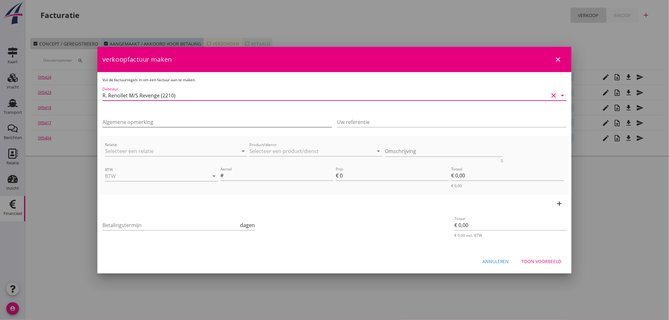
type input "R. Renollet M/S Revenge (2210)"
click at [127, 124] on input "Algemene opmerking" at bounding box center [217, 122] width 230 height 10
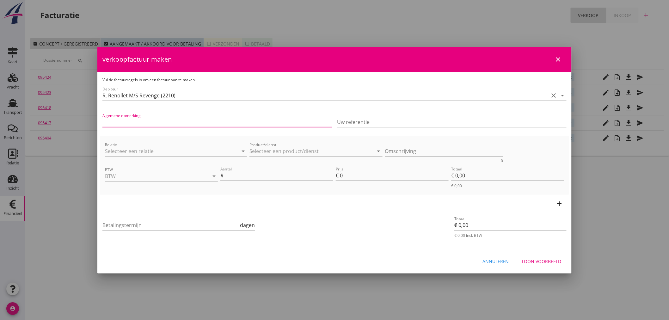
type input "Hierbij de factuur inzake aflossing van € 150.000, = volgens afspraak/akte."
click at [116, 152] on input "Relatie" at bounding box center [167, 151] width 124 height 10
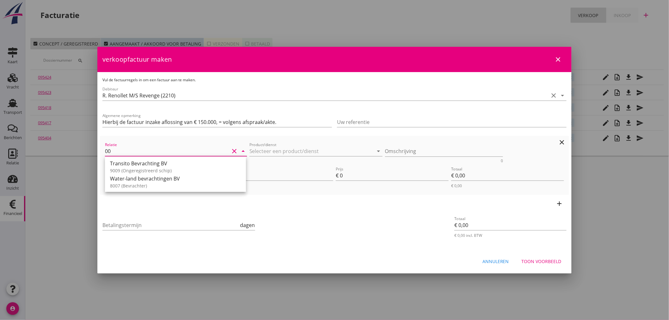
type input "0"
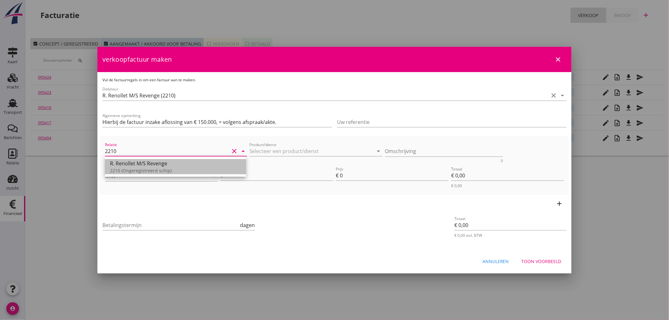
click at [132, 172] on div "2210 (Ongeregistreerd schip)" at bounding box center [175, 170] width 131 height 7
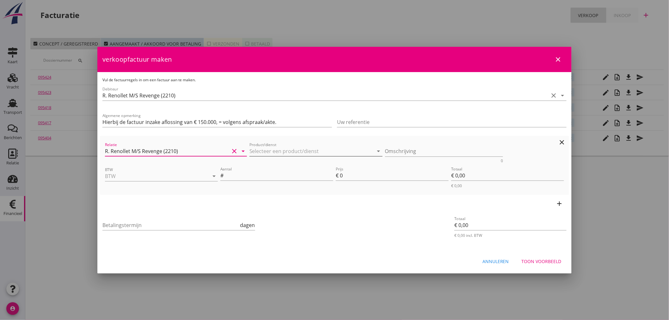
type input "R. Renollet M/S Revenge (2210)"
click at [280, 150] on input "Product/dienst" at bounding box center [312, 151] width 124 height 10
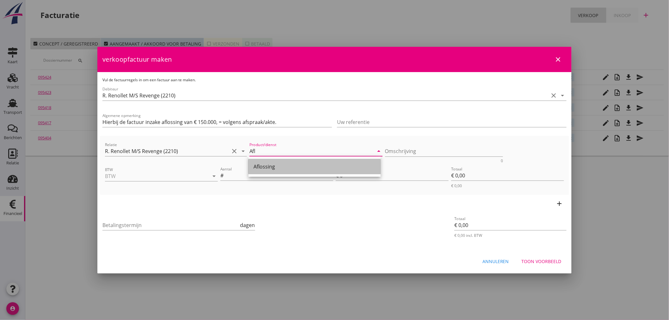
click at [269, 167] on div "Aflossing" at bounding box center [315, 167] width 122 height 8
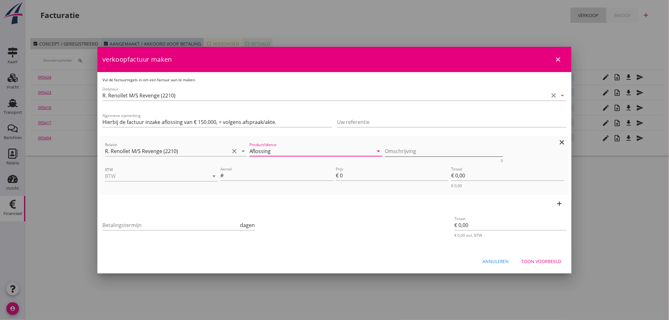
type input "Aflossing"
click at [424, 155] on textarea "Omschrijving" at bounding box center [444, 151] width 118 height 10
type textarea "[DATE]"
click at [124, 180] on input "BTW" at bounding box center [152, 176] width 95 height 10
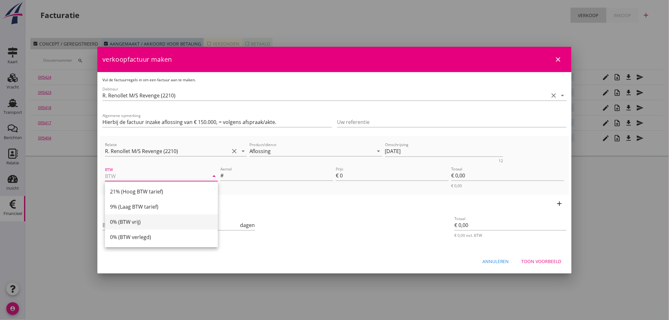
drag, startPoint x: 124, startPoint y: 225, endPoint x: 130, endPoint y: 224, distance: 6.1
click at [125, 225] on div "0% (BTW vrij)" at bounding box center [161, 222] width 103 height 8
type input "0% (BTW vrij)"
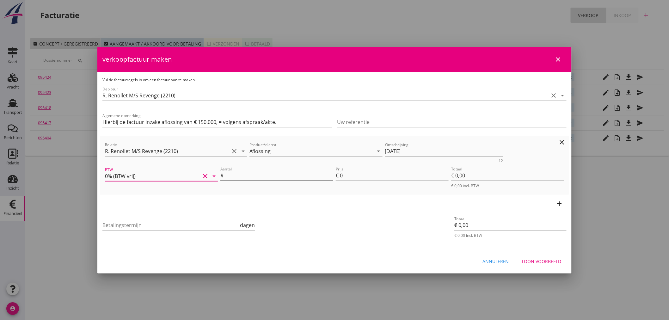
click at [262, 176] on input "Aantal" at bounding box center [279, 175] width 108 height 10
type input "1"
click at [562, 200] on icon "add" at bounding box center [560, 204] width 8 height 8
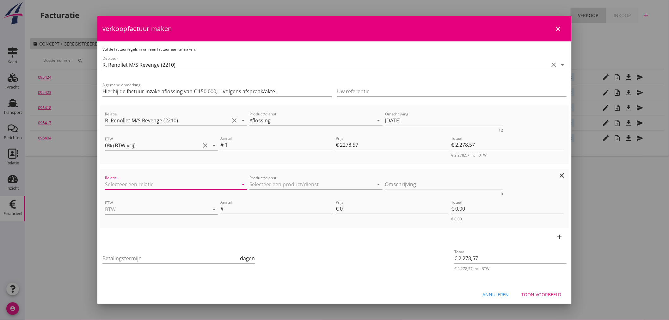
click at [132, 183] on input "Relatie" at bounding box center [167, 184] width 124 height 10
click at [270, 182] on input "Product/dienst" at bounding box center [312, 184] width 124 height 10
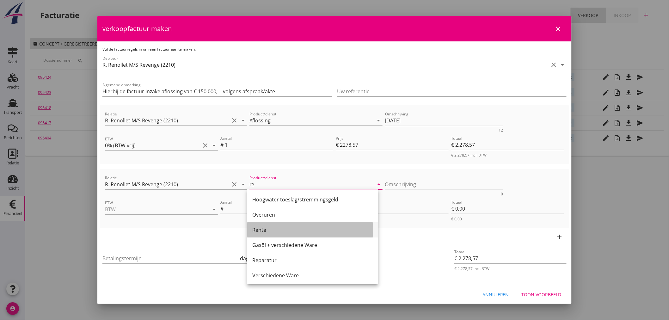
click at [263, 231] on div "Rente" at bounding box center [312, 230] width 121 height 8
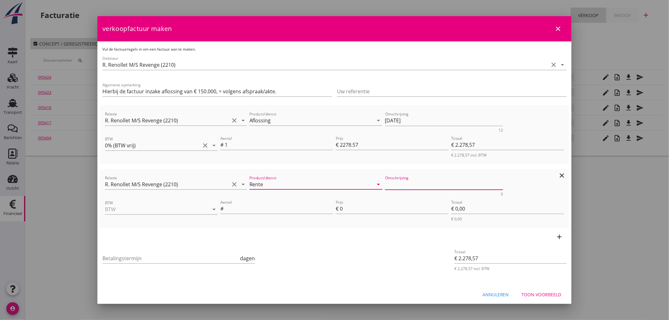
click at [425, 182] on textarea "Omschrijving" at bounding box center [444, 184] width 118 height 10
click at [141, 209] on input "BTW" at bounding box center [152, 209] width 95 height 10
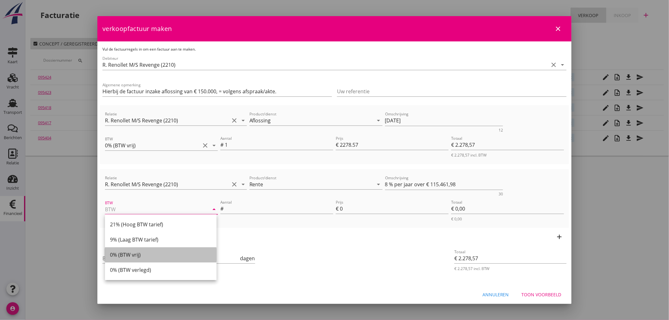
click at [132, 251] on div "0% (BTW vrij)" at bounding box center [161, 255] width 102 height 8
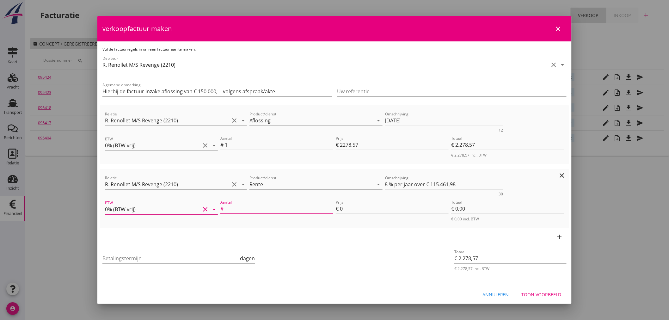
click at [244, 208] on input "Aantal" at bounding box center [279, 209] width 108 height 10
click at [189, 261] on input "Betalingstermijn" at bounding box center [170, 258] width 137 height 10
click at [539, 293] on div "Toon voorbeeld" at bounding box center [542, 294] width 40 height 7
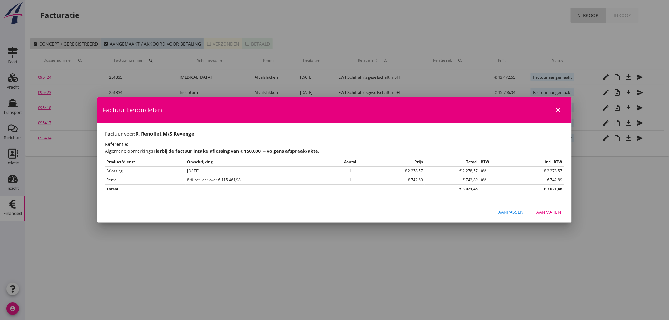
click at [552, 213] on div "Aanmaken" at bounding box center [549, 212] width 25 height 7
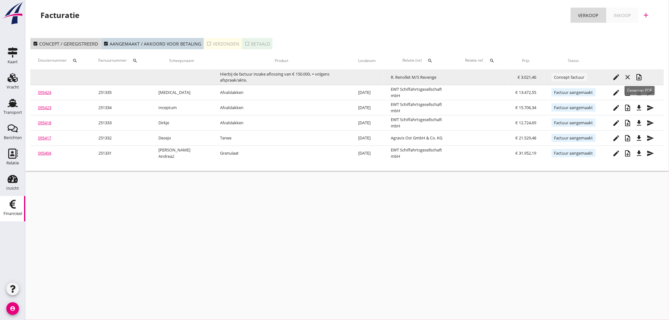
click at [641, 81] on icon "note_add" at bounding box center [640, 77] width 8 height 8
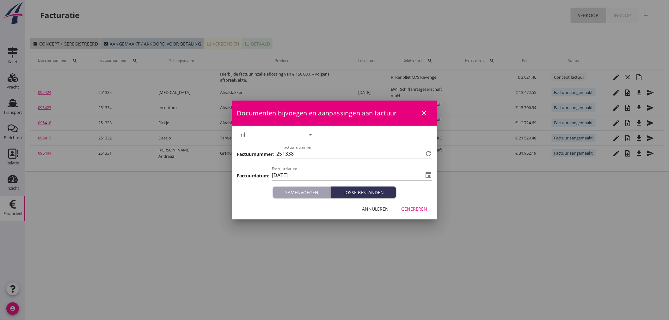
click at [416, 216] on div "Annuleren Genereren" at bounding box center [335, 209] width 206 height 22
click at [416, 210] on div "Genereren" at bounding box center [414, 209] width 26 height 7
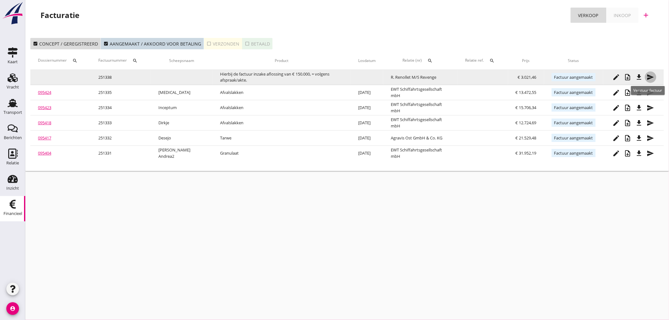
click at [645, 79] on button "send" at bounding box center [650, 76] width 11 height 11
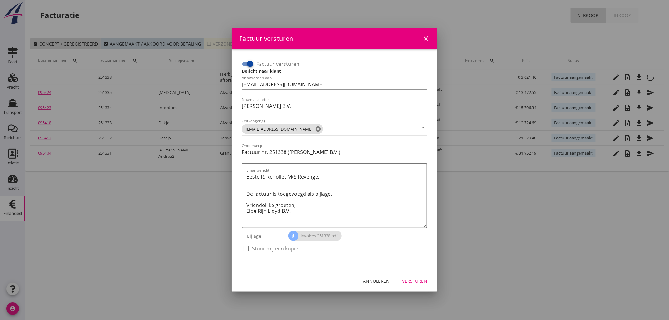
click at [426, 36] on icon "close" at bounding box center [426, 39] width 8 height 8
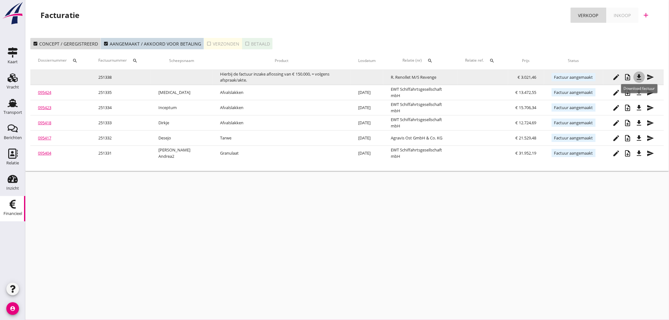
click at [641, 77] on icon "file_download" at bounding box center [640, 77] width 8 height 8
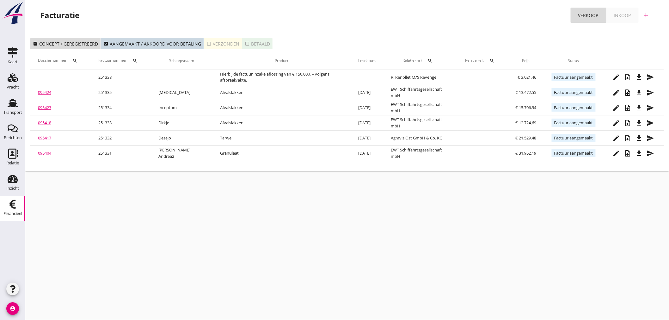
click at [645, 15] on icon "add" at bounding box center [647, 15] width 8 height 8
click at [640, 28] on div "Verkoopfactuur" at bounding box center [643, 31] width 38 height 8
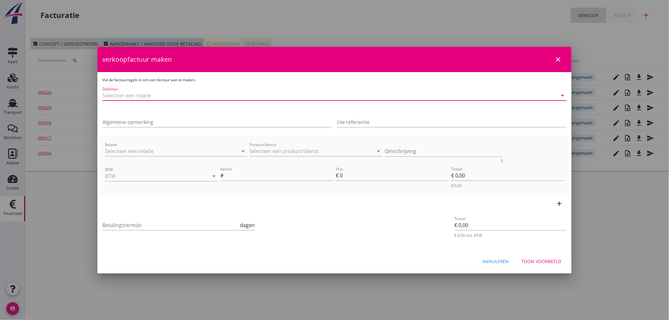
click at [162, 90] on input "Debiteur" at bounding box center [325, 95] width 447 height 10
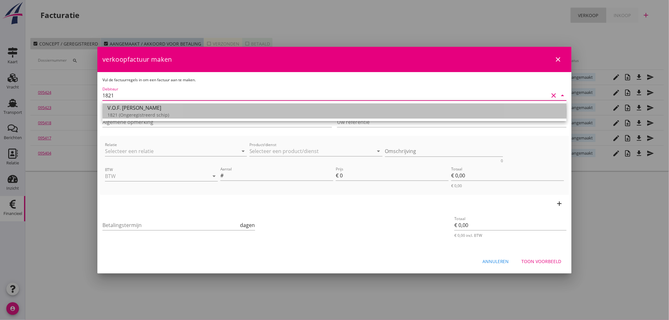
click at [165, 109] on div "V.O.F. [PERSON_NAME]" at bounding box center [335, 108] width 454 height 8
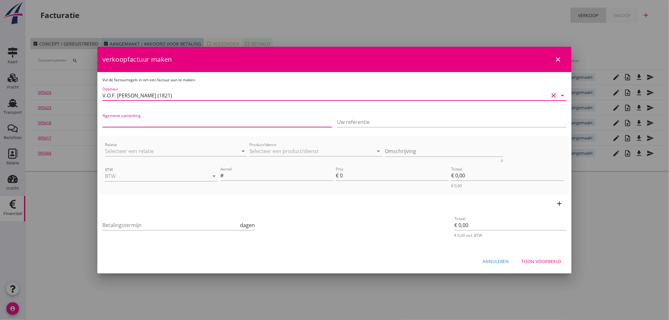
click at [148, 119] on input "Algemene opmerking" at bounding box center [217, 122] width 230 height 10
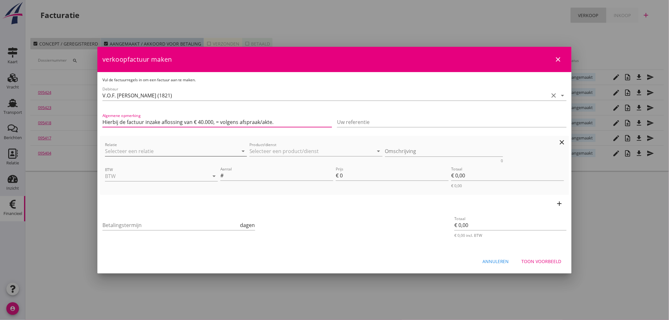
click at [163, 151] on input "Relatie" at bounding box center [167, 151] width 124 height 10
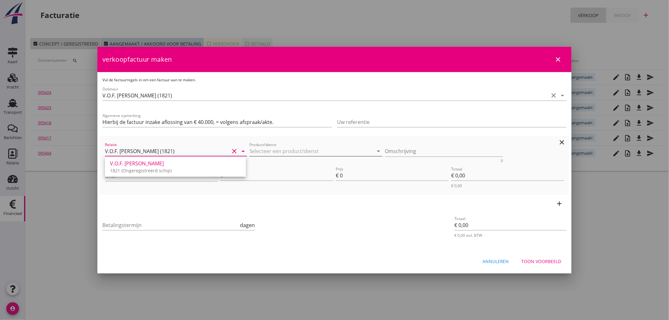
click at [330, 156] on div "Product/dienst arrow_drop_down" at bounding box center [316, 151] width 133 height 10
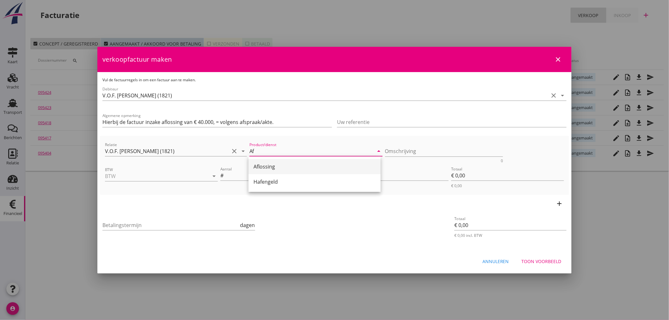
click at [264, 164] on div "Aflossing" at bounding box center [315, 167] width 122 height 8
click at [391, 149] on textarea "Omschrijving" at bounding box center [444, 151] width 118 height 10
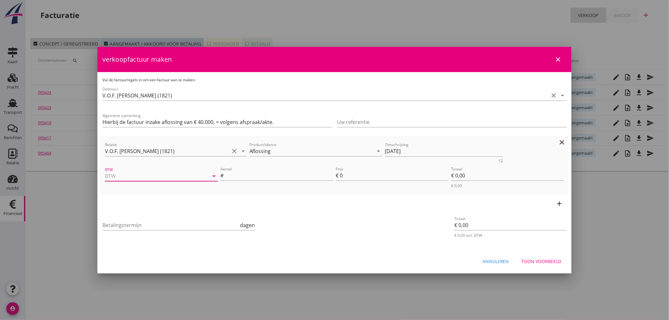
click at [177, 175] on input "BTW" at bounding box center [152, 176] width 95 height 10
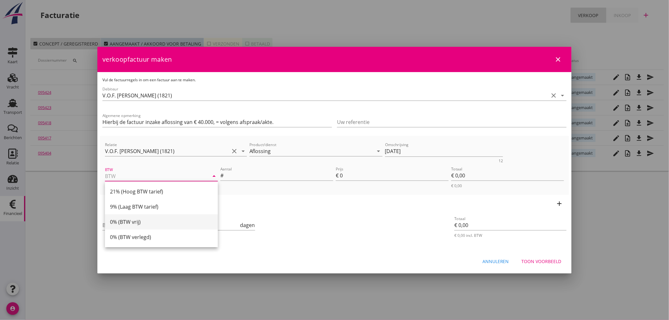
click at [126, 223] on div "0% (BTW vrij)" at bounding box center [161, 222] width 103 height 8
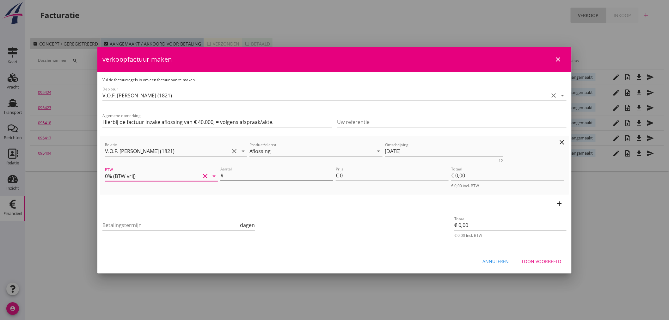
click at [241, 178] on input "Aantal" at bounding box center [279, 175] width 108 height 10
click at [562, 202] on icon "add" at bounding box center [560, 204] width 8 height 8
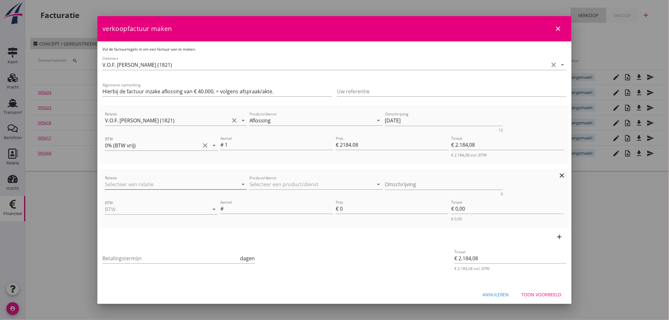
click at [152, 182] on input "Relatie" at bounding box center [167, 184] width 124 height 10
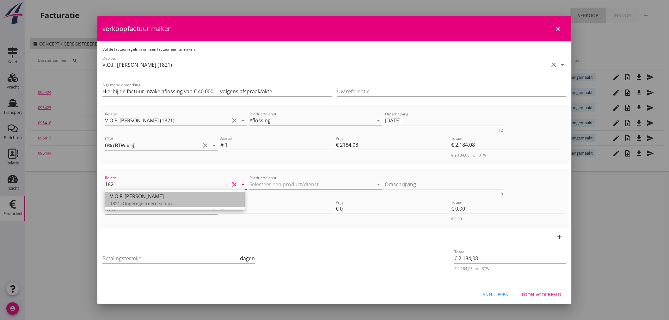
click at [149, 206] on div "1821 (Ongeregistreerd schip)" at bounding box center [175, 203] width 130 height 7
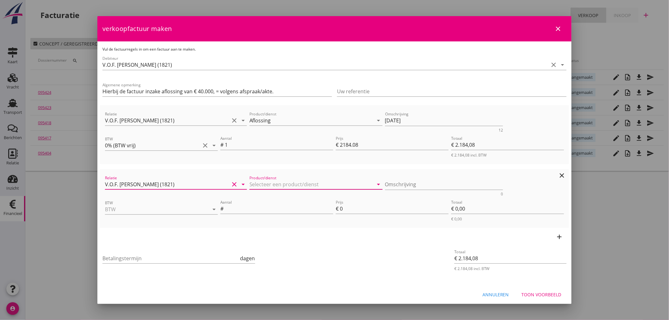
click at [299, 186] on input "Product/dienst" at bounding box center [312, 184] width 124 height 10
click at [138, 208] on input "BTW" at bounding box center [152, 209] width 95 height 10
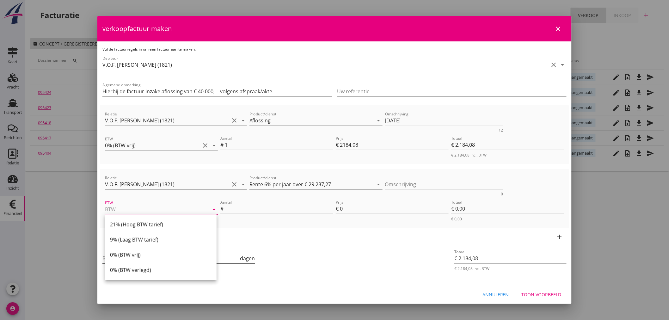
click at [130, 258] on div "0% (BTW vrij)" at bounding box center [161, 254] width 102 height 15
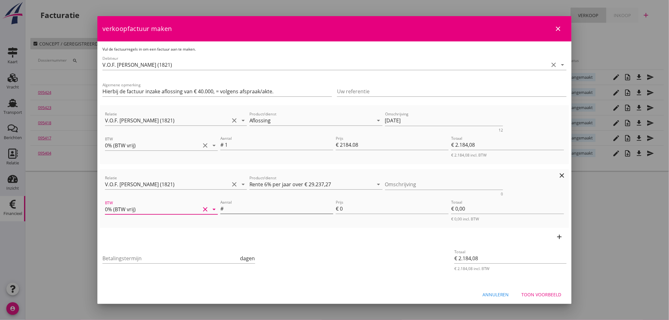
click at [242, 210] on input "Aantal" at bounding box center [279, 209] width 108 height 10
click at [163, 257] on input "Betalingstermijn" at bounding box center [170, 258] width 137 height 10
click at [375, 142] on input "2184.08" at bounding box center [394, 145] width 109 height 10
click at [556, 294] on div "Toon voorbeeld" at bounding box center [542, 294] width 40 height 7
click at [406, 179] on textarea "Omschrijving" at bounding box center [444, 184] width 118 height 10
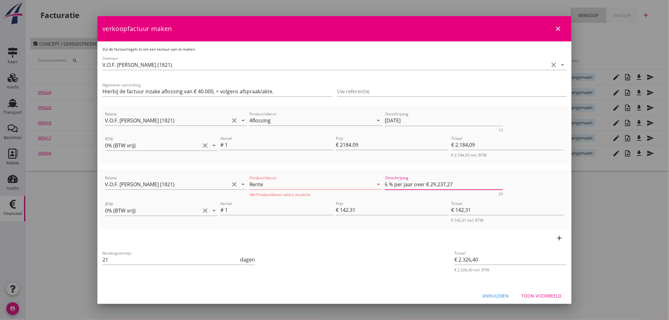
click at [527, 294] on div "Toon voorbeeld" at bounding box center [542, 296] width 40 height 7
click at [541, 293] on div "Toon voorbeeld" at bounding box center [542, 296] width 40 height 7
click at [320, 183] on input "Rente" at bounding box center [312, 184] width 124 height 10
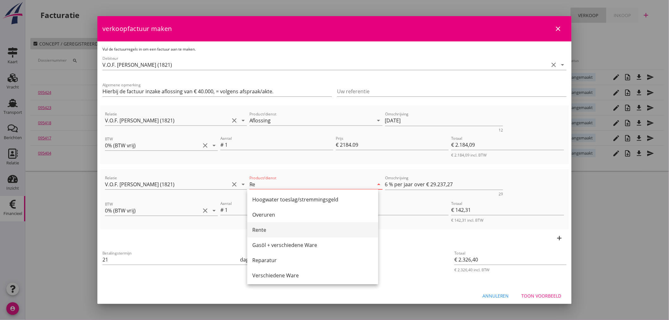
click at [267, 229] on div "Rente" at bounding box center [312, 230] width 121 height 8
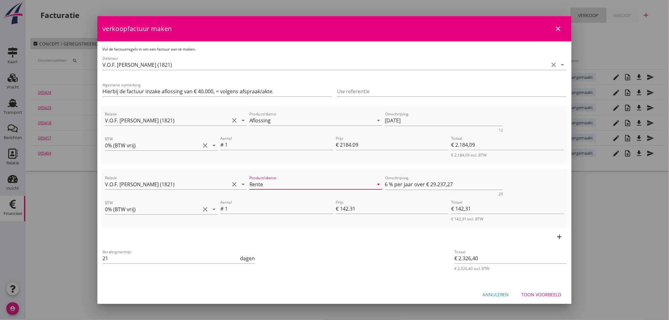
click at [541, 297] on div "Toon voorbeeld" at bounding box center [542, 294] width 40 height 7
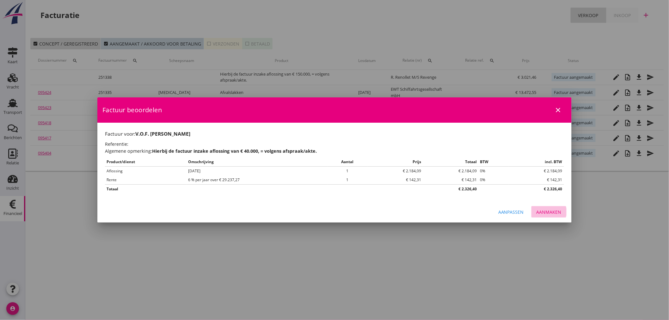
click at [554, 211] on div "Aanmaken" at bounding box center [549, 212] width 25 height 7
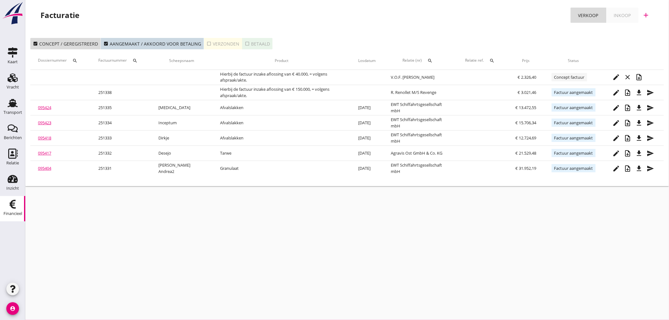
click at [649, 17] on icon "add" at bounding box center [647, 15] width 8 height 8
click at [637, 34] on div "Verkoopfactuur" at bounding box center [643, 31] width 38 height 8
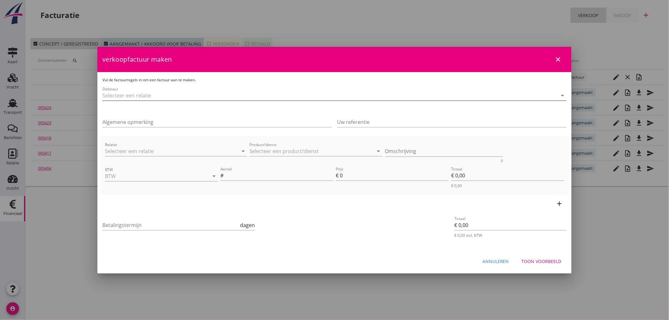
click at [121, 98] on input "Debiteur" at bounding box center [325, 95] width 447 height 10
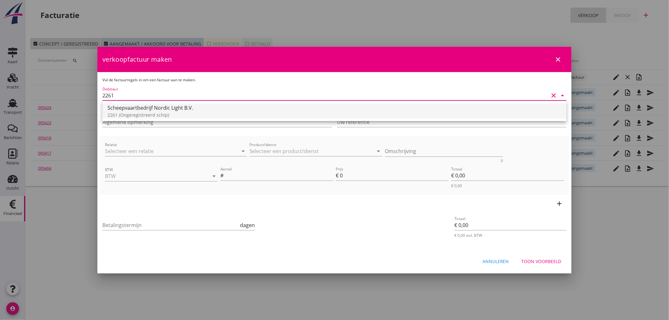
click at [153, 108] on div "Scheepvaartbedrijf Nordic Light B.V." at bounding box center [335, 108] width 454 height 8
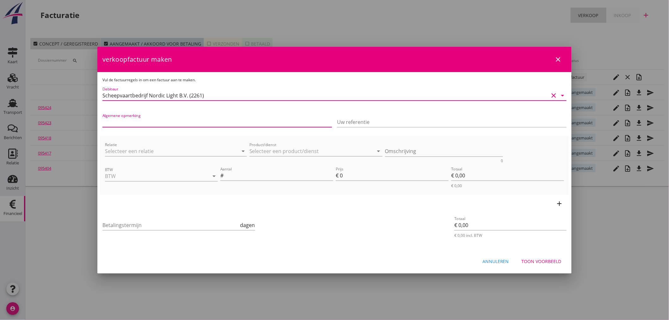
click at [130, 120] on input "Algemene opmerking" at bounding box center [217, 122] width 230 height 10
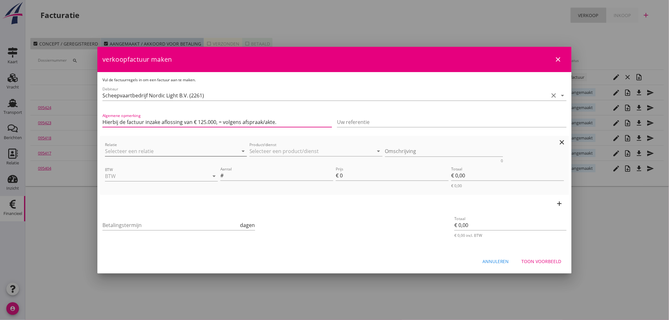
click at [139, 153] on input "Relatie" at bounding box center [167, 151] width 124 height 10
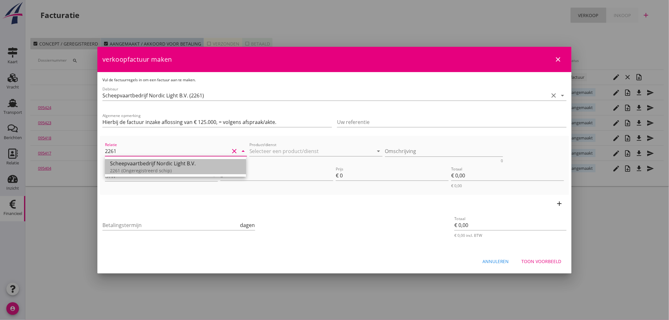
click at [169, 165] on div "Scheepvaartbedrijf Nordic Light B.V." at bounding box center [175, 164] width 131 height 8
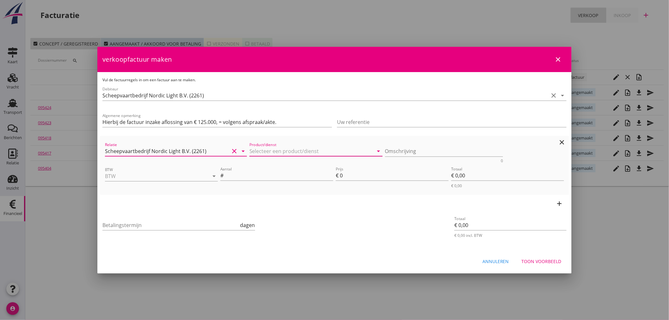
click at [265, 150] on input "Product/dienst" at bounding box center [312, 151] width 124 height 10
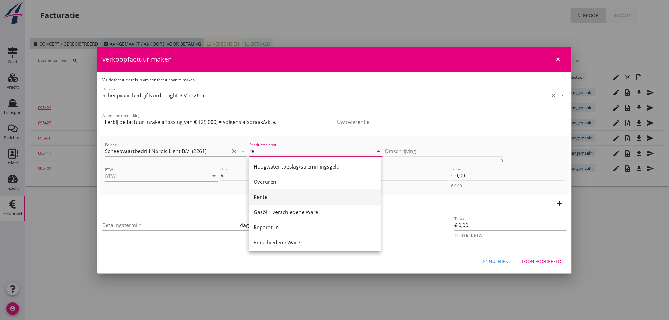
click at [273, 194] on div "Rente" at bounding box center [315, 197] width 122 height 8
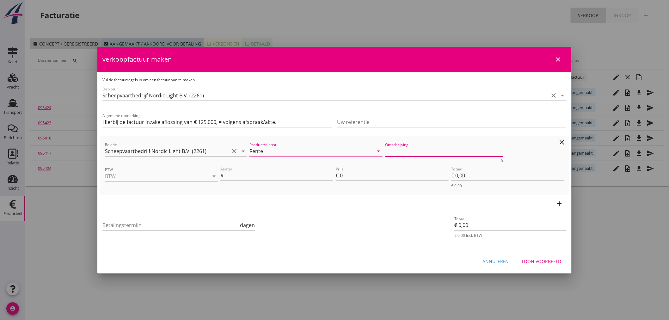
click at [440, 152] on textarea "Omschrijving" at bounding box center [444, 151] width 118 height 10
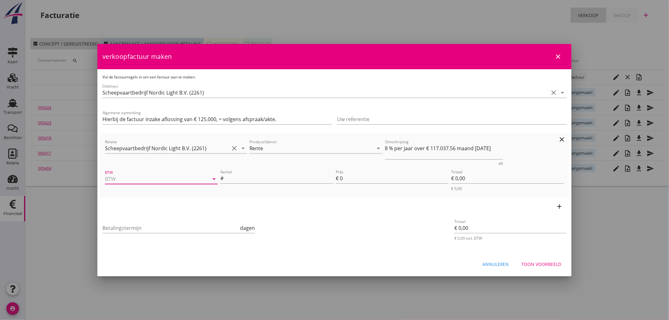
click at [172, 182] on input "BTW" at bounding box center [152, 179] width 95 height 10
drag, startPoint x: 133, startPoint y: 230, endPoint x: 131, endPoint y: 226, distance: 4.4
click at [131, 228] on div "0% (BTW vrij)" at bounding box center [161, 224] width 103 height 15
click at [248, 182] on input "Aantal" at bounding box center [279, 178] width 108 height 10
click at [165, 221] on div "Betalingstermijn dagen" at bounding box center [178, 229] width 153 height 20
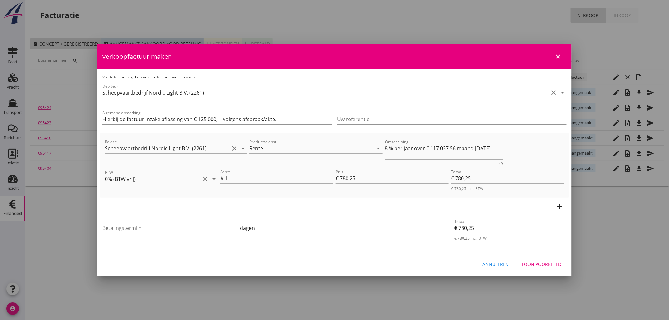
click at [171, 230] on input "Betalingstermijn" at bounding box center [170, 228] width 137 height 10
click at [557, 262] on div "Toon voorbeeld" at bounding box center [542, 264] width 40 height 7
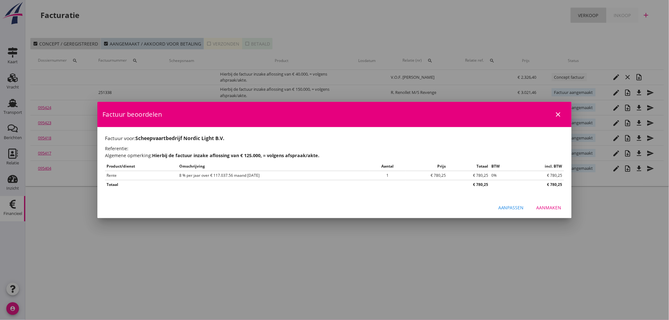
click at [554, 208] on div "Aanmaken" at bounding box center [549, 207] width 25 height 7
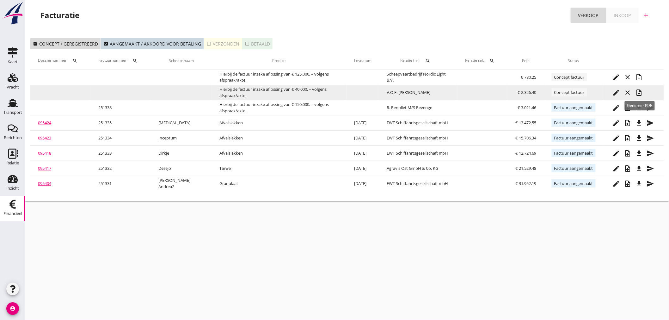
click at [643, 95] on icon "note_add" at bounding box center [640, 93] width 8 height 8
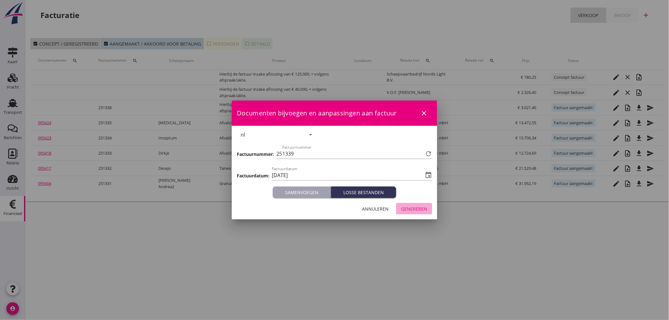
drag, startPoint x: 416, startPoint y: 209, endPoint x: 416, endPoint y: 206, distance: 3.2
click at [416, 209] on div "Genereren" at bounding box center [414, 209] width 26 height 7
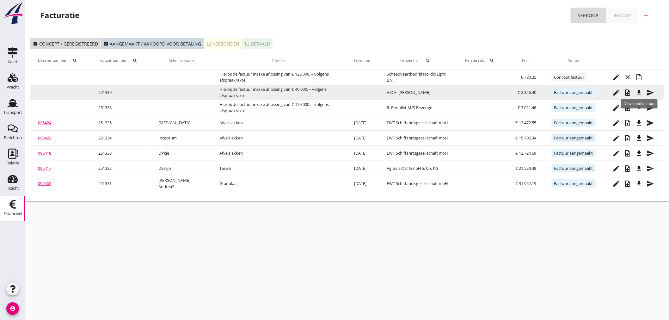
click at [639, 92] on icon "file_download" at bounding box center [640, 93] width 8 height 8
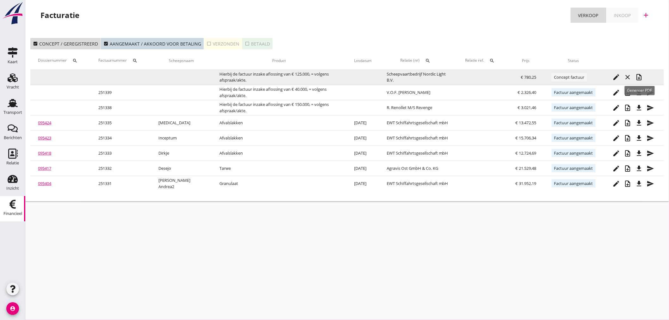
click at [643, 77] on icon "note_add" at bounding box center [640, 77] width 8 height 8
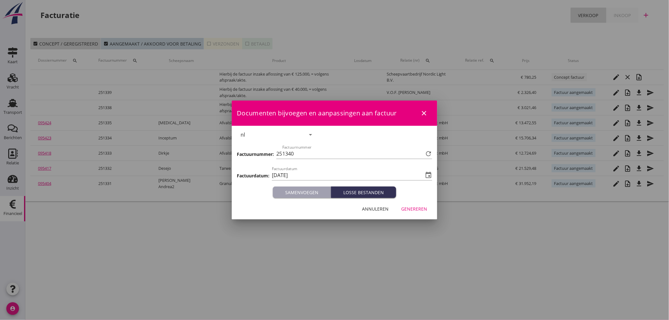
click at [408, 208] on div "Genereren" at bounding box center [414, 209] width 26 height 7
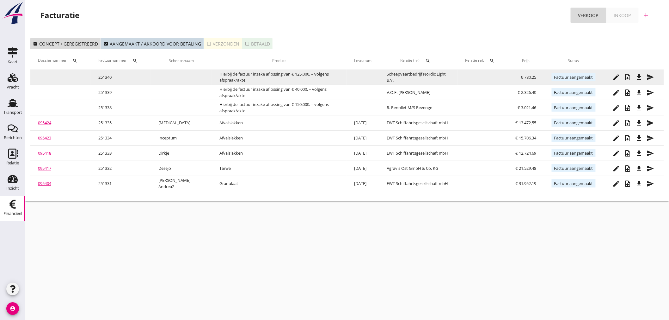
click at [643, 77] on icon "file_download" at bounding box center [640, 77] width 8 height 8
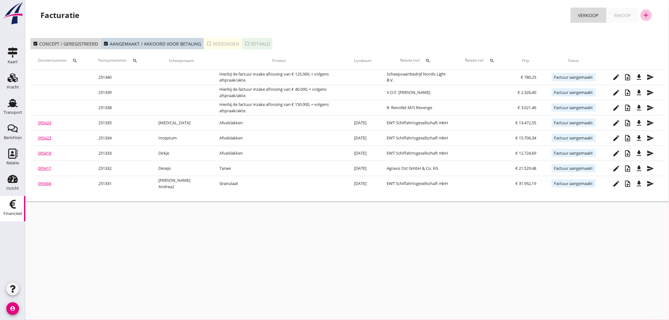
click at [645, 15] on icon "add" at bounding box center [647, 15] width 8 height 8
click at [656, 32] on div "Verkoopfactuur" at bounding box center [643, 31] width 38 height 8
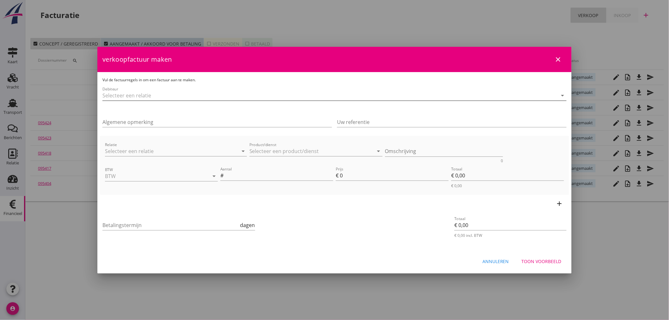
click at [112, 94] on input "Debiteur" at bounding box center [325, 95] width 447 height 10
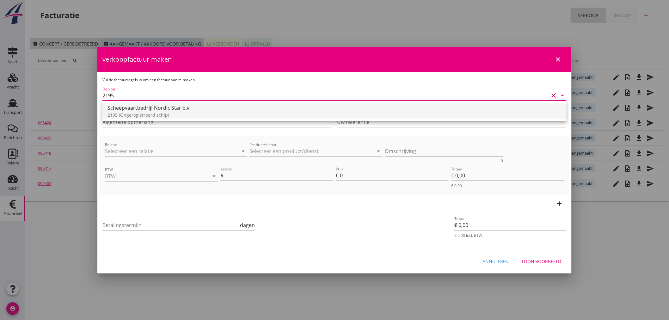
drag, startPoint x: 128, startPoint y: 114, endPoint x: 132, endPoint y: 116, distance: 4.4
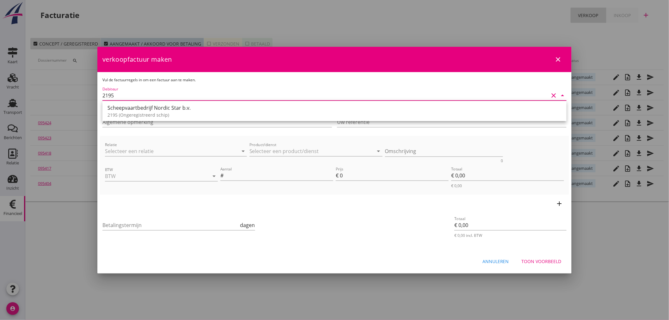
click at [128, 114] on div "2195 (Ongeregistreerd schip)" at bounding box center [335, 115] width 454 height 7
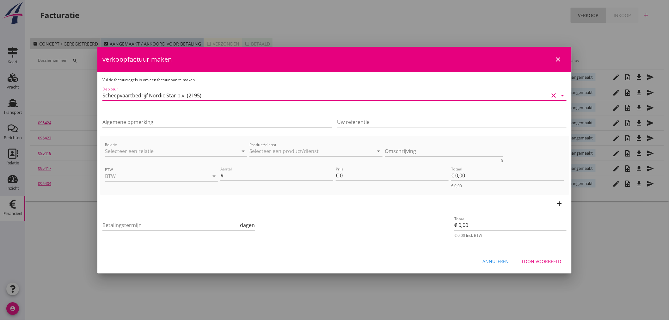
click at [134, 122] on input "Algemene opmerking" at bounding box center [217, 122] width 230 height 10
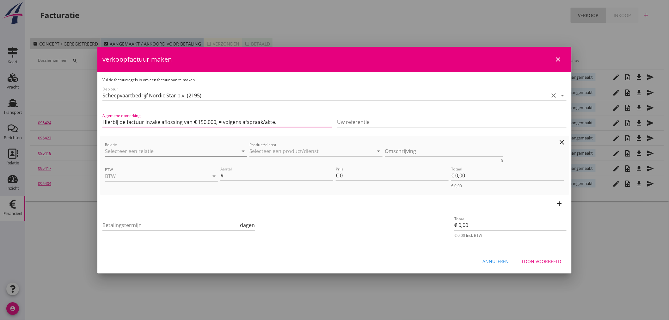
click at [140, 150] on input "Relatie" at bounding box center [167, 151] width 124 height 10
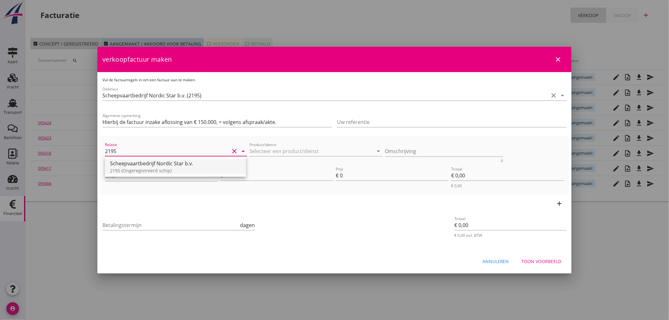
click at [150, 166] on div "Scheepvaartbedrijf Nordic Star b.v." at bounding box center [175, 164] width 131 height 8
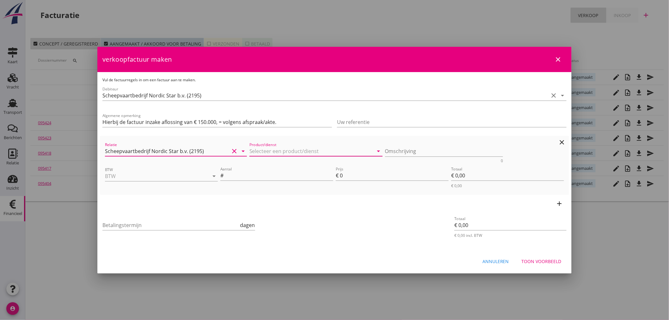
click at [305, 153] on input "Product/dienst" at bounding box center [312, 151] width 124 height 10
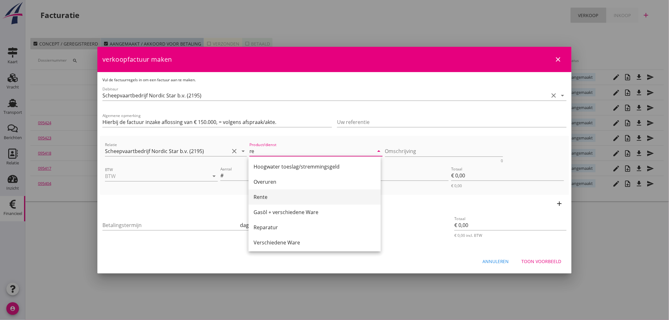
drag, startPoint x: 262, startPoint y: 197, endPoint x: 288, endPoint y: 181, distance: 30.6
click at [262, 196] on div "Rente" at bounding box center [315, 197] width 122 height 8
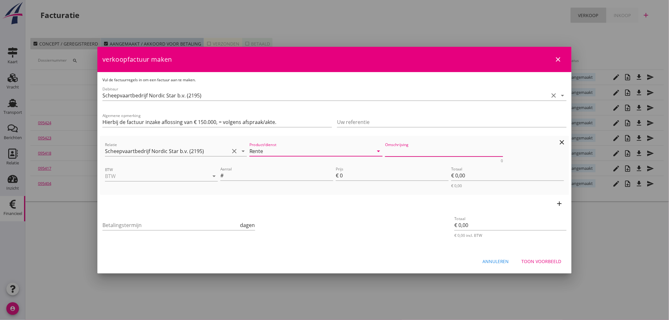
click at [390, 154] on textarea "Omschrijving" at bounding box center [444, 151] width 118 height 10
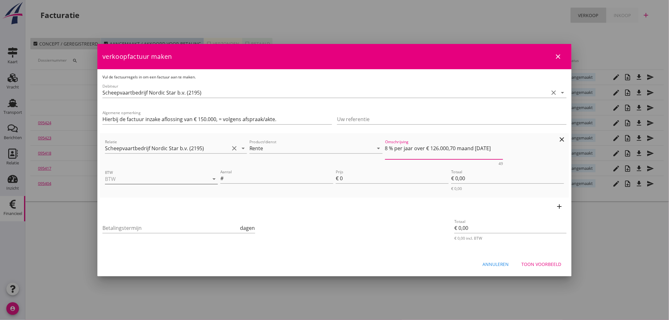
click at [108, 181] on input "BTW" at bounding box center [152, 179] width 95 height 10
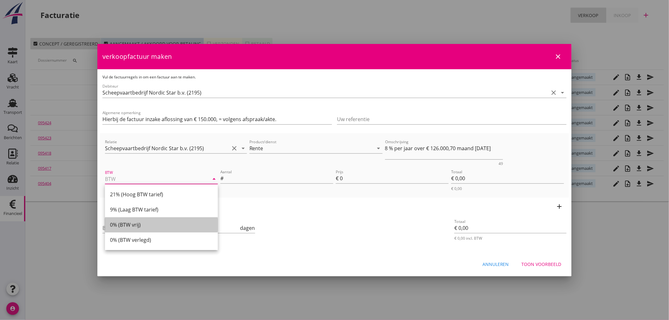
drag, startPoint x: 129, startPoint y: 226, endPoint x: 260, endPoint y: 190, distance: 136.0
click at [129, 225] on div "0% (BTW vrij)" at bounding box center [161, 225] width 103 height 8
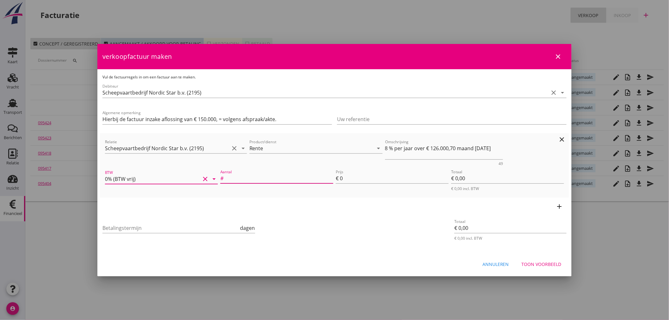
click at [279, 177] on input "Aantal" at bounding box center [279, 178] width 108 height 10
click at [156, 227] on input "Betalingstermijn" at bounding box center [170, 228] width 137 height 10
click at [549, 265] on div "Toon voorbeeld" at bounding box center [542, 264] width 40 height 7
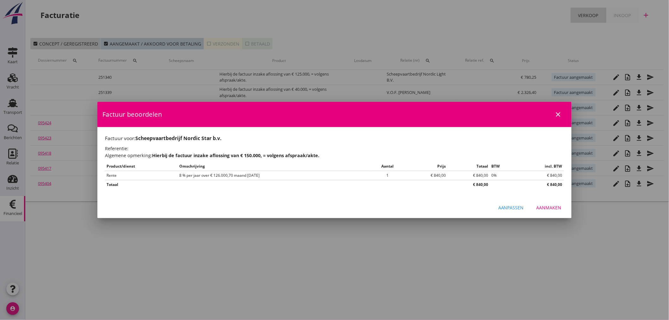
click at [551, 206] on div "Aanmaken" at bounding box center [549, 207] width 25 height 7
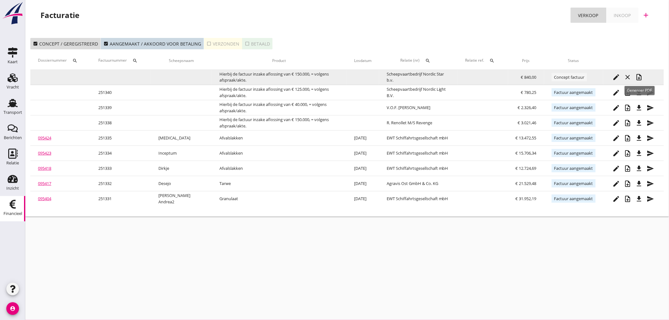
click at [638, 77] on icon "note_add" at bounding box center [640, 77] width 8 height 8
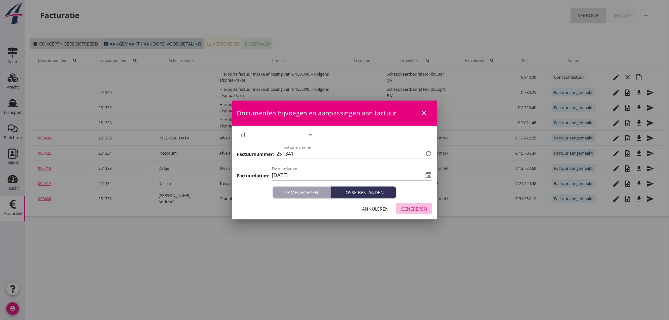
click at [416, 210] on div "Genereren" at bounding box center [414, 209] width 26 height 7
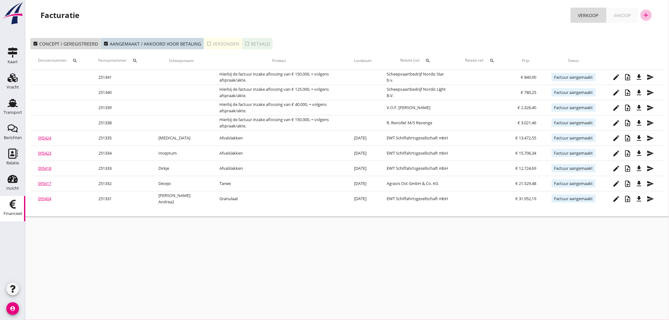
click at [647, 14] on icon "add" at bounding box center [647, 15] width 8 height 8
click at [653, 32] on div "Verkoopfactuur" at bounding box center [643, 31] width 38 height 8
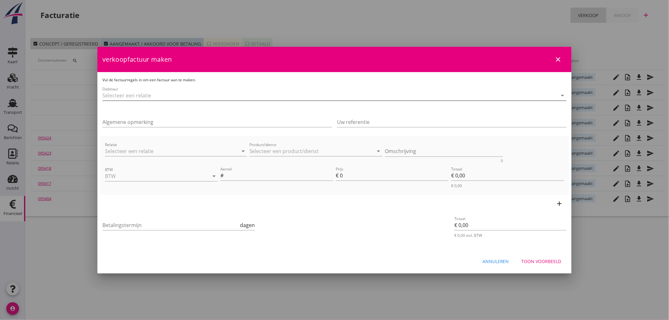
click at [150, 91] on input "Debiteur" at bounding box center [325, 95] width 447 height 10
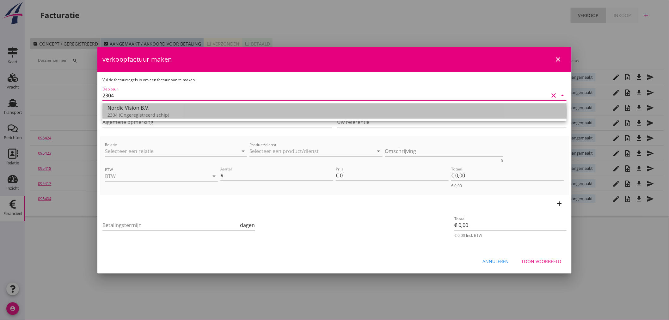
click at [126, 112] on div "2304 (Ongeregistreerd schip)" at bounding box center [335, 115] width 454 height 7
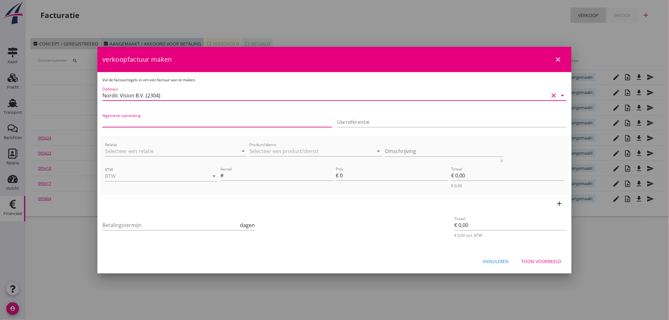
click at [129, 118] on input "Algemene opmerking" at bounding box center [217, 122] width 230 height 10
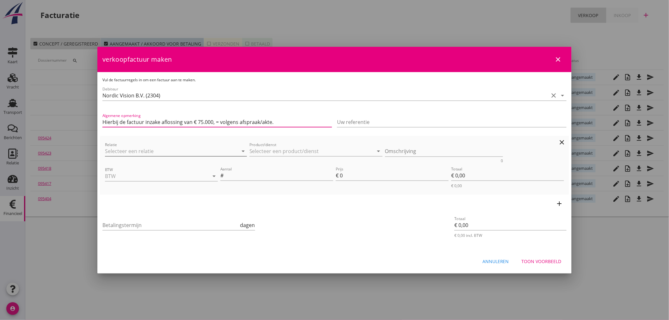
click at [175, 153] on input "Relatie" at bounding box center [167, 151] width 124 height 10
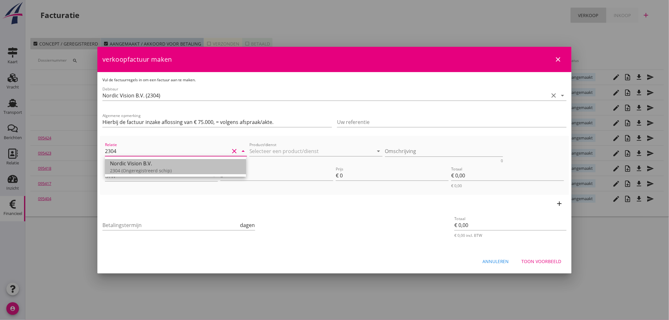
click at [128, 167] on div "Nordic Vision B.V." at bounding box center [175, 164] width 131 height 8
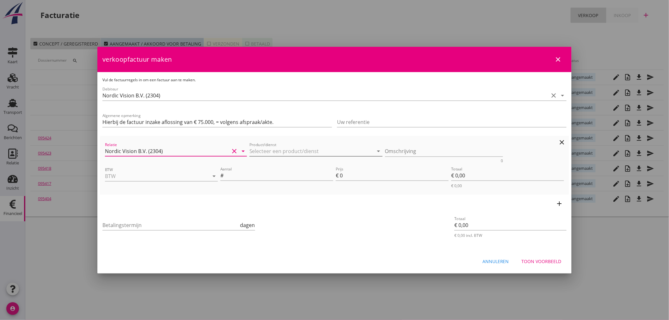
click at [285, 153] on input "Product/dienst" at bounding box center [312, 151] width 124 height 10
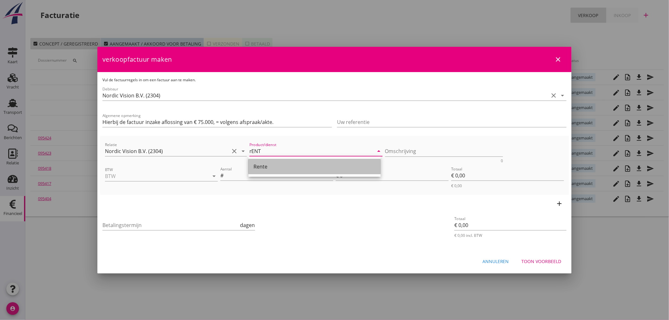
click at [267, 164] on div "Rente" at bounding box center [315, 167] width 122 height 8
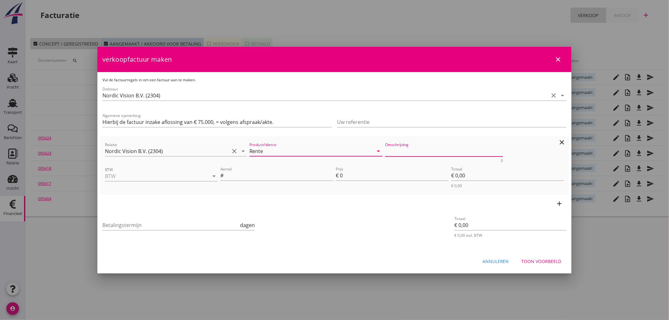
click at [405, 148] on textarea "Omschrijving" at bounding box center [444, 151] width 118 height 10
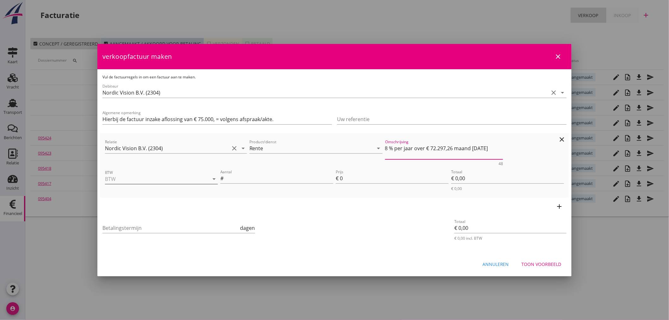
click at [139, 181] on input "BTW" at bounding box center [152, 179] width 95 height 10
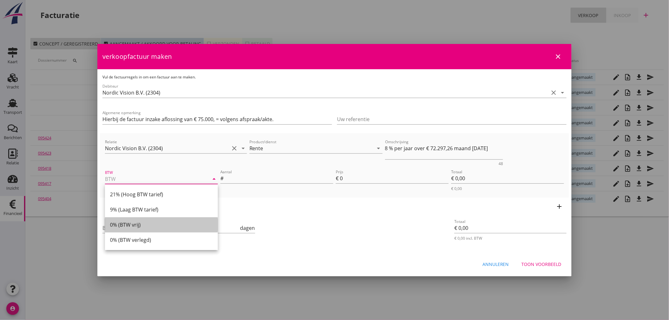
drag, startPoint x: 138, startPoint y: 223, endPoint x: 150, endPoint y: 221, distance: 12.2
click at [139, 223] on div "0% (BTW vrij)" at bounding box center [161, 225] width 103 height 8
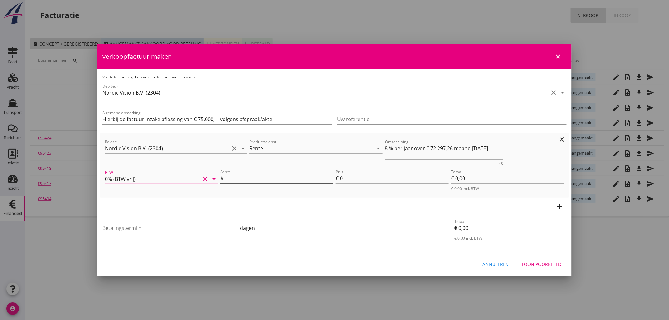
click at [232, 178] on input "Aantal" at bounding box center [279, 178] width 108 height 10
click at [124, 221] on div "Betalingstermijn dagen" at bounding box center [178, 229] width 153 height 20
click at [128, 229] on input "Betalingstermijn" at bounding box center [170, 228] width 137 height 10
click at [542, 267] on div "Toon voorbeeld" at bounding box center [542, 264] width 40 height 7
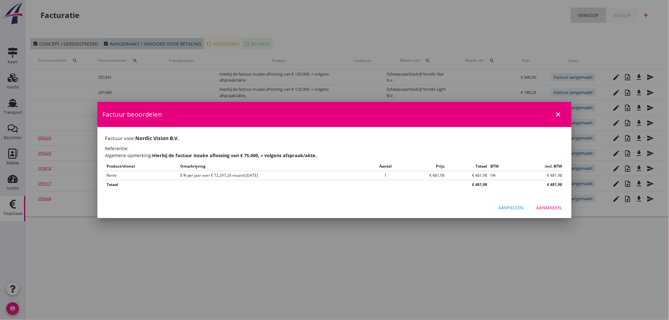
click at [558, 210] on div "Aanmaken" at bounding box center [549, 207] width 25 height 7
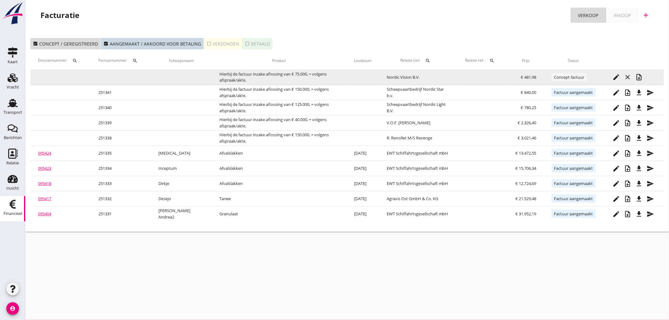
click at [643, 74] on icon "note_add" at bounding box center [640, 77] width 8 height 8
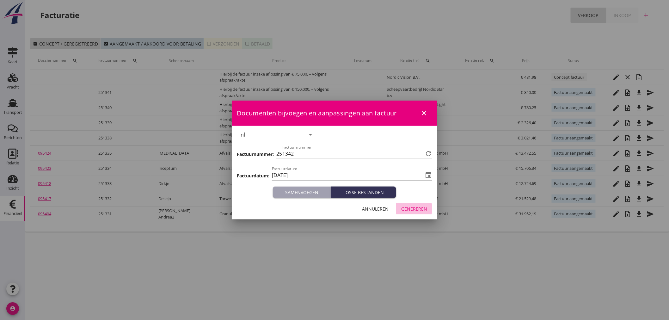
click at [419, 207] on div "Genereren" at bounding box center [414, 209] width 26 height 7
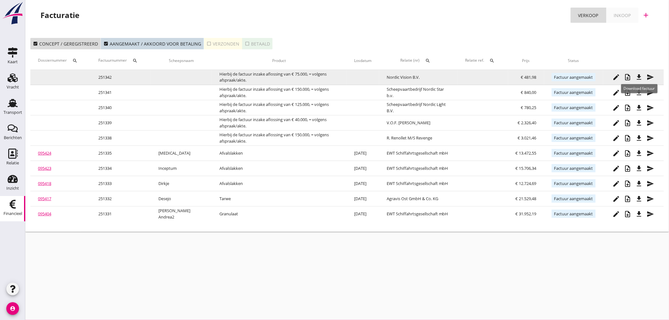
click at [635, 80] on div "file_download" at bounding box center [639, 77] width 11 height 8
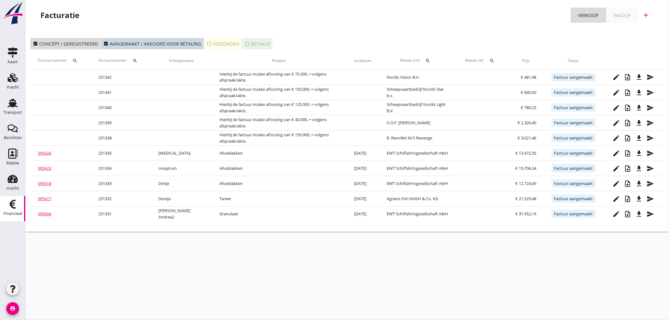
click at [644, 14] on icon "add" at bounding box center [647, 15] width 8 height 8
drag, startPoint x: 628, startPoint y: 29, endPoint x: 634, endPoint y: 33, distance: 6.8
click at [632, 29] on div "Verkoopfactuur" at bounding box center [643, 31] width 38 height 8
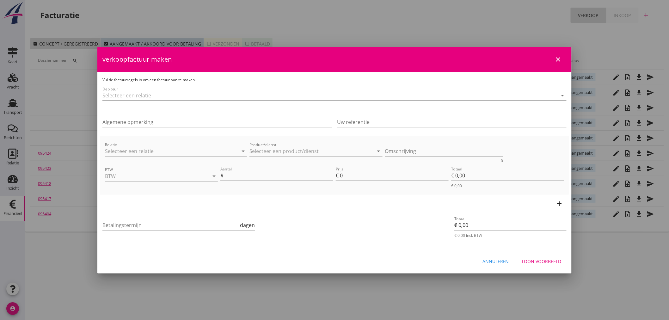
click at [124, 94] on input "Debiteur" at bounding box center [325, 95] width 447 height 10
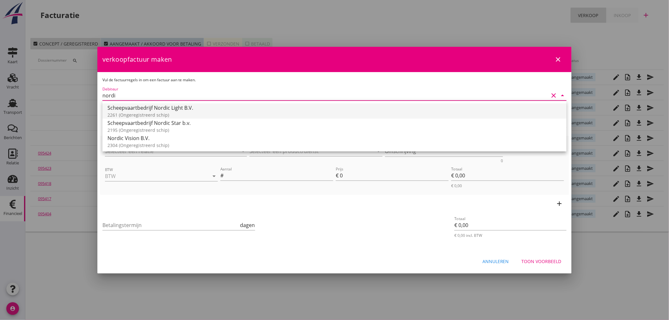
click at [175, 108] on div "Scheepvaartbedrijf Nordic Light B.V." at bounding box center [335, 108] width 454 height 8
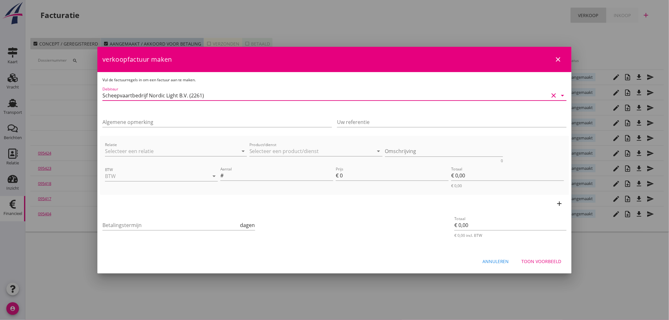
click at [96, 93] on div at bounding box center [334, 160] width 669 height 320
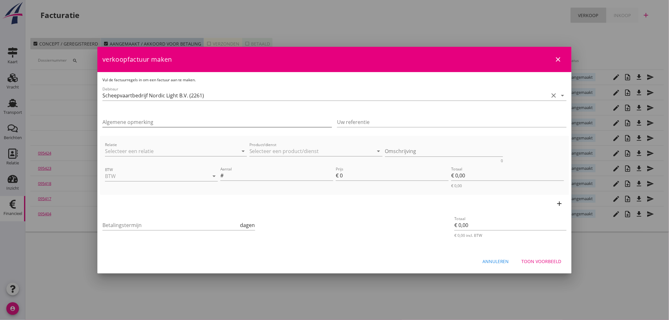
click at [131, 119] on input "Algemene opmerking" at bounding box center [217, 122] width 230 height 10
click at [200, 121] on input "Hierbij de factuur inzake aflossing van € 150.000, = volgens afspraak/akte." at bounding box center [217, 122] width 230 height 10
click at [109, 152] on input "Relatie" at bounding box center [167, 151] width 124 height 10
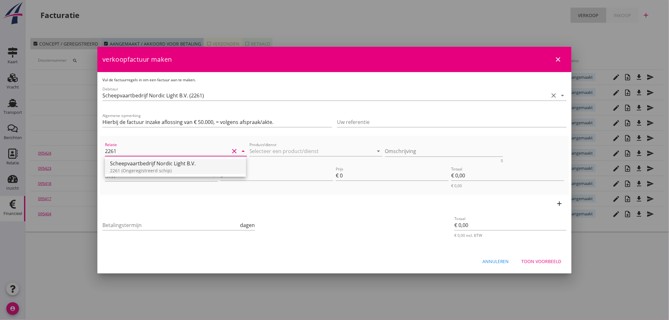
drag, startPoint x: 142, startPoint y: 169, endPoint x: 146, endPoint y: 165, distance: 5.8
click at [144, 167] on div "Scheepvaartbedrijf Nordic Light B.V. 2261 (Ongeregistreerd schip)" at bounding box center [175, 166] width 131 height 15
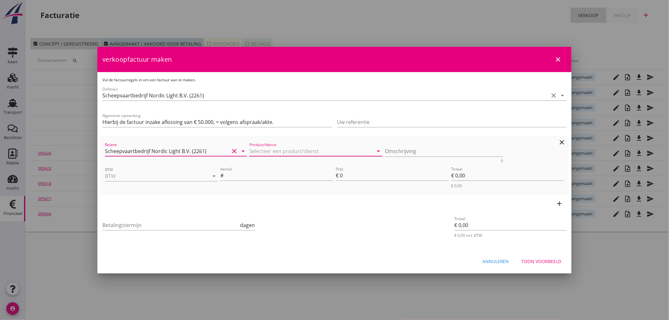
drag, startPoint x: 290, startPoint y: 150, endPoint x: 283, endPoint y: 148, distance: 7.2
click at [289, 150] on input "Product/dienst" at bounding box center [312, 151] width 124 height 10
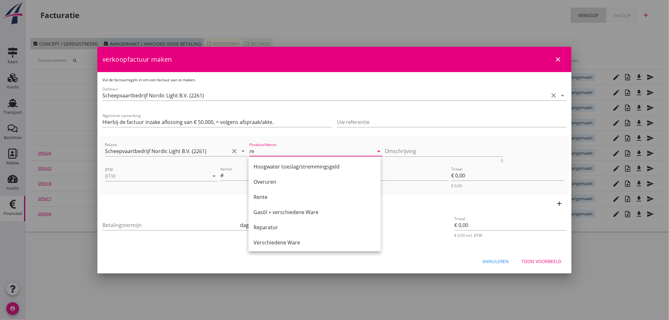
drag, startPoint x: 257, startPoint y: 195, endPoint x: 431, endPoint y: 166, distance: 177.0
click at [258, 194] on div "Rente" at bounding box center [315, 197] width 122 height 8
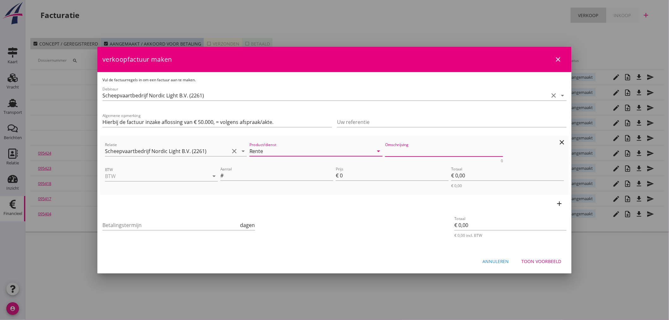
click at [410, 147] on textarea "Omschrijving" at bounding box center [444, 151] width 118 height 10
click at [154, 179] on input "BTW" at bounding box center [152, 176] width 95 height 10
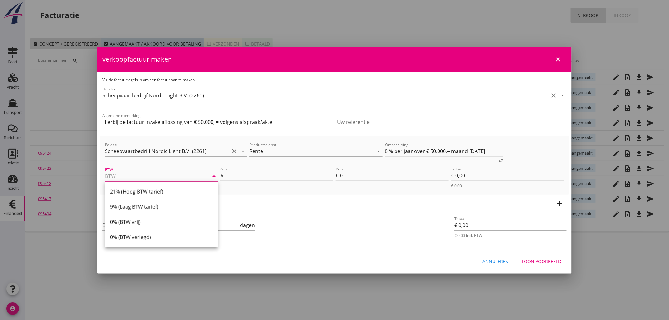
drag, startPoint x: 135, startPoint y: 223, endPoint x: 211, endPoint y: 198, distance: 79.2
click at [137, 219] on div "0% (BTW vrij)" at bounding box center [161, 222] width 103 height 8
click at [251, 169] on div "Aantal #" at bounding box center [276, 177] width 113 height 20
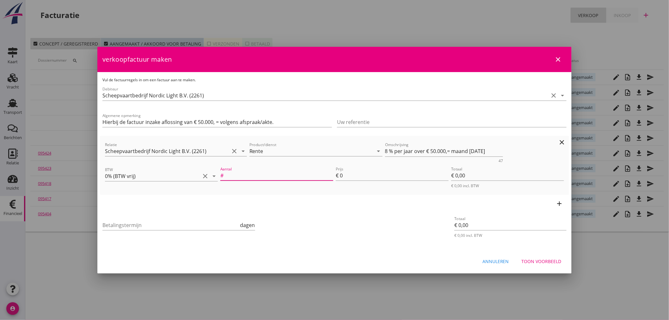
click at [262, 176] on input "Aantal" at bounding box center [279, 175] width 108 height 10
click at [132, 223] on input "Betalingstermijn" at bounding box center [170, 225] width 137 height 10
click at [554, 262] on div "Toon voorbeeld" at bounding box center [542, 261] width 40 height 7
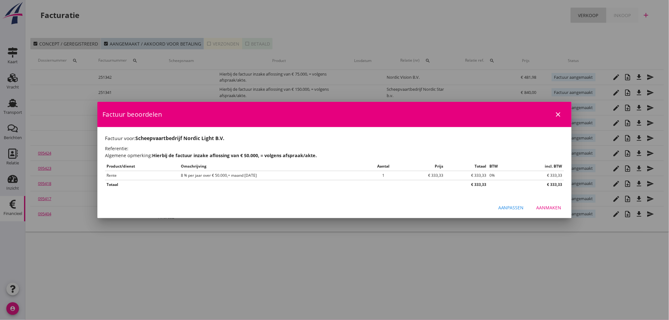
click at [548, 206] on div "Aanmaken" at bounding box center [549, 207] width 25 height 7
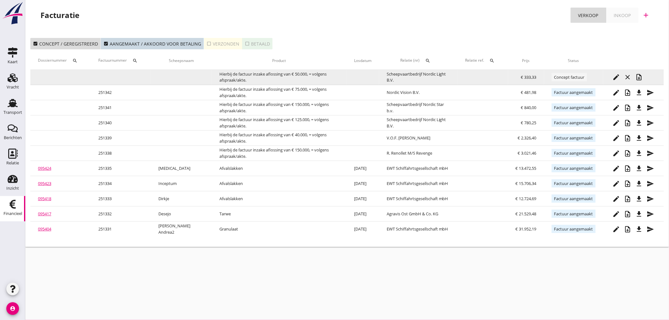
click at [640, 75] on icon "note_add" at bounding box center [640, 77] width 8 height 8
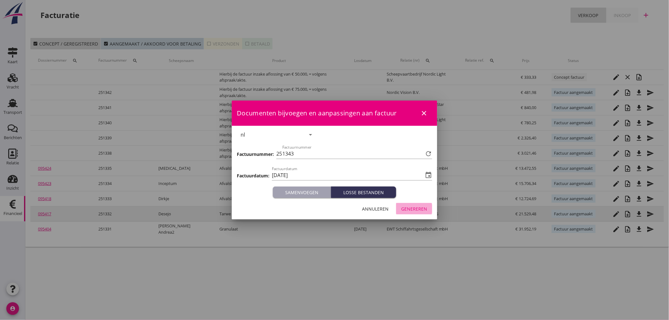
drag, startPoint x: 416, startPoint y: 209, endPoint x: 428, endPoint y: 209, distance: 11.4
click at [416, 207] on div "Genereren" at bounding box center [414, 209] width 26 height 7
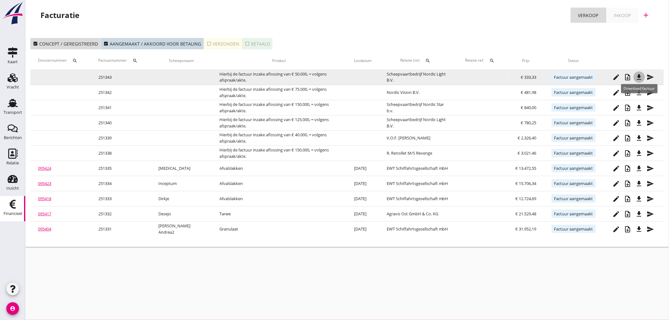
click at [639, 76] on icon "file_download" at bounding box center [640, 77] width 8 height 8
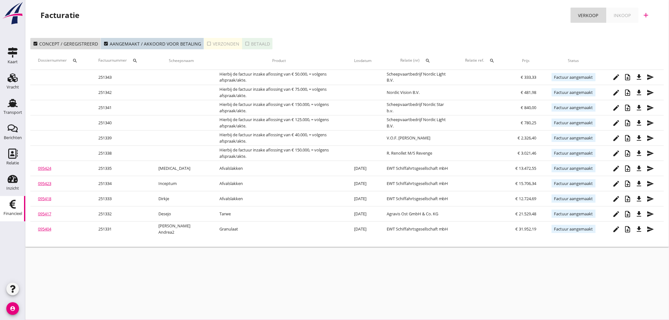
click at [40, 229] on link "095404" at bounding box center [44, 229] width 13 height 6
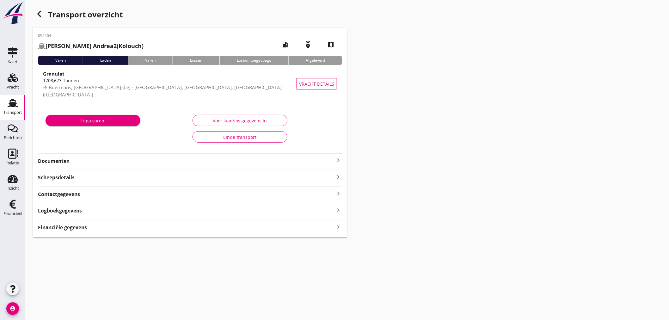
click at [337, 230] on icon "keyboard_arrow_right" at bounding box center [339, 227] width 8 height 9
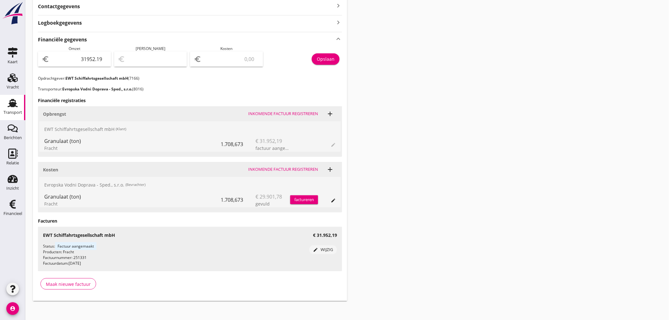
scroll to position [191, 0]
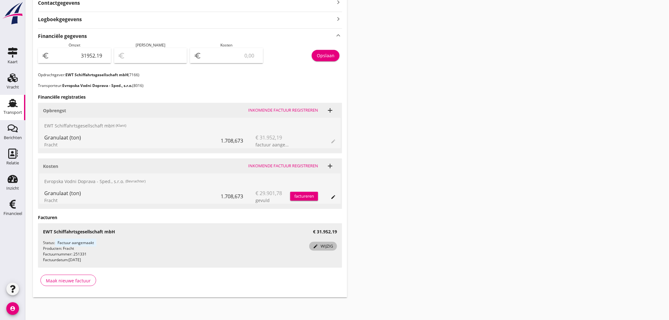
click at [320, 244] on div "edit wijzig" at bounding box center [323, 246] width 23 height 6
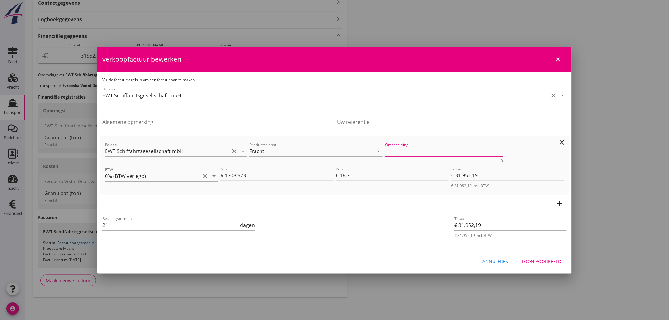
click at [407, 151] on textarea "Omschrijving" at bounding box center [444, 151] width 118 height 10
click at [258, 173] on input "1708.673" at bounding box center [279, 175] width 108 height 10
drag, startPoint x: 258, startPoint y: 173, endPoint x: 161, endPoint y: 169, distance: 97.2
click at [161, 169] on div "BTW 0% (BTW verlegd) clear arrow_drop_down Aantal # 1708.673 Prijs € 18.7 Totaa…" at bounding box center [335, 177] width 462 height 26
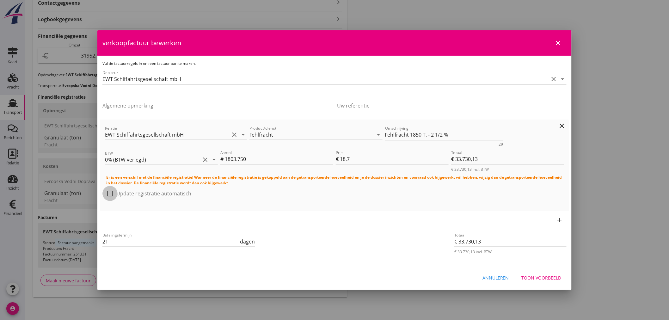
click at [111, 190] on div at bounding box center [110, 193] width 11 height 11
click at [542, 278] on div "Toon voorbeeld" at bounding box center [542, 277] width 40 height 7
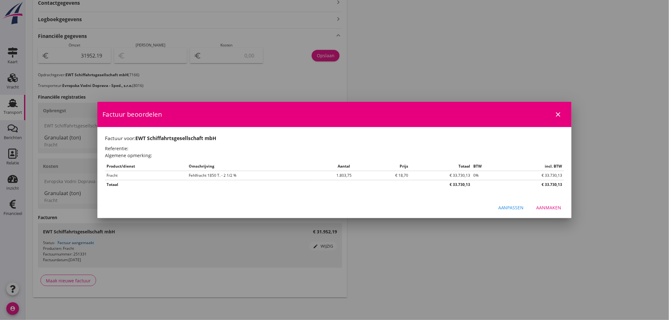
click at [560, 209] on div "Aanmaken" at bounding box center [549, 207] width 25 height 7
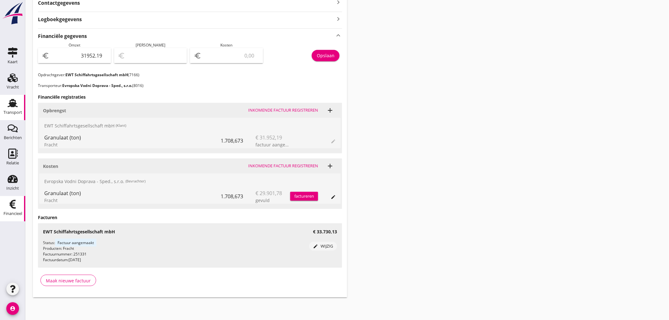
click at [17, 213] on div "Financieel" at bounding box center [12, 214] width 19 height 4
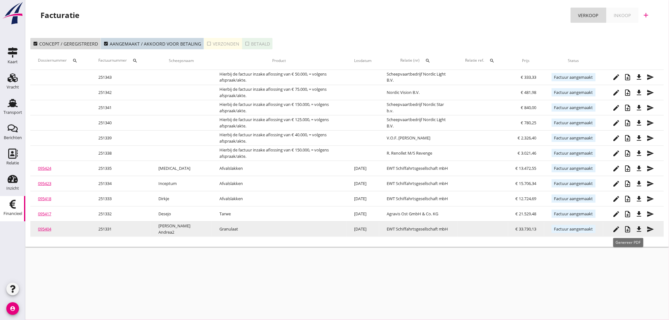
click at [628, 228] on icon "note_add" at bounding box center [628, 229] width 8 height 8
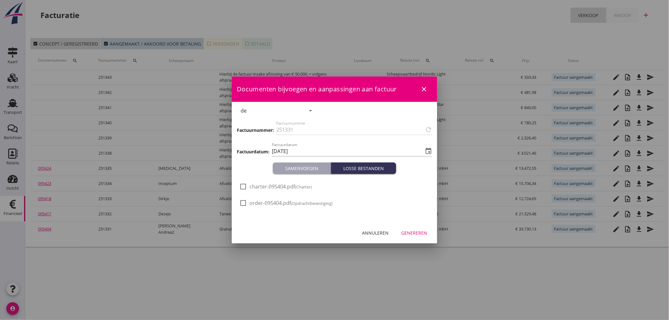
click at [422, 234] on div "Genereren" at bounding box center [414, 233] width 26 height 7
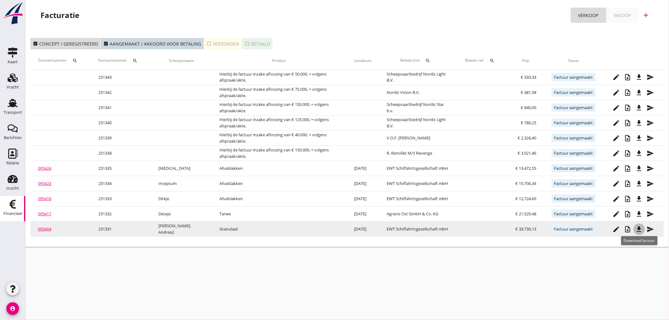
click at [638, 228] on icon "file_download" at bounding box center [640, 229] width 8 height 8
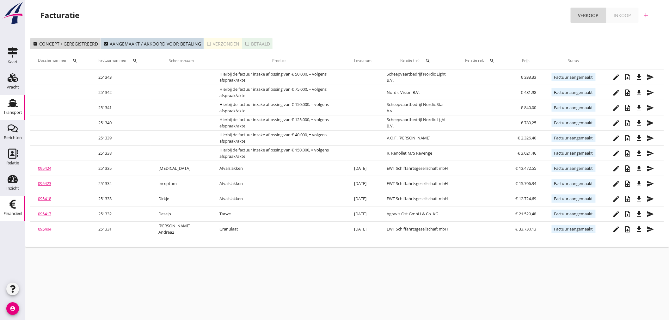
click at [7, 109] on div "Transport" at bounding box center [12, 112] width 19 height 9
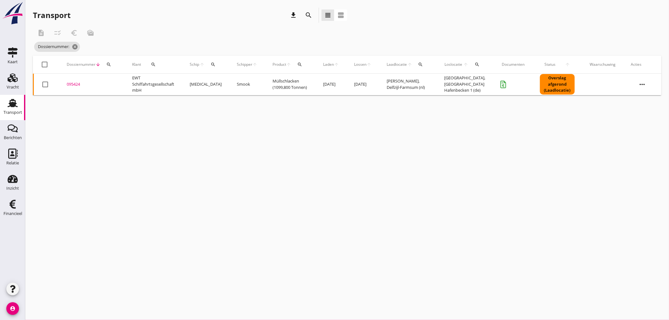
click at [111, 63] on div "search" at bounding box center [108, 64] width 11 height 5
click at [119, 78] on input "Zoeken op dossiernummer..." at bounding box center [138, 83] width 66 height 10
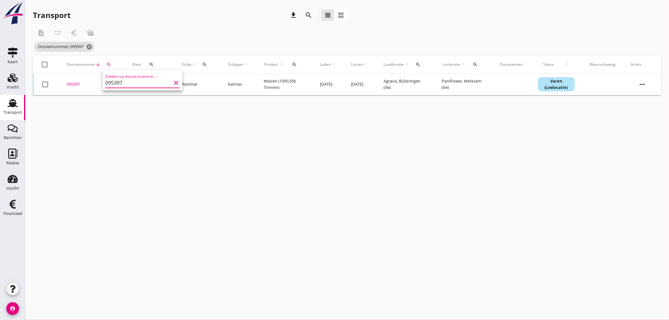
click at [76, 83] on div "095397" at bounding box center [92, 84] width 50 height 6
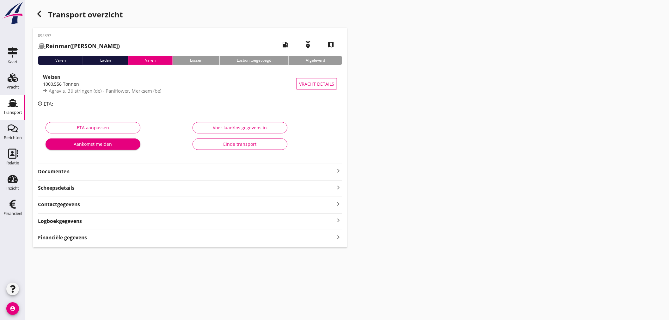
click at [340, 236] on icon "keyboard_arrow_right" at bounding box center [339, 237] width 8 height 9
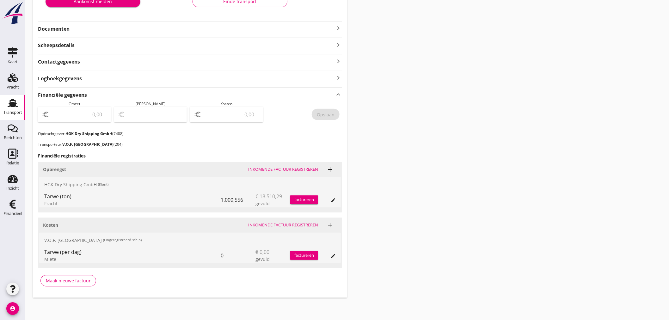
scroll to position [143, 0]
click at [302, 200] on div "factureren" at bounding box center [304, 199] width 28 height 6
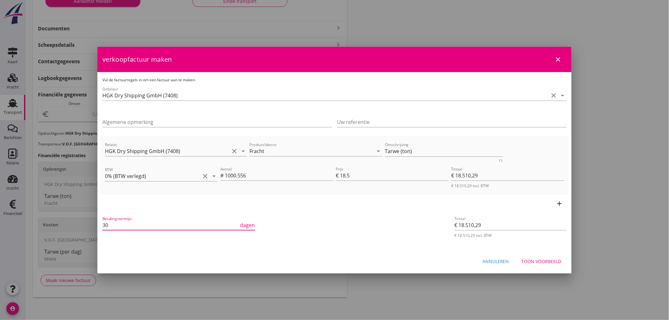
drag, startPoint x: 112, startPoint y: 227, endPoint x: 82, endPoint y: 223, distance: 30.3
click at [82, 223] on div "21% (Hoog BTW tarief) 9% (Laag BTW tarief) 0% (BTW vrij) 0% (BTW verlegd) Frach…" at bounding box center [334, 88] width 669 height 463
drag, startPoint x: 248, startPoint y: 129, endPoint x: 203, endPoint y: 126, distance: 45.0
click at [203, 126] on div "Vul de factuurregels in om een factuur aan te maken. Debiteur HGK Dry Shipping …" at bounding box center [334, 161] width 474 height 179
click at [549, 268] on div "Annuleren Toon voorbeeld" at bounding box center [334, 262] width 474 height 22
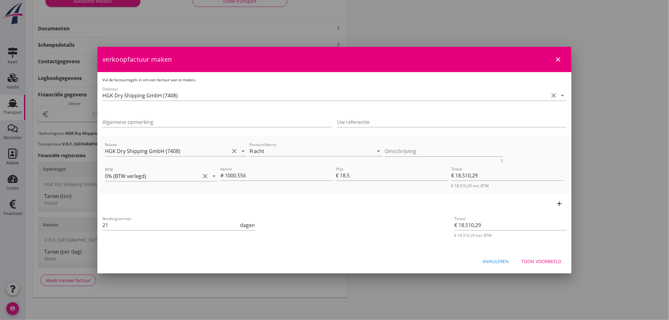
click at [550, 266] on button "Toon voorbeeld" at bounding box center [542, 261] width 50 height 11
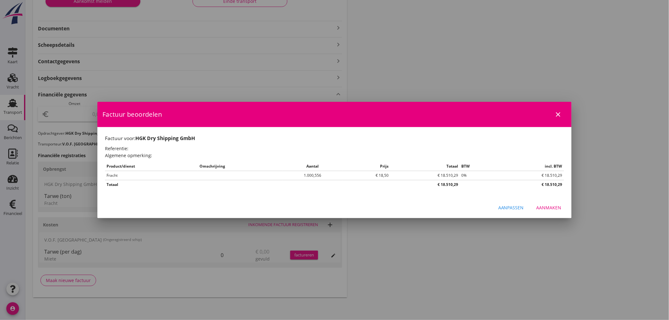
click at [552, 209] on div "Aanmaken" at bounding box center [549, 207] width 25 height 7
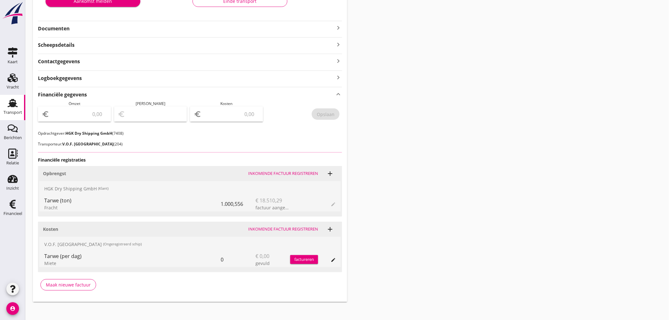
click at [76, 114] on input "number" at bounding box center [79, 114] width 57 height 10
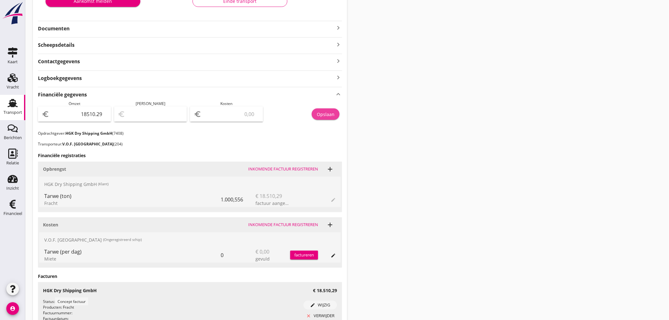
click at [331, 116] on div "Opslaan" at bounding box center [326, 114] width 18 height 7
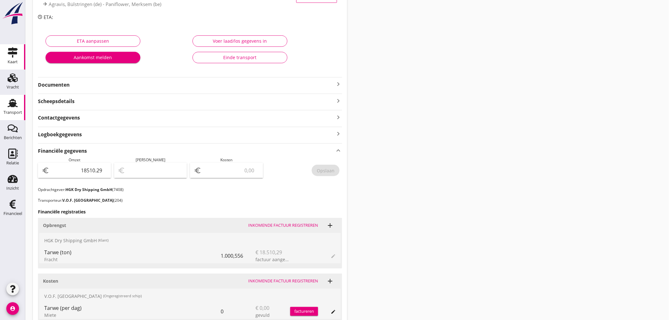
scroll to position [0, 0]
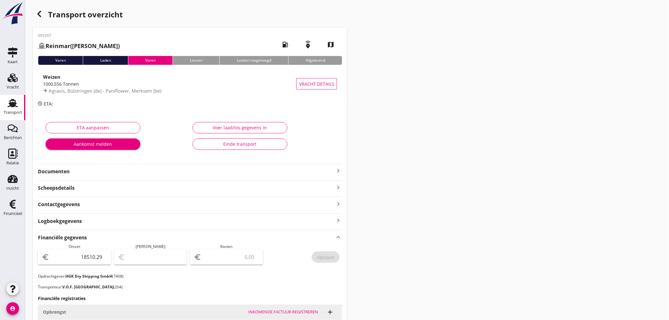
click at [41, 15] on icon "button" at bounding box center [39, 14] width 8 height 8
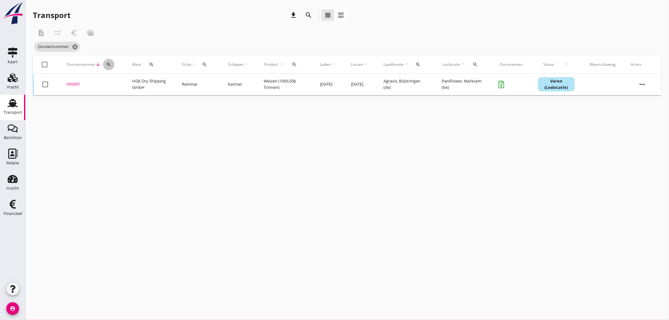
click at [111, 67] on button "search" at bounding box center [108, 64] width 11 height 11
drag, startPoint x: 115, startPoint y: 83, endPoint x: 115, endPoint y: 78, distance: 5.1
click at [115, 78] on input "Zoeken op dossiernummer..." at bounding box center [138, 83] width 66 height 10
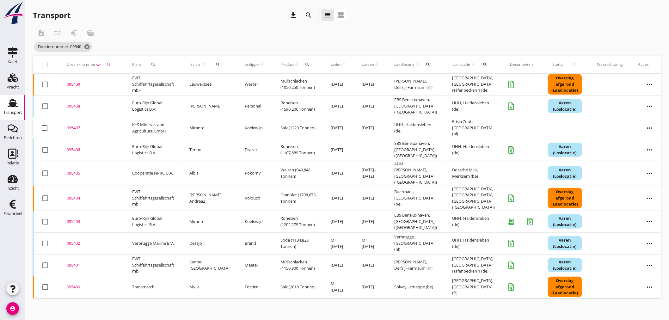
drag, startPoint x: 84, startPoint y: 190, endPoint x: 79, endPoint y: 194, distance: 6.1
click at [84, 195] on div "095404" at bounding box center [92, 198] width 50 height 6
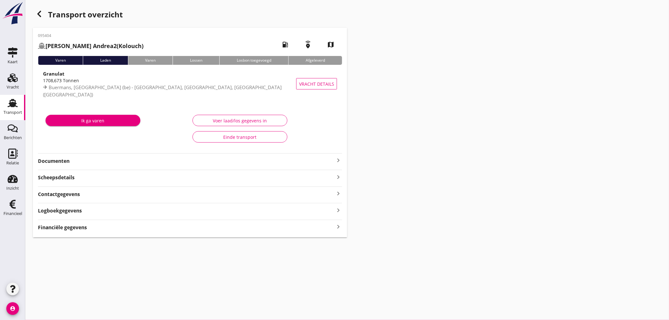
click at [337, 228] on icon "keyboard_arrow_right" at bounding box center [339, 227] width 8 height 9
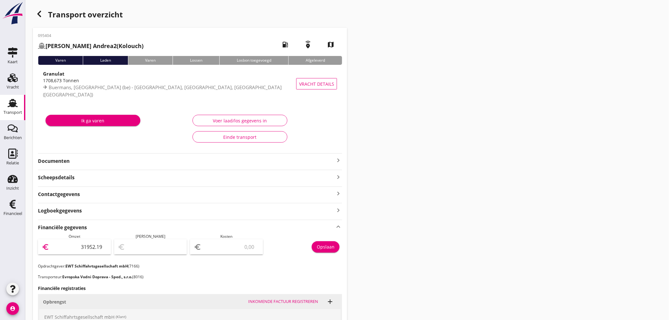
drag, startPoint x: 78, startPoint y: 245, endPoint x: 424, endPoint y: 268, distance: 346.3
click at [422, 267] on div "Transport overzicht 095404 [PERSON_NAME] Andrea2 (Kolouch) local_gas_station em…" at bounding box center [347, 248] width 644 height 496
click at [312, 246] on button "Opslaan" at bounding box center [326, 246] width 28 height 11
click at [39, 12] on icon "button" at bounding box center [39, 14] width 8 height 8
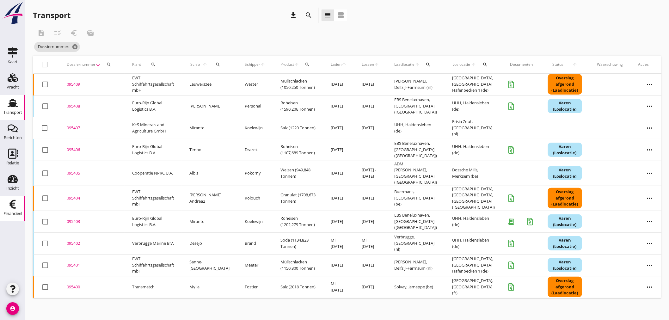
click at [16, 206] on icon "Financieel" at bounding box center [13, 204] width 10 height 10
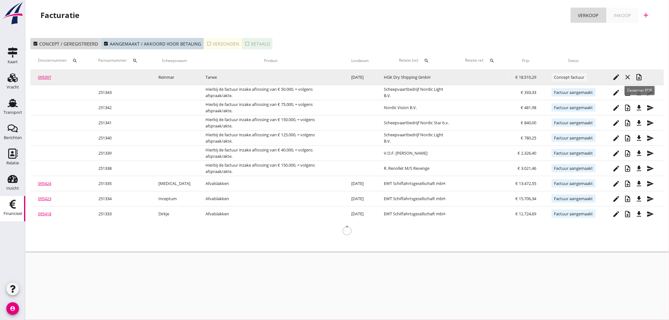
click at [639, 80] on icon "note_add" at bounding box center [640, 77] width 8 height 8
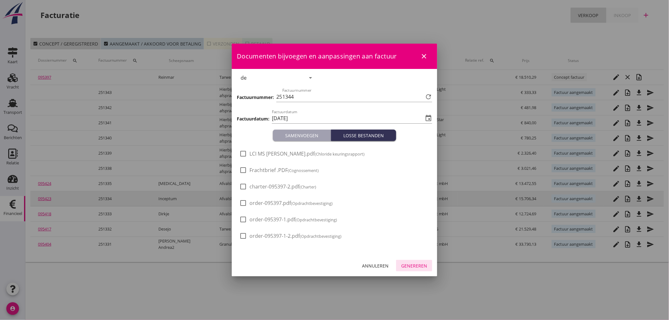
drag, startPoint x: 411, startPoint y: 267, endPoint x: 520, endPoint y: 193, distance: 131.6
click at [417, 264] on div "Genereren" at bounding box center [414, 265] width 26 height 7
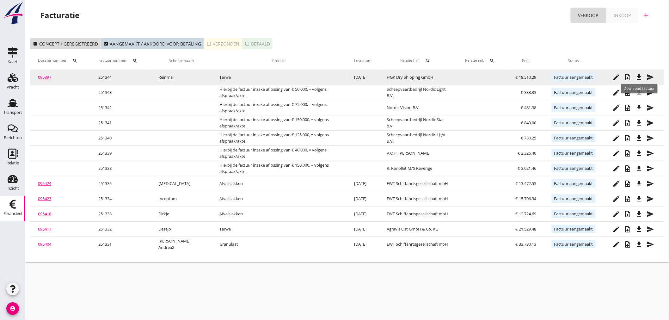
click at [636, 76] on icon "file_download" at bounding box center [640, 77] width 8 height 8
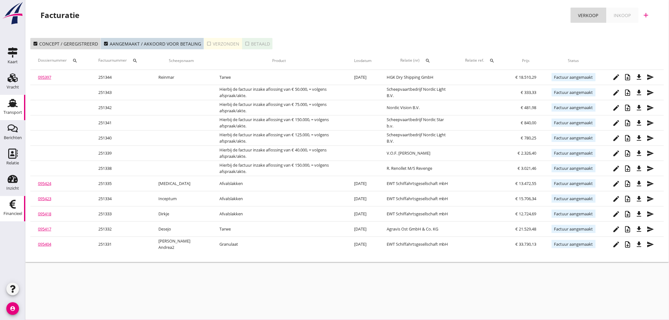
click at [14, 102] on icon "Transport" at bounding box center [13, 103] width 10 height 10
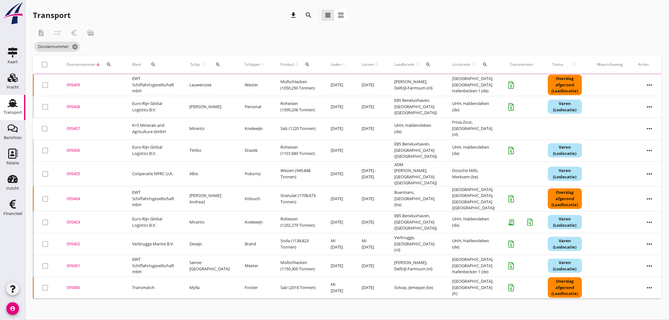
click at [108, 63] on icon "search" at bounding box center [108, 64] width 5 height 5
click at [114, 84] on input "Zoeken op dossiernummer..." at bounding box center [138, 83] width 66 height 10
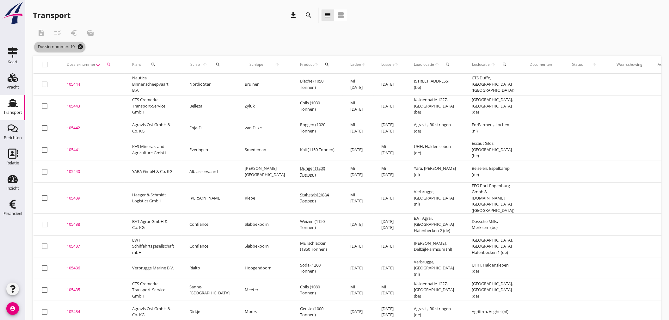
click at [80, 47] on icon "cancel" at bounding box center [80, 47] width 6 height 6
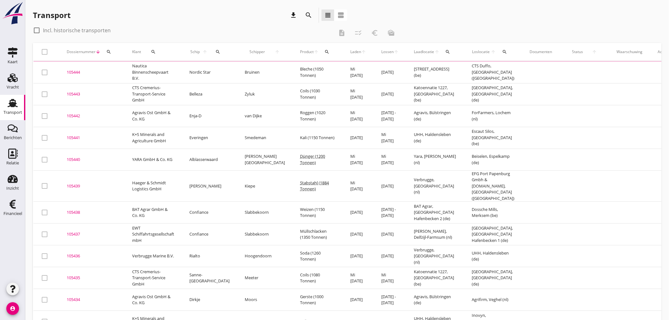
click at [107, 50] on icon "search" at bounding box center [108, 51] width 5 height 5
click at [113, 68] on input "Zoeken op dossiernummer..." at bounding box center [138, 70] width 66 height 10
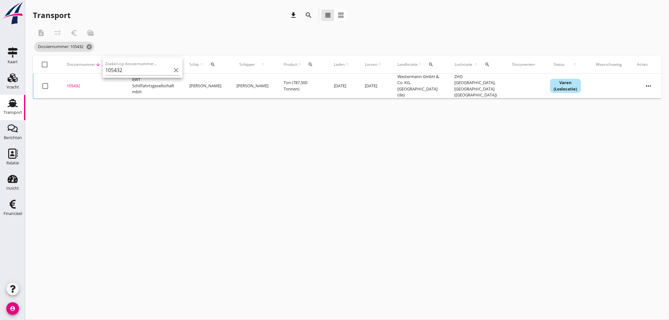
click at [77, 83] on div "105432" at bounding box center [92, 86] width 50 height 6
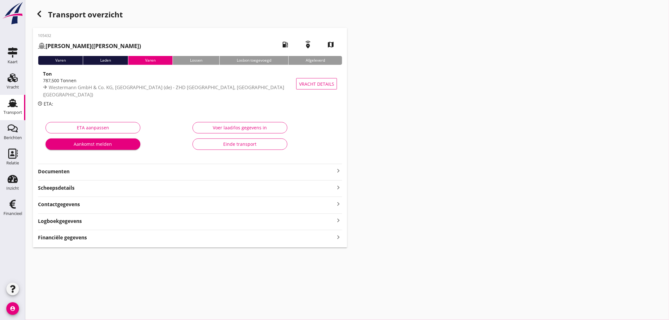
click at [75, 236] on strong "Financiële gegevens" at bounding box center [62, 237] width 49 height 7
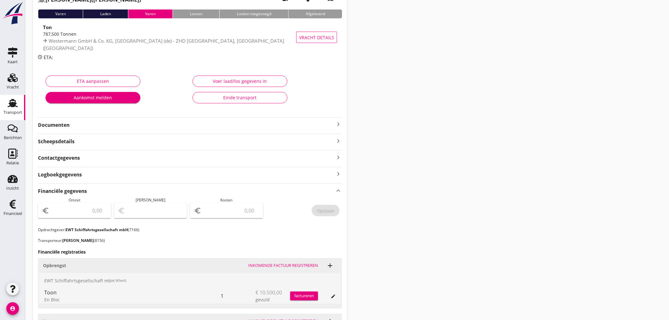
scroll to position [158, 0]
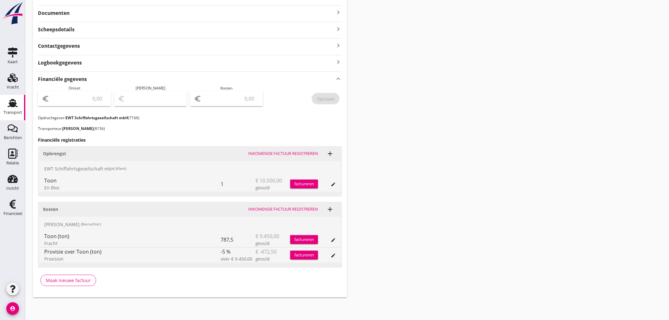
click at [315, 186] on div "factureren" at bounding box center [304, 184] width 28 height 6
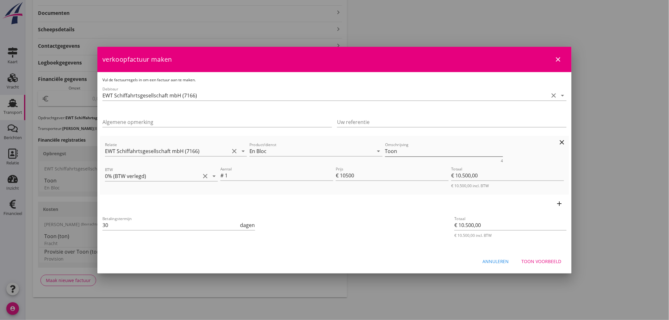
drag, startPoint x: 392, startPoint y: 149, endPoint x: 416, endPoint y: 148, distance: 24.1
click at [395, 148] on textarea "Toon" at bounding box center [444, 151] width 118 height 10
drag, startPoint x: 108, startPoint y: 221, endPoint x: 67, endPoint y: 220, distance: 41.1
click at [69, 221] on div "21% (Hoog BTW tarief) 9% (Laag BTW tarief) 0% (BTW vrij) 0% (BTW verlegd) En Bl…" at bounding box center [334, 81] width 669 height 479
drag, startPoint x: 546, startPoint y: 260, endPoint x: 543, endPoint y: 258, distance: 3.3
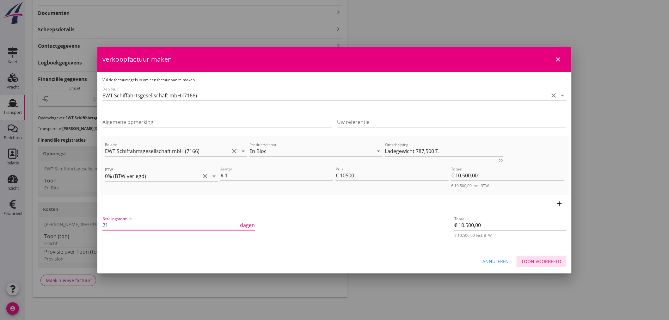
click at [545, 260] on div "Toon voorbeeld" at bounding box center [542, 261] width 40 height 7
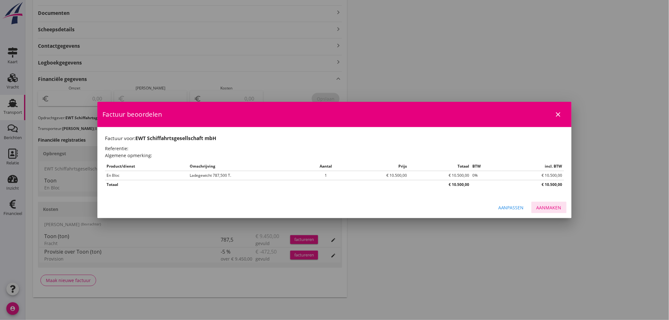
click at [555, 207] on div "Aanmaken" at bounding box center [549, 207] width 25 height 7
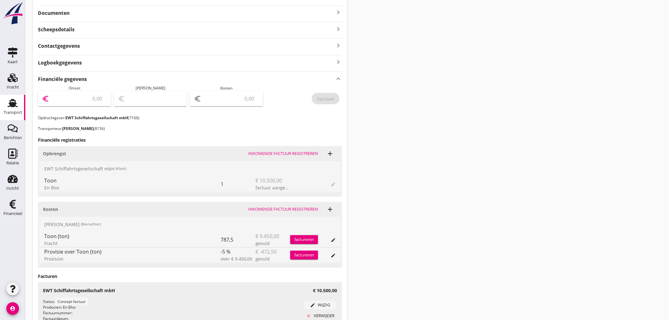
click at [77, 94] on input "number" at bounding box center [79, 99] width 57 height 10
click at [330, 97] on div "Opslaan" at bounding box center [326, 99] width 18 height 7
click at [17, 204] on icon "Financieel" at bounding box center [13, 204] width 10 height 10
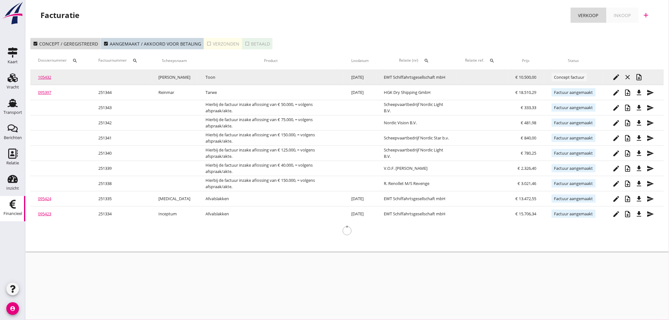
click at [640, 77] on icon "note_add" at bounding box center [640, 77] width 8 height 8
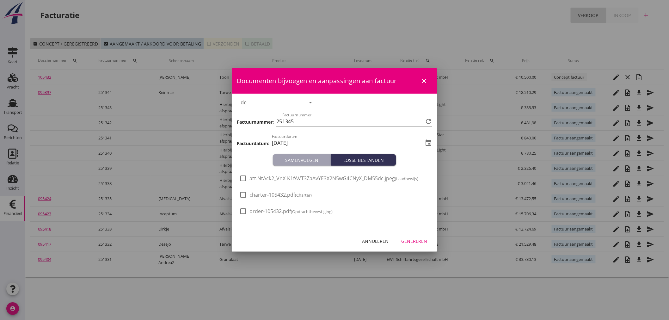
click at [416, 242] on div "Genereren" at bounding box center [414, 241] width 26 height 7
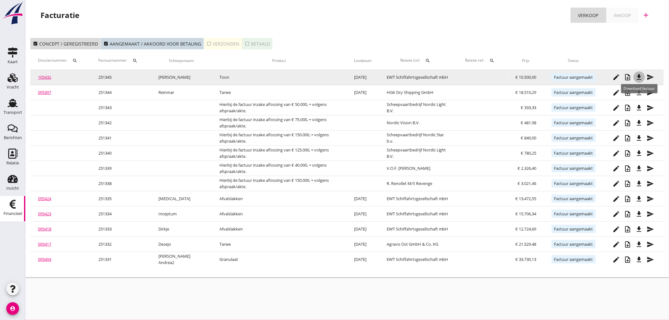
click at [641, 76] on icon "file_download" at bounding box center [640, 77] width 8 height 8
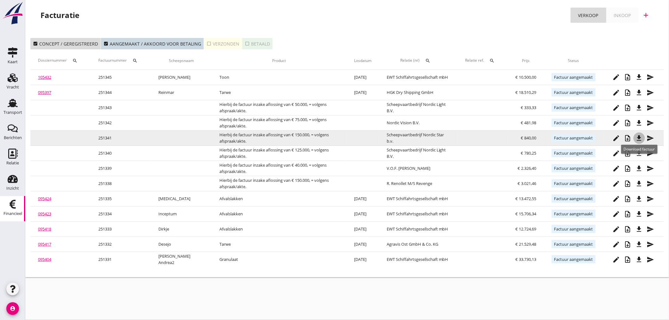
click at [641, 139] on icon "file_download" at bounding box center [640, 138] width 8 height 8
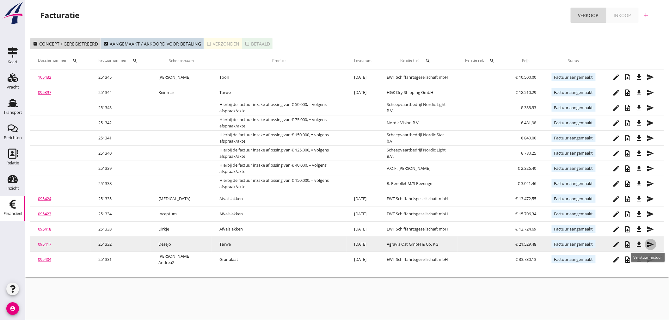
click at [654, 243] on icon "send" at bounding box center [651, 245] width 8 height 8
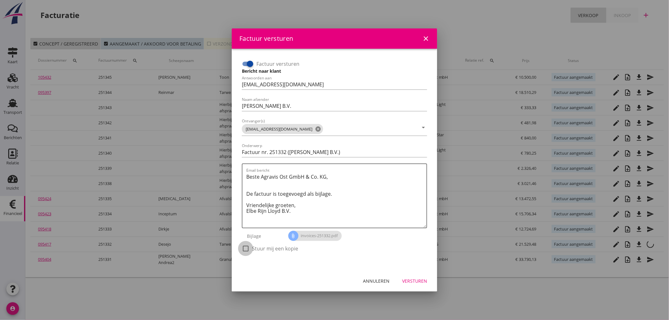
drag, startPoint x: 248, startPoint y: 251, endPoint x: 246, endPoint y: 245, distance: 6.9
click at [247, 249] on div at bounding box center [245, 248] width 11 height 11
click at [421, 278] on div "Versturen" at bounding box center [414, 281] width 25 height 7
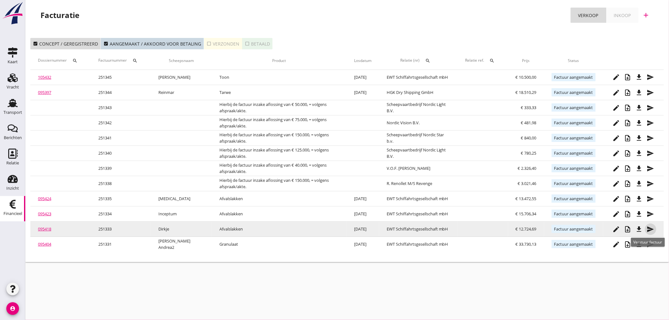
click at [650, 230] on icon "send" at bounding box center [651, 229] width 8 height 8
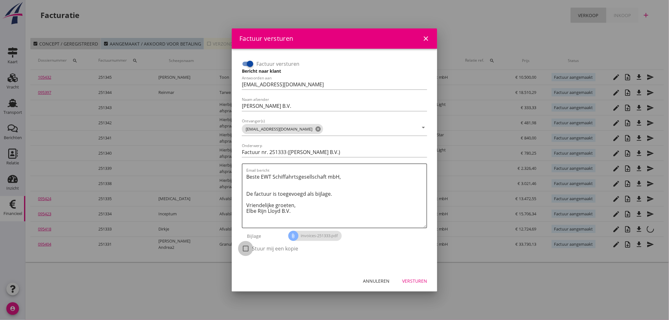
drag, startPoint x: 245, startPoint y: 250, endPoint x: 371, endPoint y: 254, distance: 125.6
click at [245, 250] on div at bounding box center [245, 248] width 11 height 11
drag, startPoint x: 416, startPoint y: 279, endPoint x: 419, endPoint y: 283, distance: 5.6
click at [416, 279] on div "Versturen" at bounding box center [414, 281] width 25 height 7
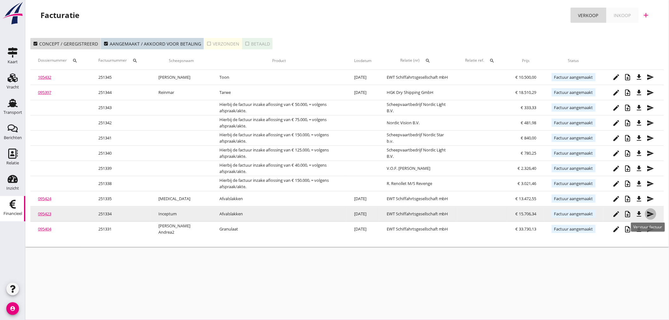
click at [650, 213] on icon "send" at bounding box center [651, 214] width 8 height 8
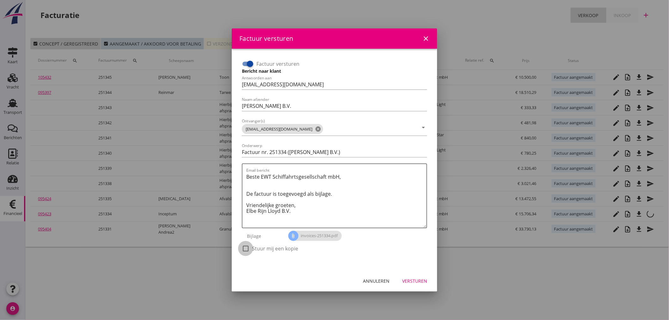
click at [249, 248] on div at bounding box center [245, 248] width 11 height 11
click at [415, 275] on button "Versturen" at bounding box center [414, 280] width 35 height 11
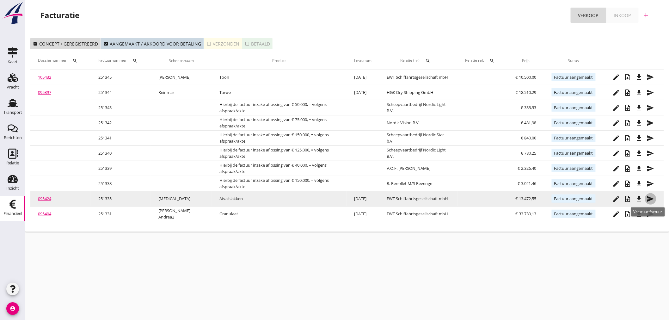
click at [652, 200] on icon "send" at bounding box center [651, 199] width 8 height 8
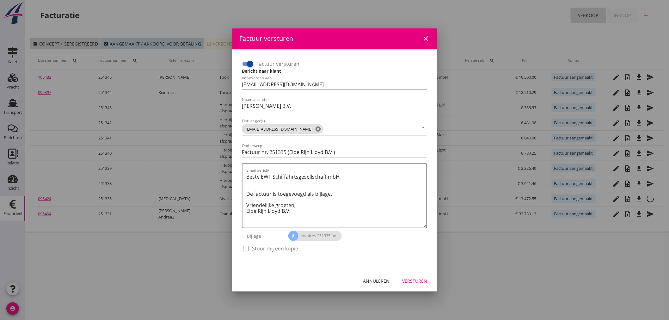
click at [249, 247] on div at bounding box center [245, 248] width 11 height 11
click at [412, 279] on div "Versturen" at bounding box center [414, 281] width 25 height 7
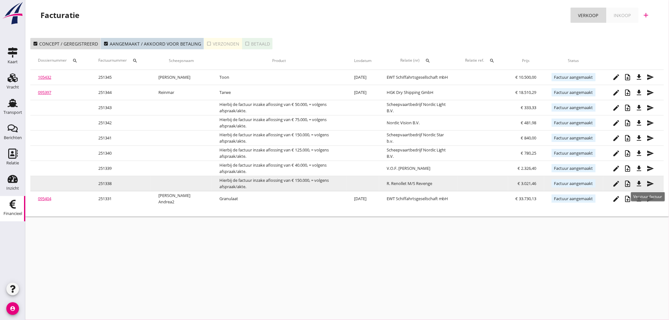
click at [649, 182] on icon "send" at bounding box center [651, 184] width 8 height 8
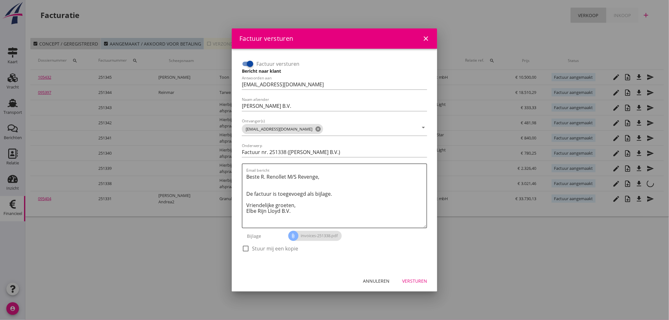
click at [247, 247] on div at bounding box center [245, 248] width 11 height 11
click at [412, 280] on div "Versturen" at bounding box center [414, 281] width 25 height 7
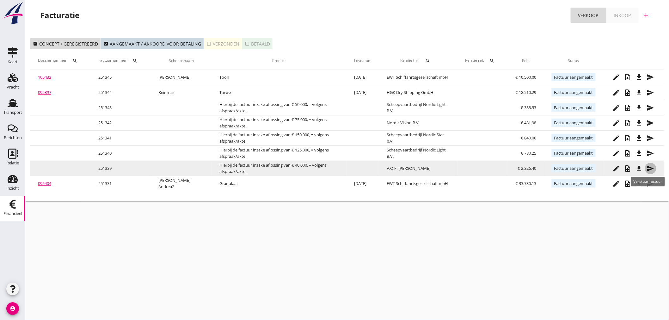
click at [650, 166] on icon "send" at bounding box center [651, 169] width 8 height 8
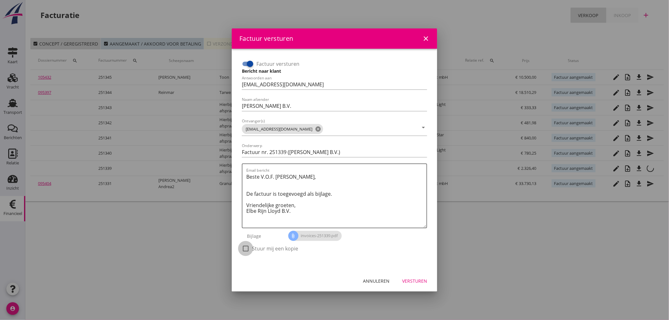
click at [248, 248] on div at bounding box center [245, 248] width 11 height 11
click at [420, 282] on div "Versturen" at bounding box center [414, 281] width 25 height 7
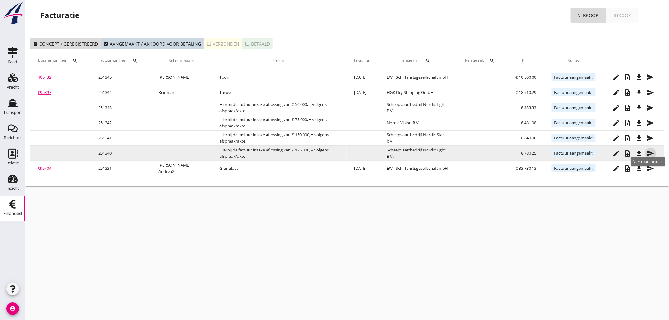
click at [650, 153] on icon "send" at bounding box center [651, 154] width 8 height 8
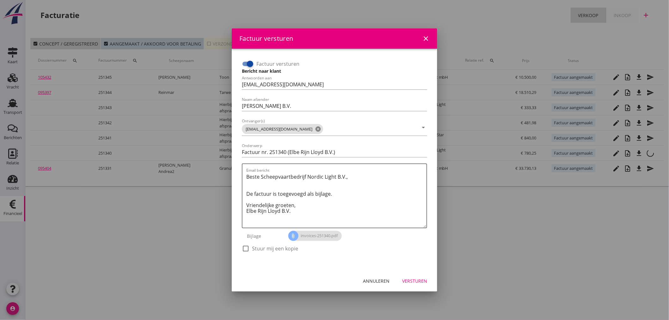
click at [249, 253] on div "check_box_outline_blank Stuur mij een kopie" at bounding box center [270, 252] width 56 height 15
click at [245, 247] on div at bounding box center [245, 248] width 11 height 11
drag, startPoint x: 413, startPoint y: 281, endPoint x: 413, endPoint y: 277, distance: 4.4
click at [413, 280] on div "Versturen" at bounding box center [414, 281] width 25 height 7
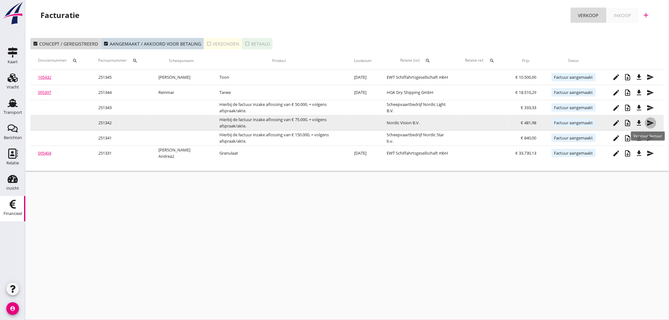
click at [651, 123] on icon "send" at bounding box center [651, 123] width 8 height 8
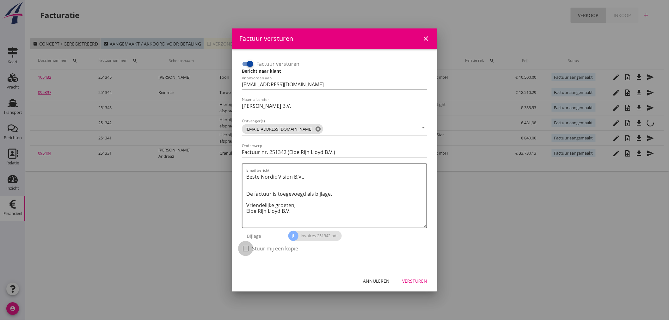
click at [249, 247] on div at bounding box center [245, 248] width 11 height 11
click at [417, 279] on div "Versturen" at bounding box center [414, 281] width 25 height 7
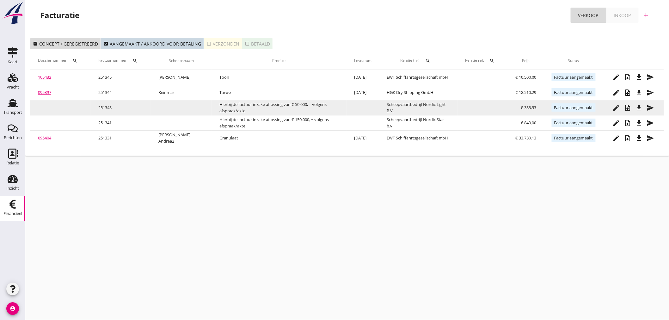
click at [654, 105] on icon "send" at bounding box center [651, 108] width 8 height 8
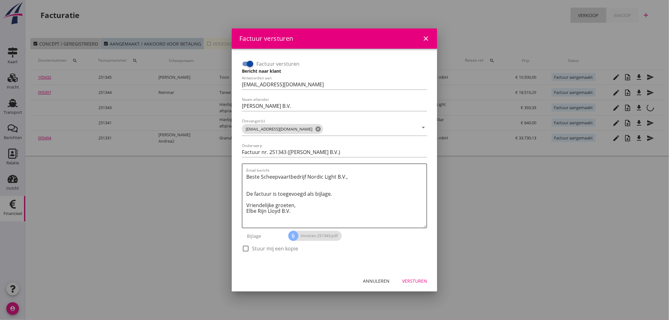
drag, startPoint x: 242, startPoint y: 245, endPoint x: 258, endPoint y: 247, distance: 16.9
click at [244, 245] on div at bounding box center [245, 248] width 11 height 11
drag, startPoint x: 425, startPoint y: 282, endPoint x: 425, endPoint y: 275, distance: 7.3
click at [425, 279] on div "Versturen" at bounding box center [414, 281] width 25 height 7
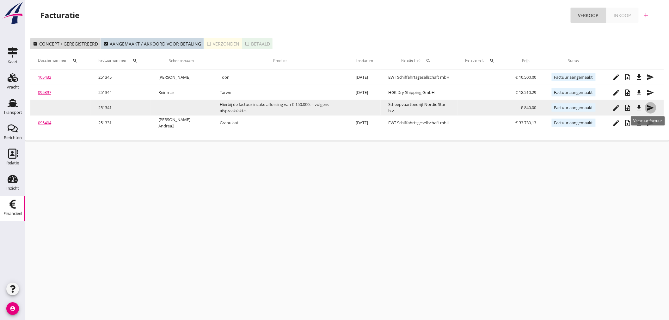
click at [653, 105] on icon "send" at bounding box center [651, 108] width 8 height 8
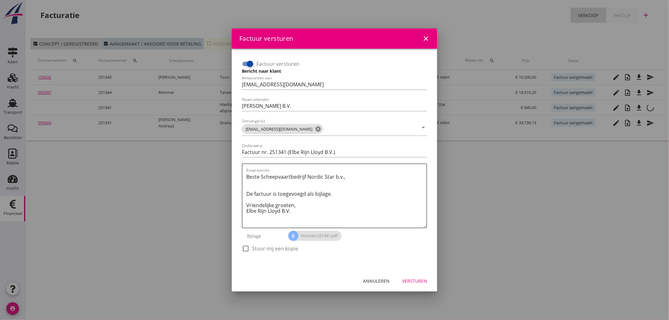
click at [246, 243] on div at bounding box center [245, 248] width 11 height 11
drag, startPoint x: 422, startPoint y: 281, endPoint x: 429, endPoint y: 275, distance: 9.3
click at [422, 279] on div "Versturen" at bounding box center [414, 281] width 25 height 7
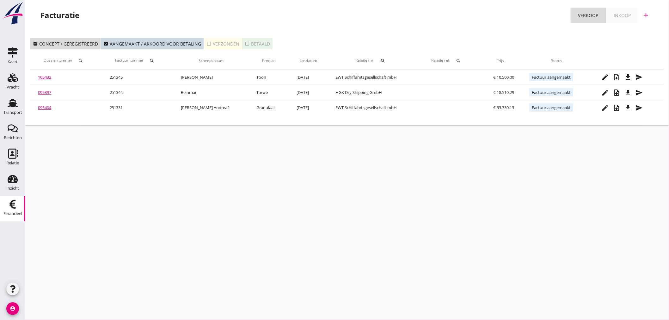
drag, startPoint x: 175, startPoint y: 109, endPoint x: 387, endPoint y: 219, distance: 238.9
click at [395, 220] on div "cancel You are impersonating another user. Facturatie Verkoop Inkoop add check_…" at bounding box center [347, 160] width 644 height 320
